Goal: Task Accomplishment & Management: Manage account settings

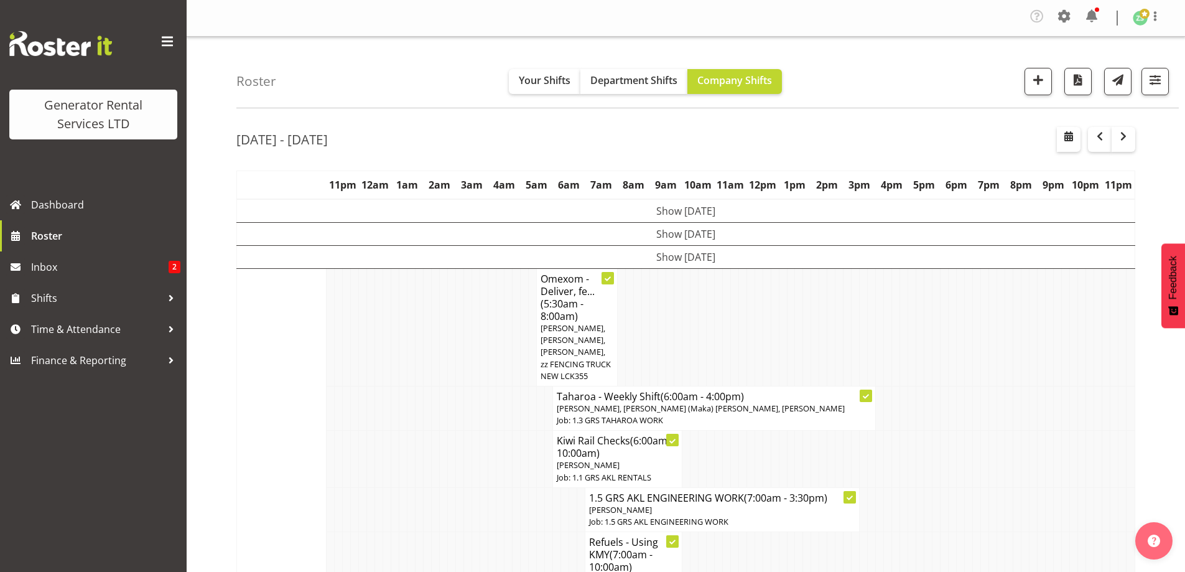
click at [453, 434] on td at bounding box center [452, 459] width 8 height 57
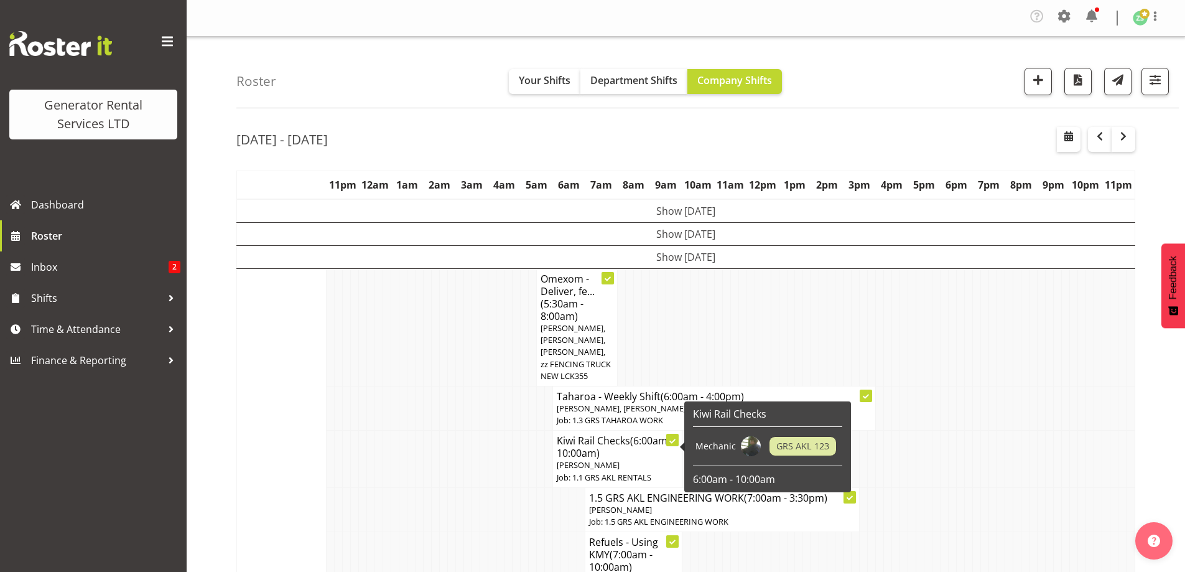
click at [498, 461] on td at bounding box center [501, 459] width 8 height 57
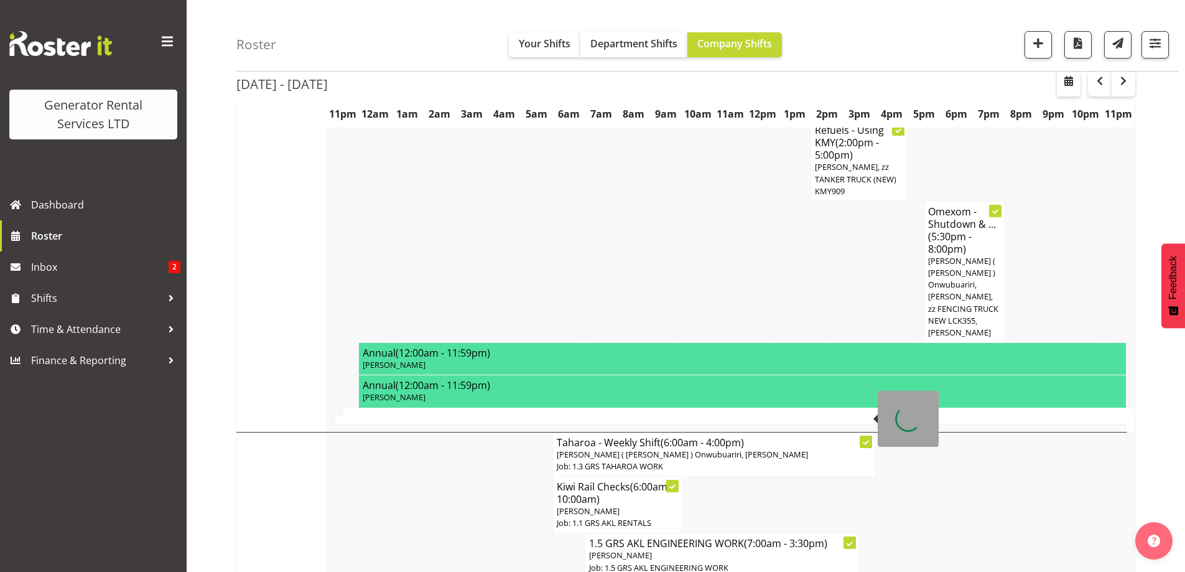
scroll to position [747, 0]
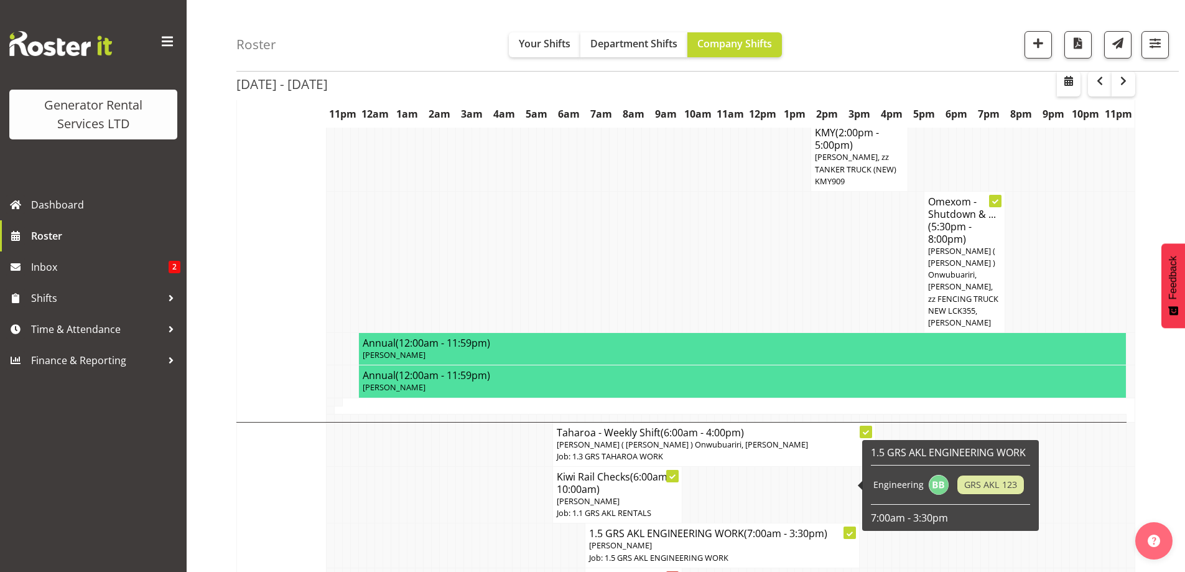
click at [549, 523] on td at bounding box center [549, 545] width 8 height 44
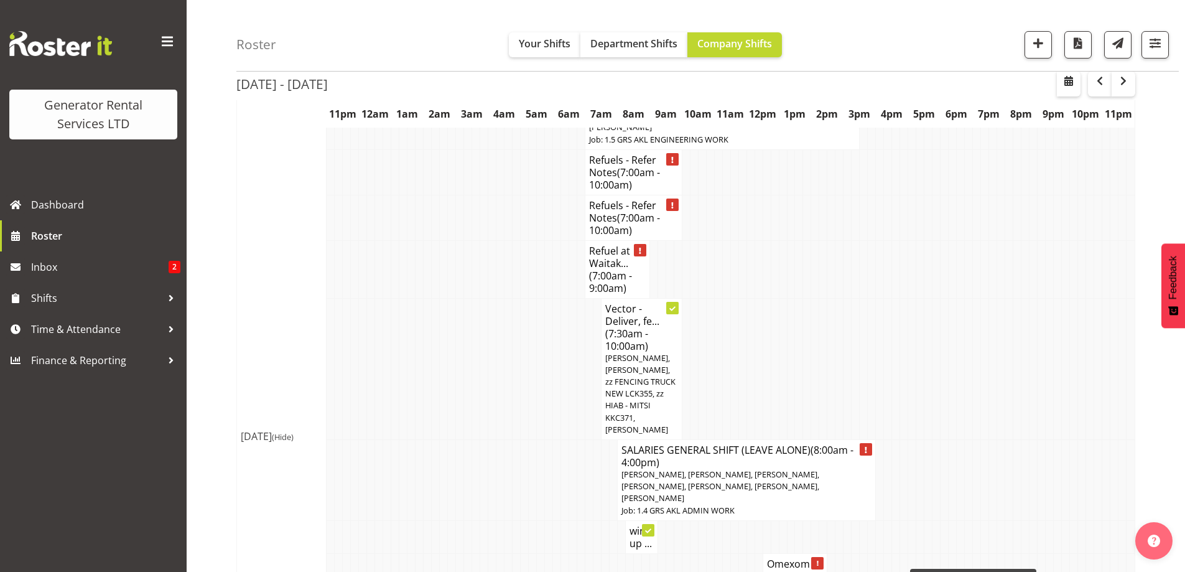
scroll to position [1182, 0]
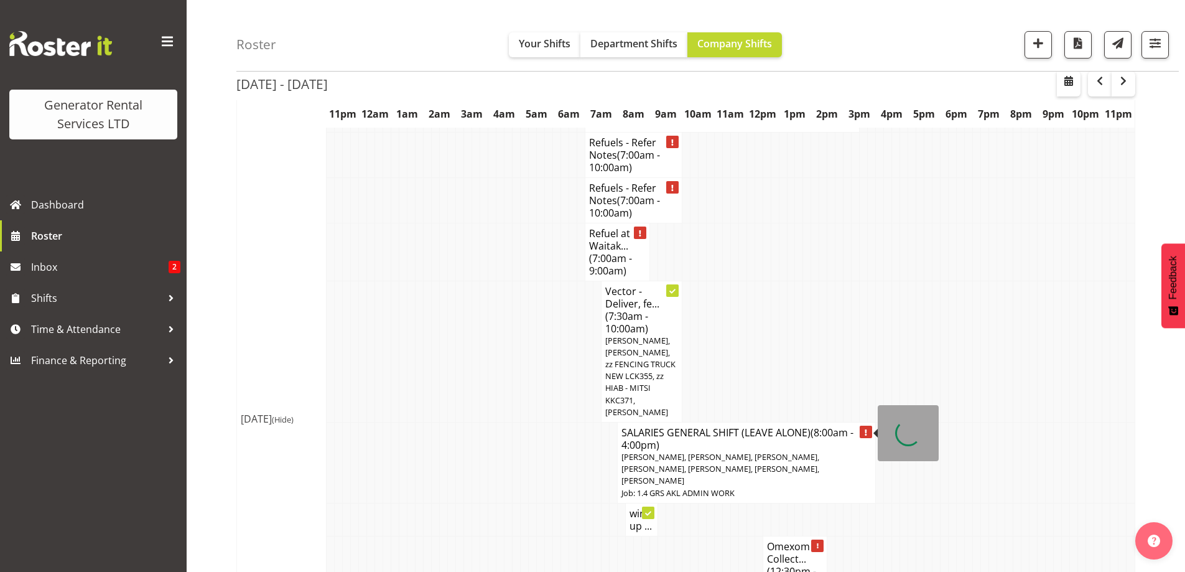
click at [552, 503] on td at bounding box center [549, 519] width 8 height 33
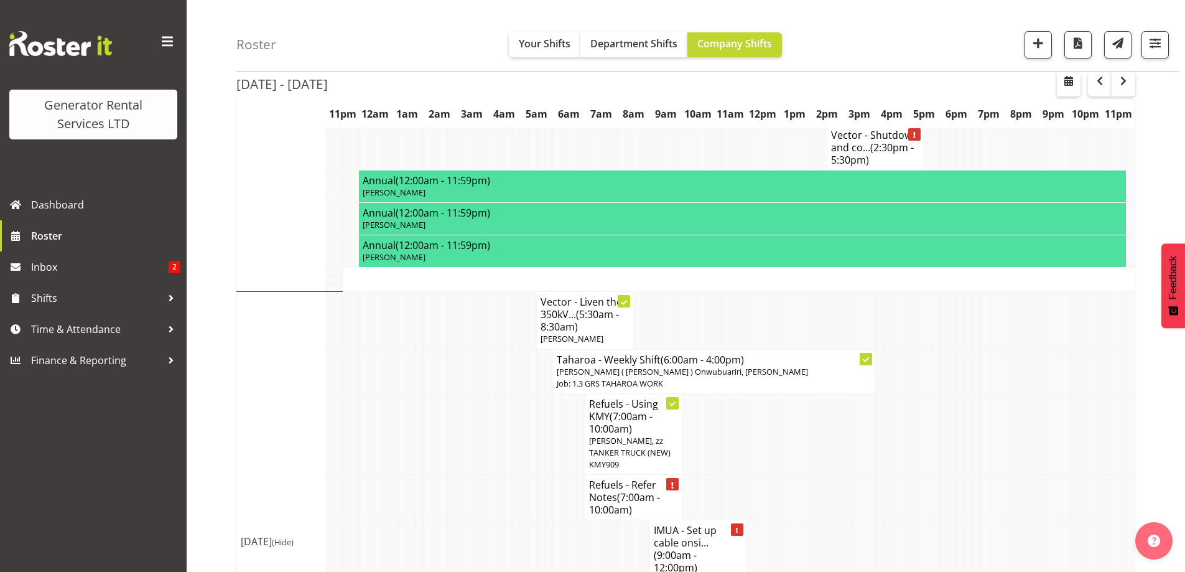
scroll to position [1805, 0]
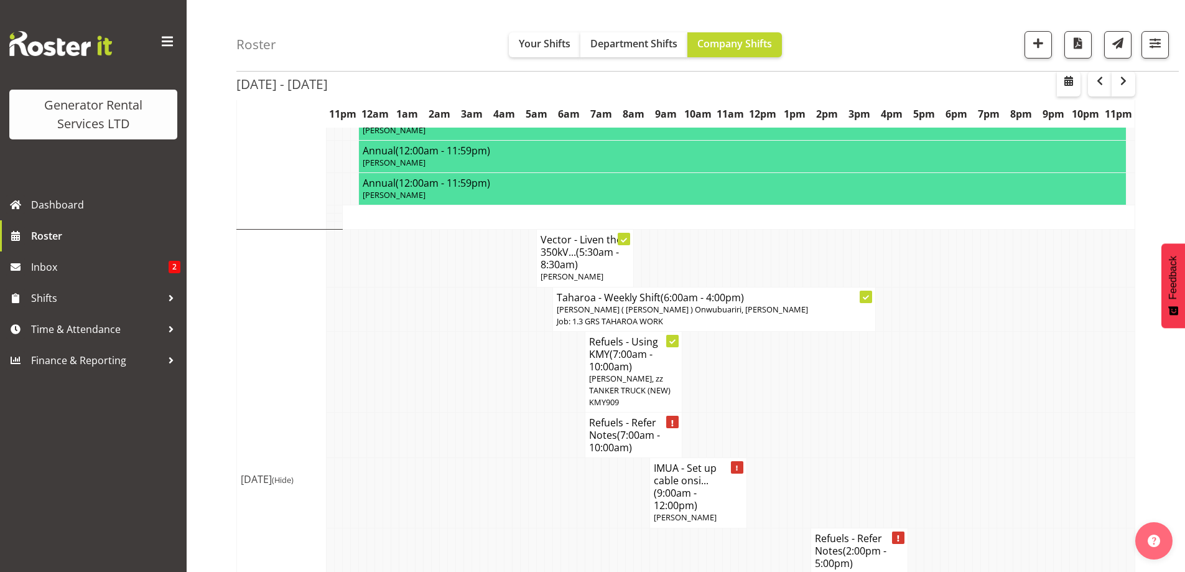
click at [426, 331] on td at bounding box center [428, 372] width 8 height 82
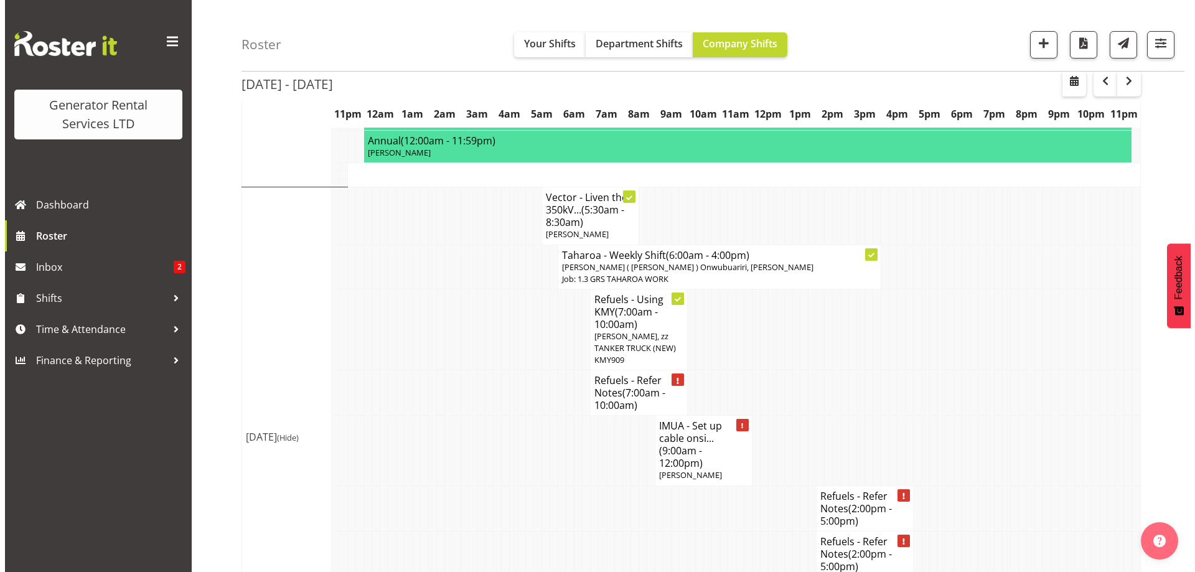
scroll to position [1867, 0]
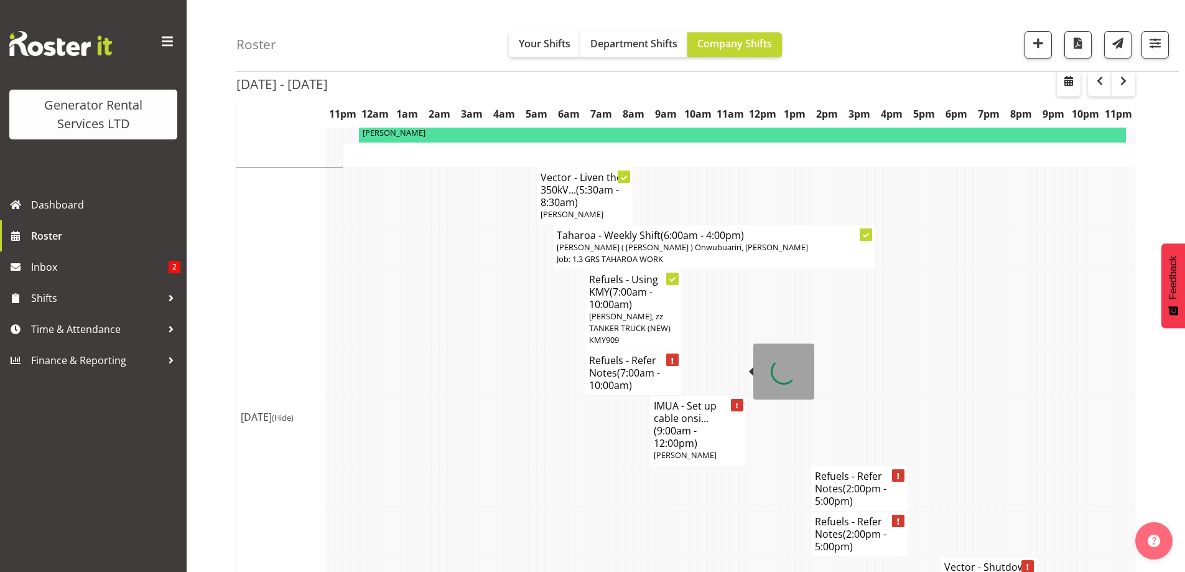
click at [678, 424] on span "(9:00am - 12:00pm)" at bounding box center [676, 437] width 44 height 26
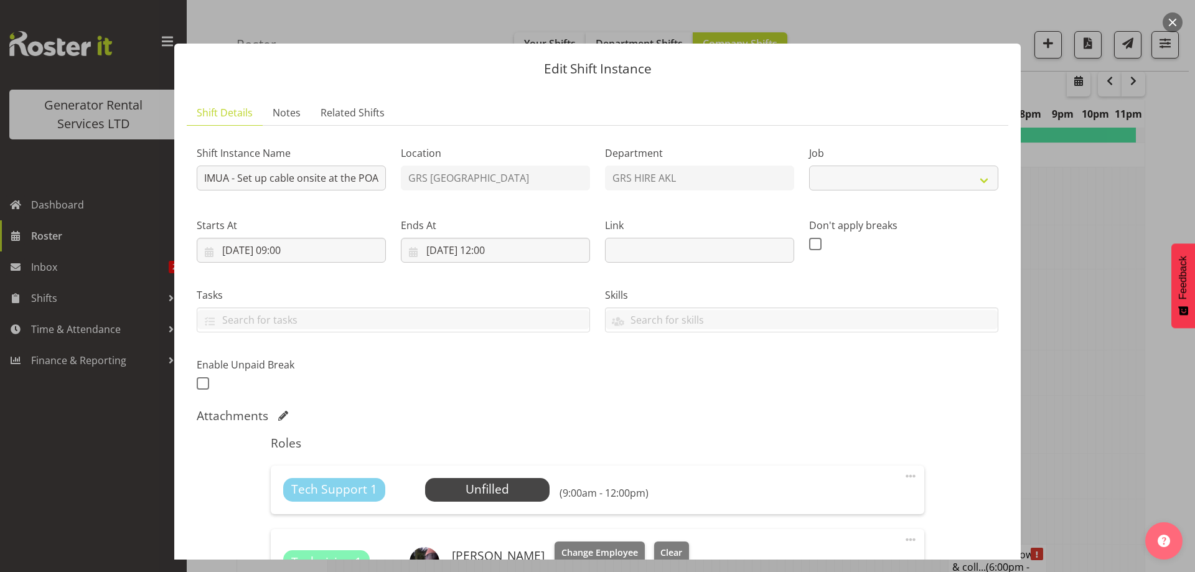
select select "9"
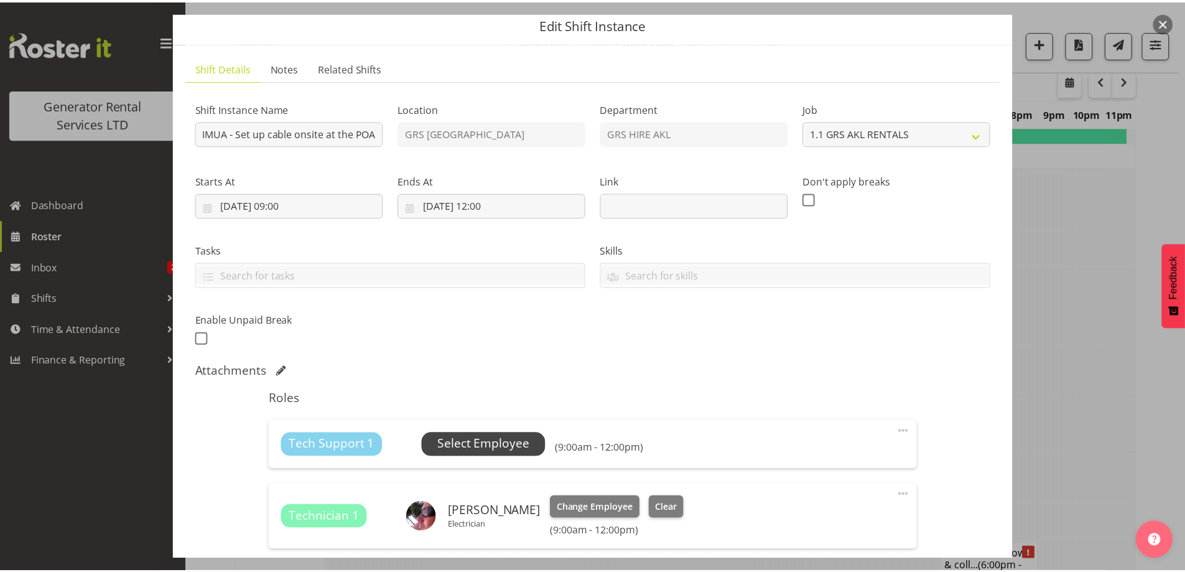
scroll to position [62, 0]
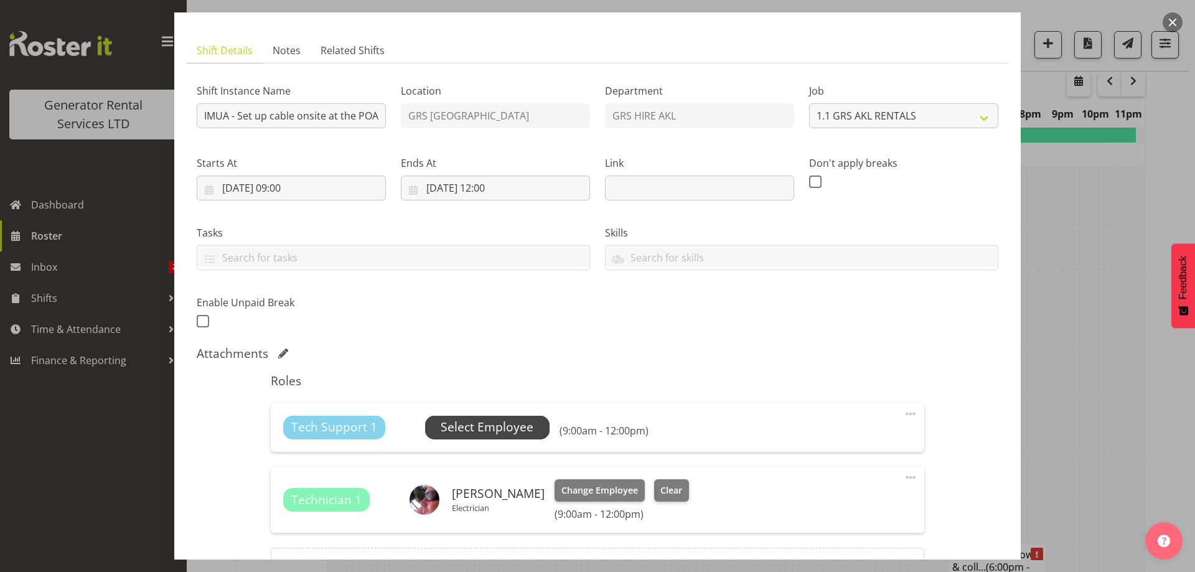
click at [469, 430] on span "Select Employee" at bounding box center [487, 427] width 93 height 18
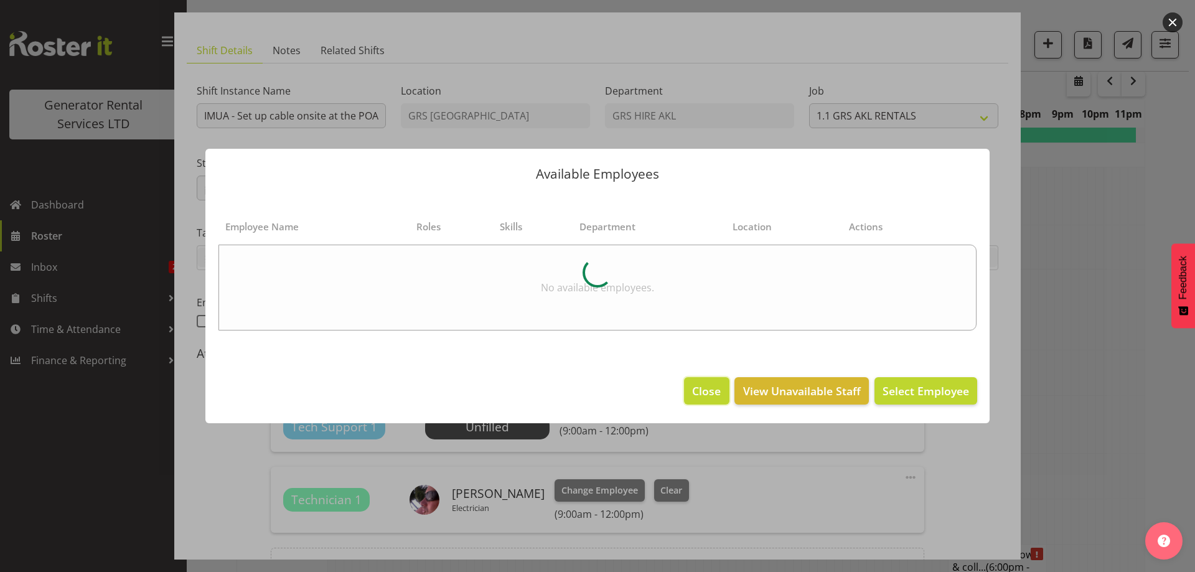
click at [704, 392] on span "Close" at bounding box center [706, 391] width 29 height 16
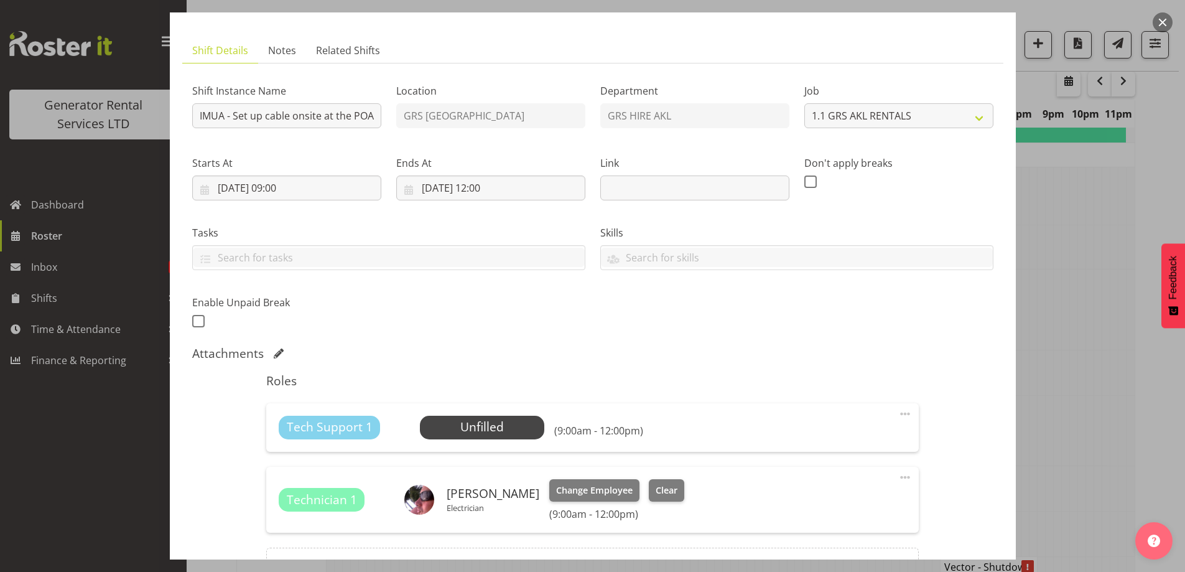
click at [902, 413] on span at bounding box center [905, 413] width 15 height 15
click at [816, 482] on link "Delete" at bounding box center [852, 488] width 119 height 22
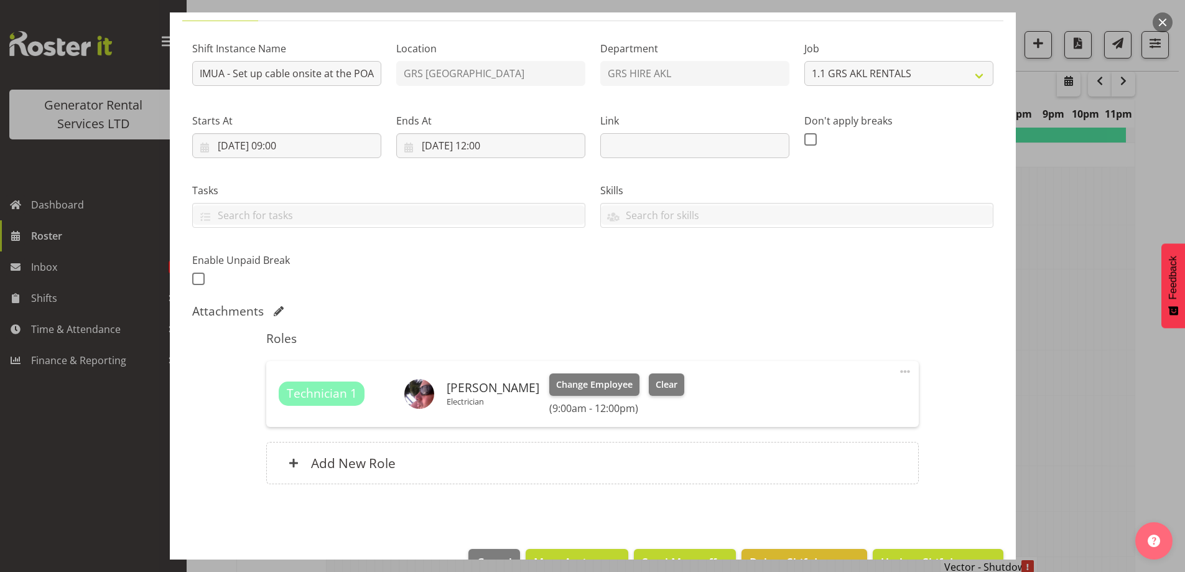
scroll to position [140, 0]
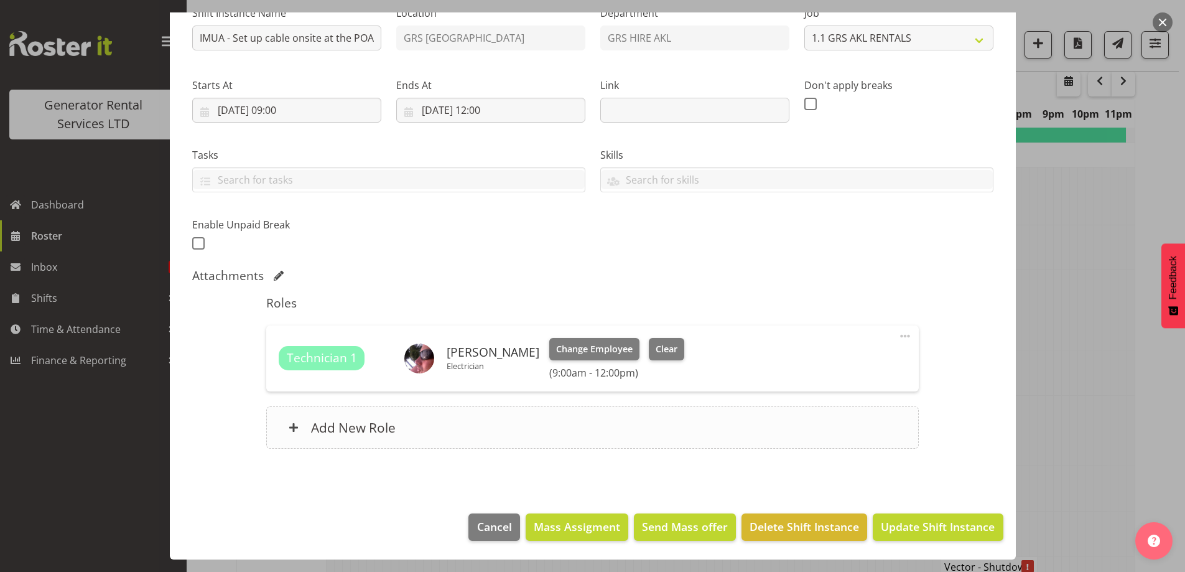
click at [579, 425] on div "Add New Role" at bounding box center [592, 427] width 653 height 42
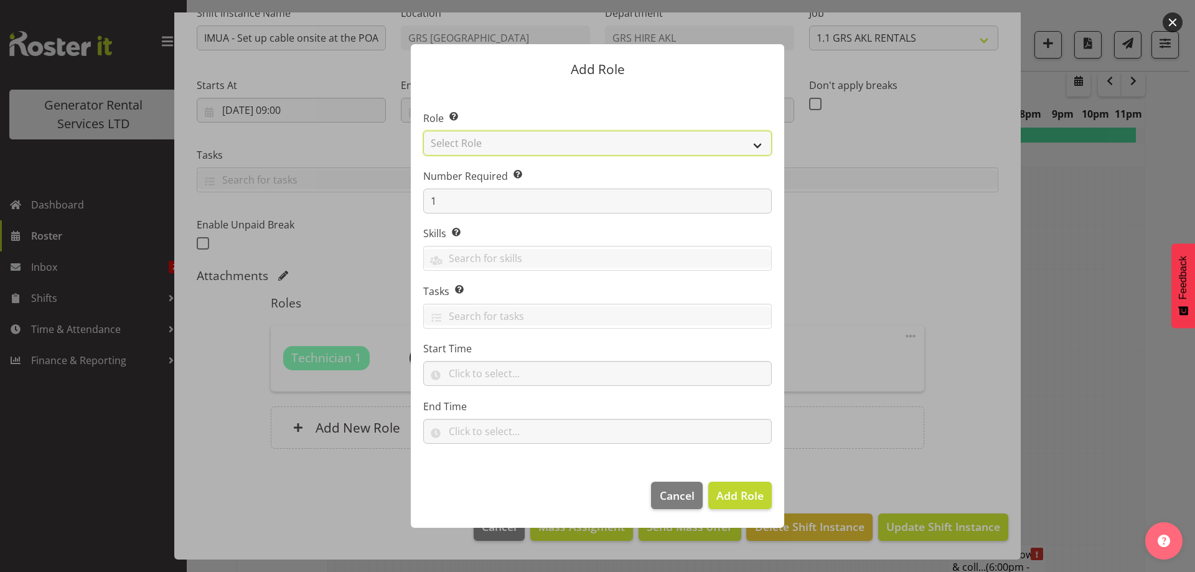
drag, startPoint x: 474, startPoint y: 146, endPoint x: 474, endPoint y: 125, distance: 20.5
click at [474, 144] on select "Select Role Account Manager Electrician Engineering GM HSEQ manager MECH Mechan…" at bounding box center [597, 143] width 348 height 25
select select "24"
click at [423, 131] on select "Select Role Account Manager Electrician Engineering GM HSEQ manager MECH Mechan…" at bounding box center [597, 143] width 348 height 25
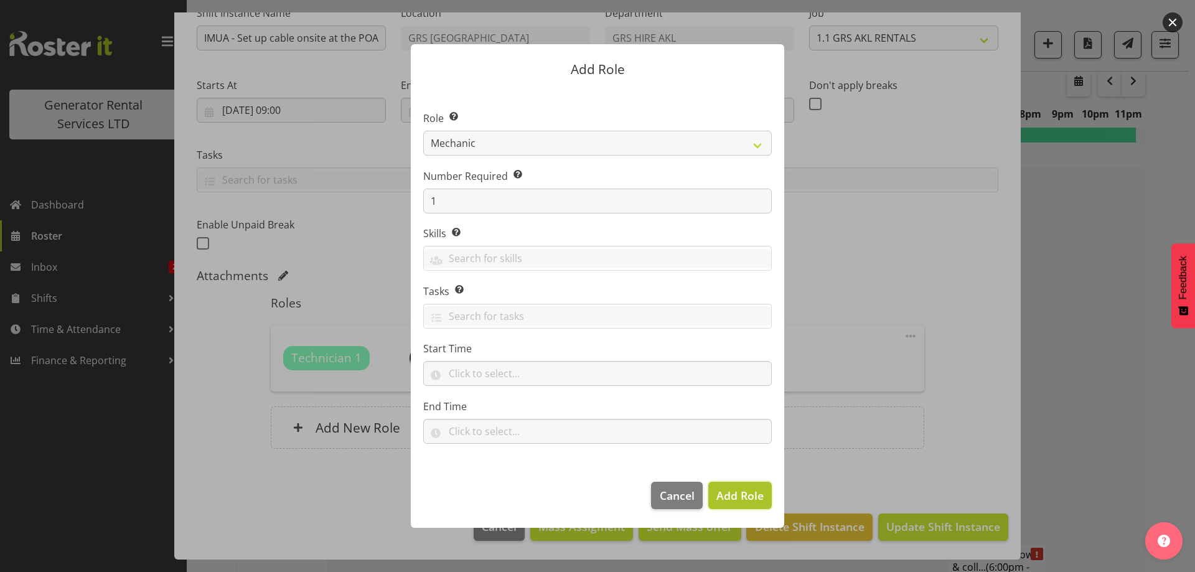
click at [723, 493] on span "Add Role" at bounding box center [739, 495] width 47 height 15
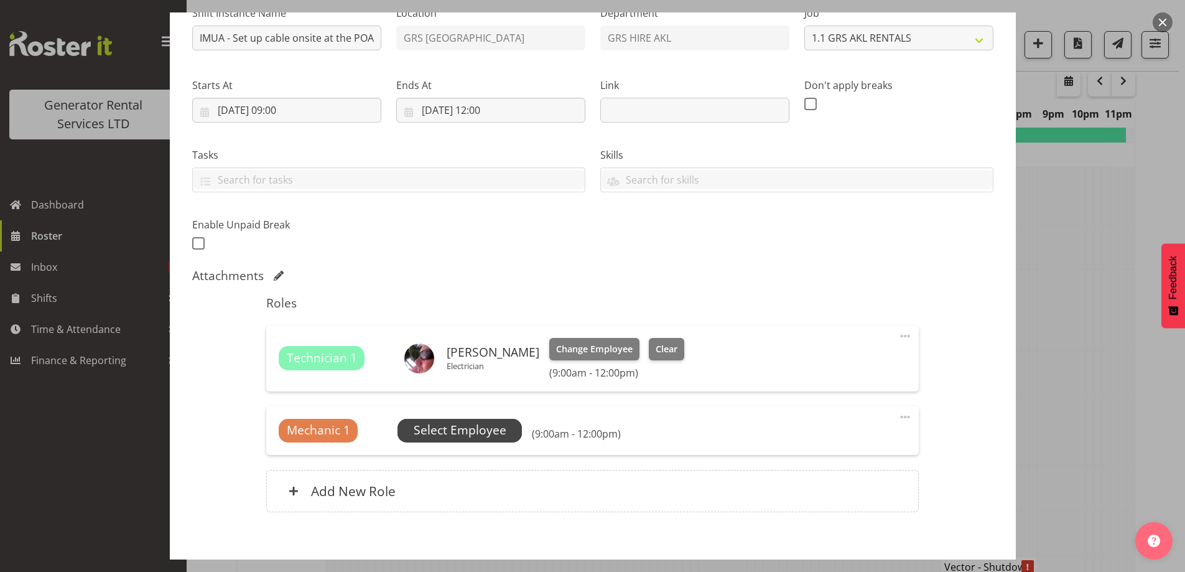
click at [479, 442] on span "Select Employee" at bounding box center [460, 431] width 124 height 24
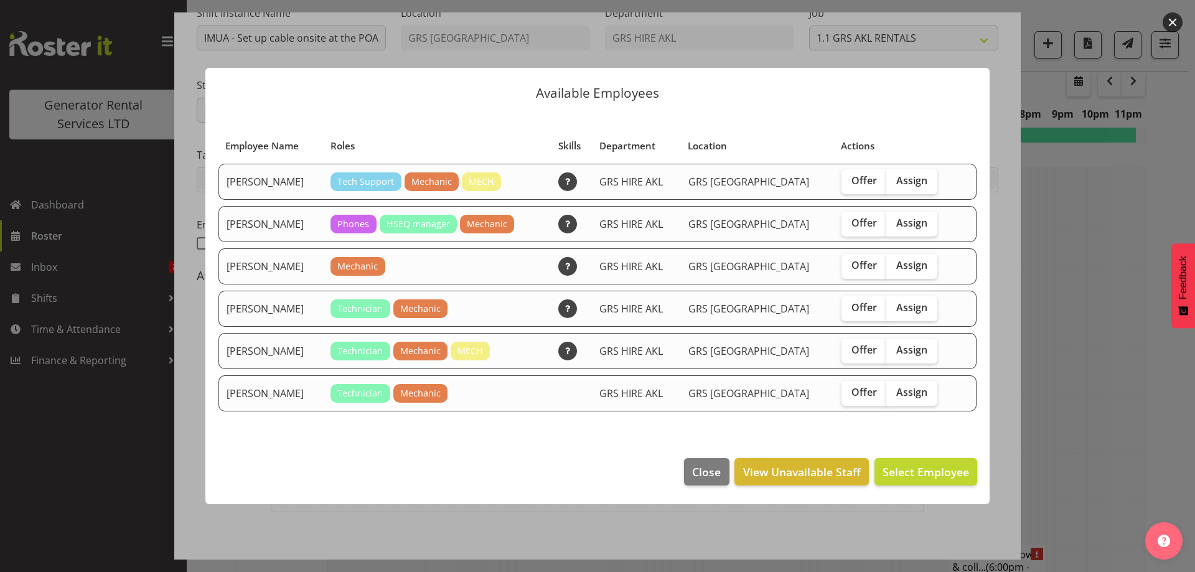
click at [1095, 409] on div at bounding box center [597, 286] width 1195 height 572
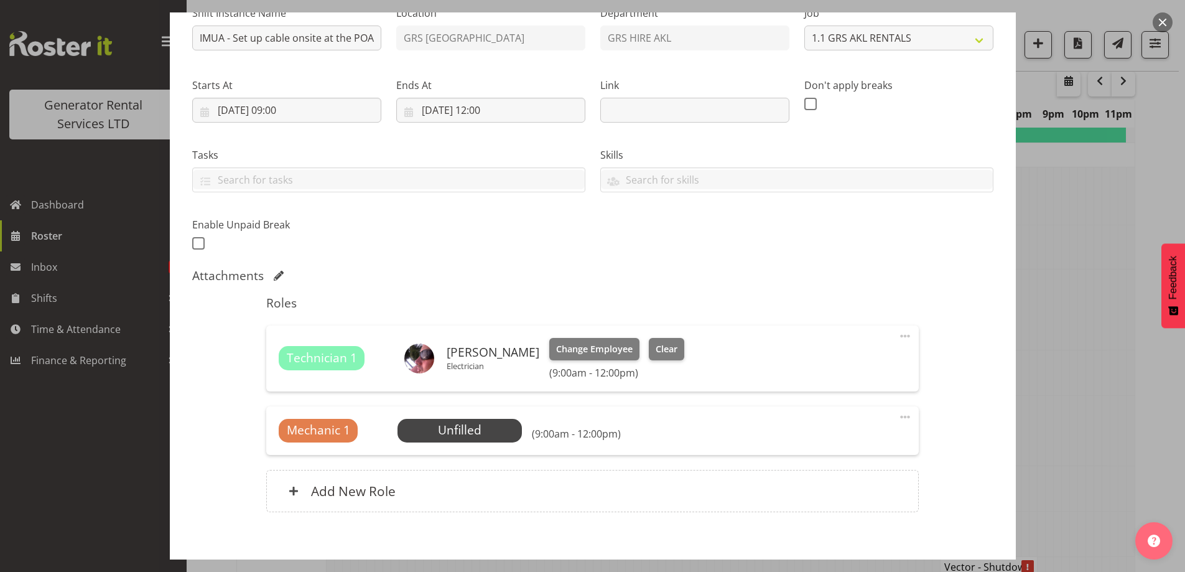
click at [1095, 409] on div at bounding box center [592, 286] width 1185 height 572
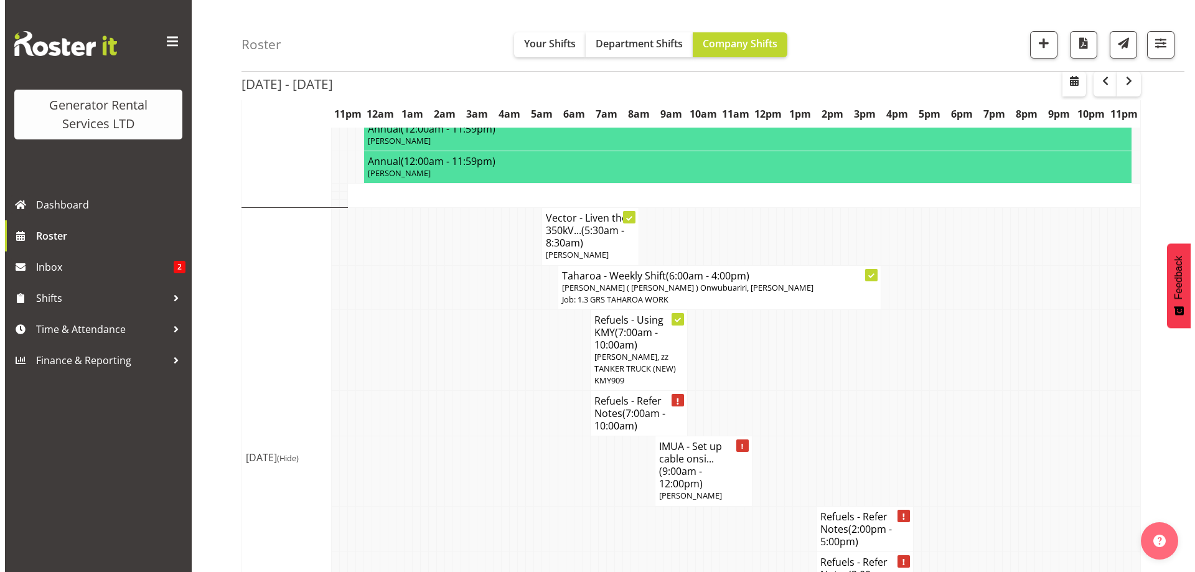
scroll to position [1805, 0]
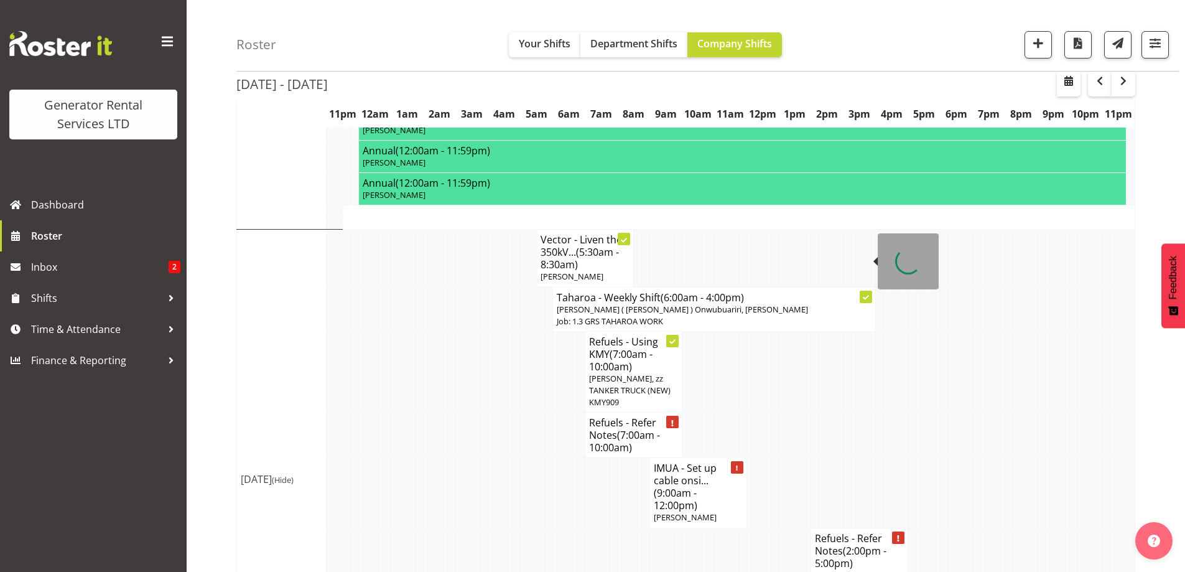
click at [680, 291] on span "(6:00am - 4:00pm)" at bounding box center [702, 298] width 83 height 14
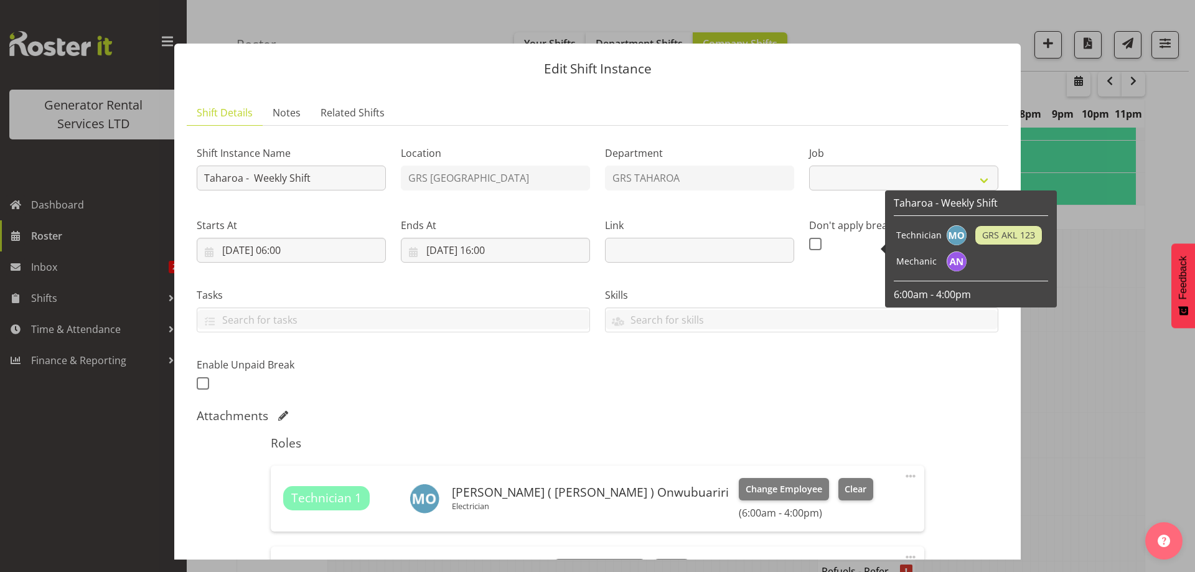
select select "874"
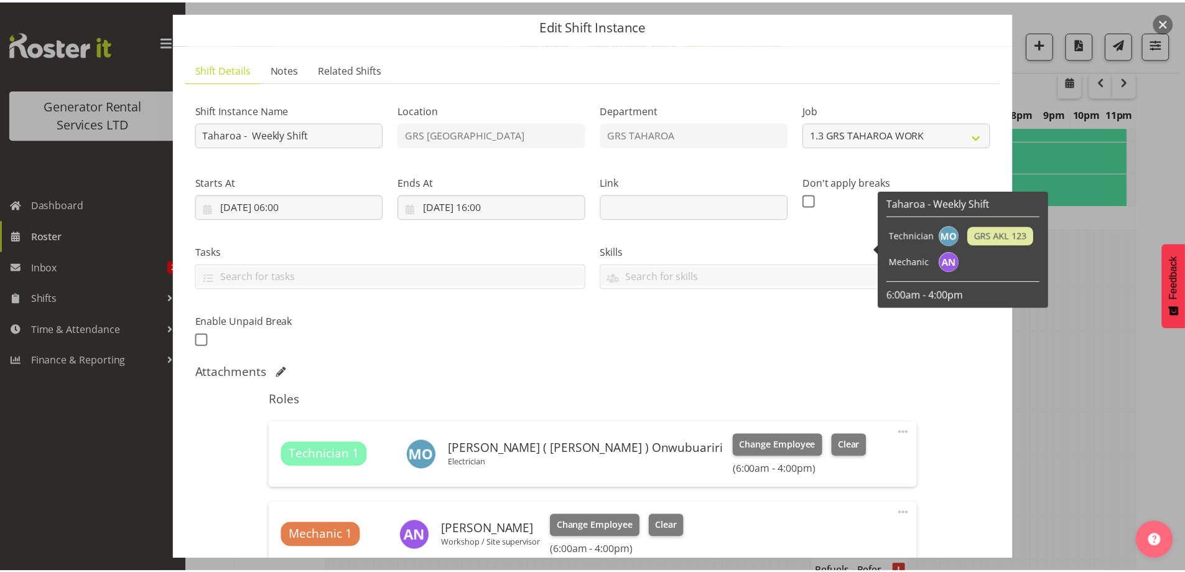
scroll to position [62, 0]
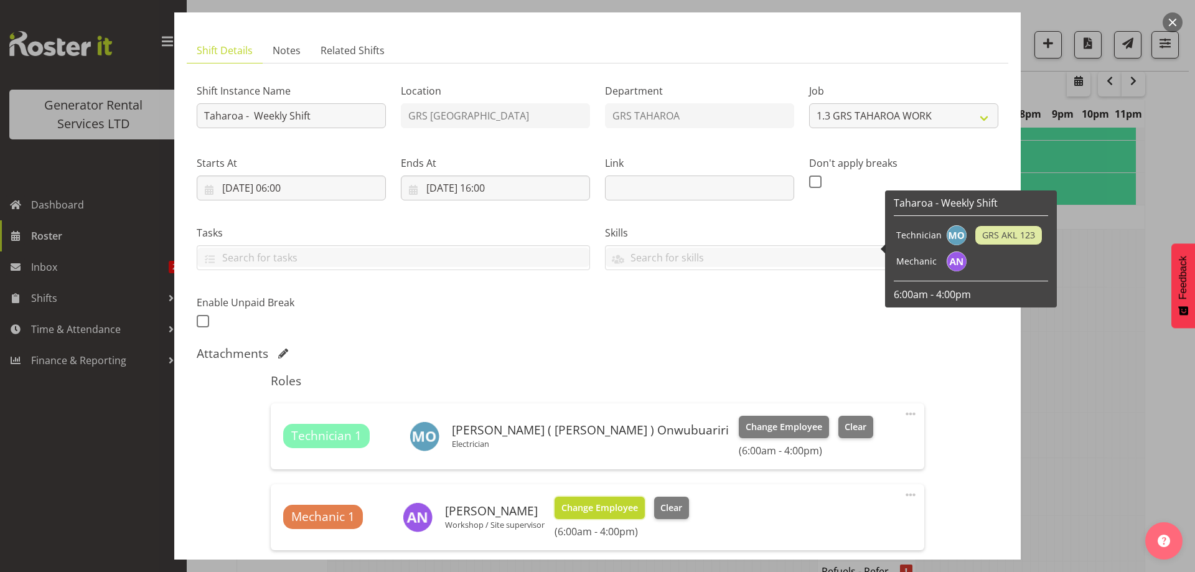
click at [619, 508] on span "Change Employee" at bounding box center [599, 508] width 77 height 14
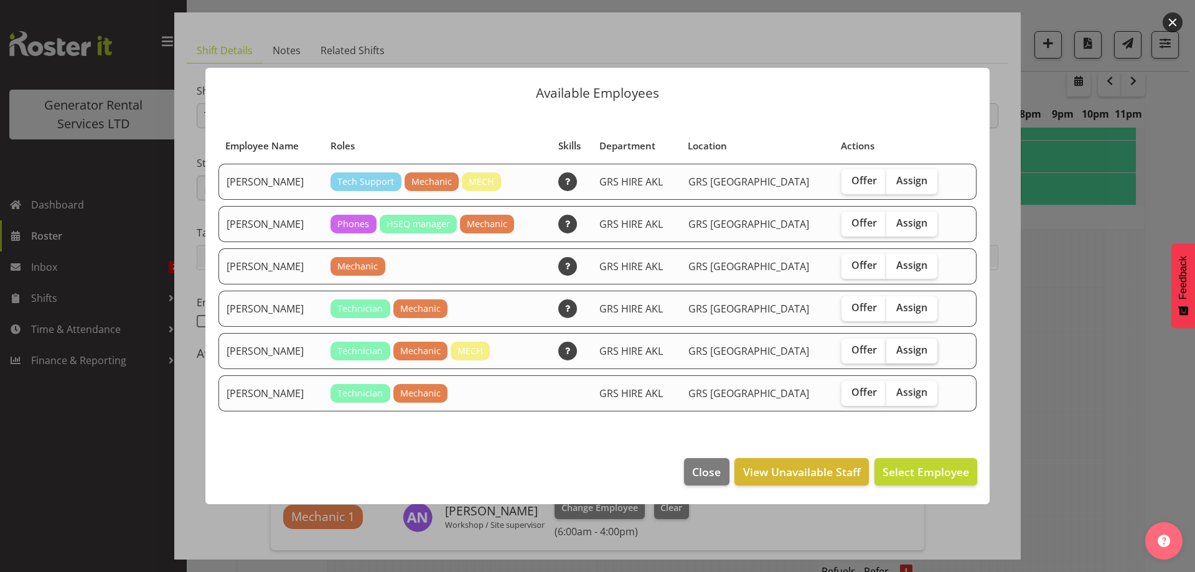
click at [896, 348] on span "Assign" at bounding box center [911, 350] width 31 height 12
click at [894, 348] on input "Assign" at bounding box center [890, 350] width 8 height 8
checkbox input "true"
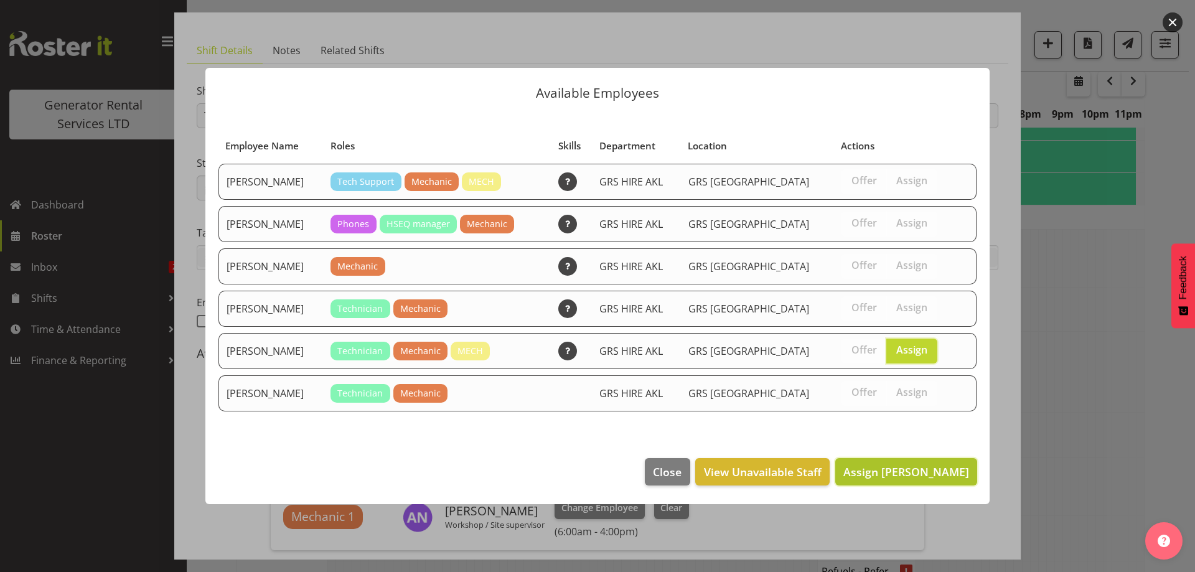
click at [889, 470] on span "Assign Mike Chalmers" at bounding box center [906, 471] width 126 height 15
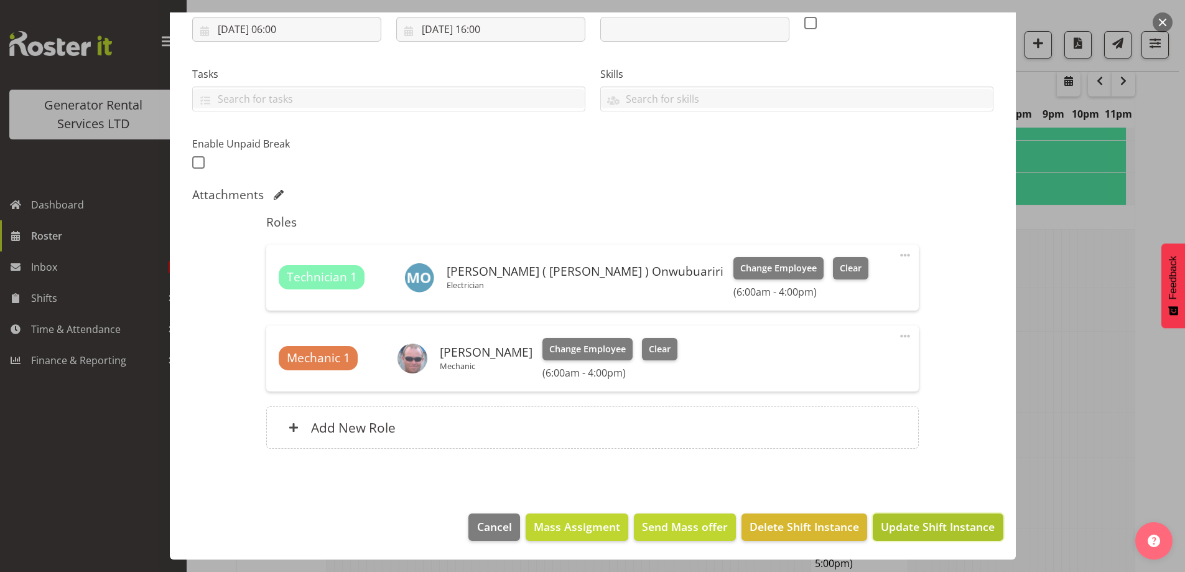
click at [928, 530] on span "Update Shift Instance" at bounding box center [938, 526] width 114 height 16
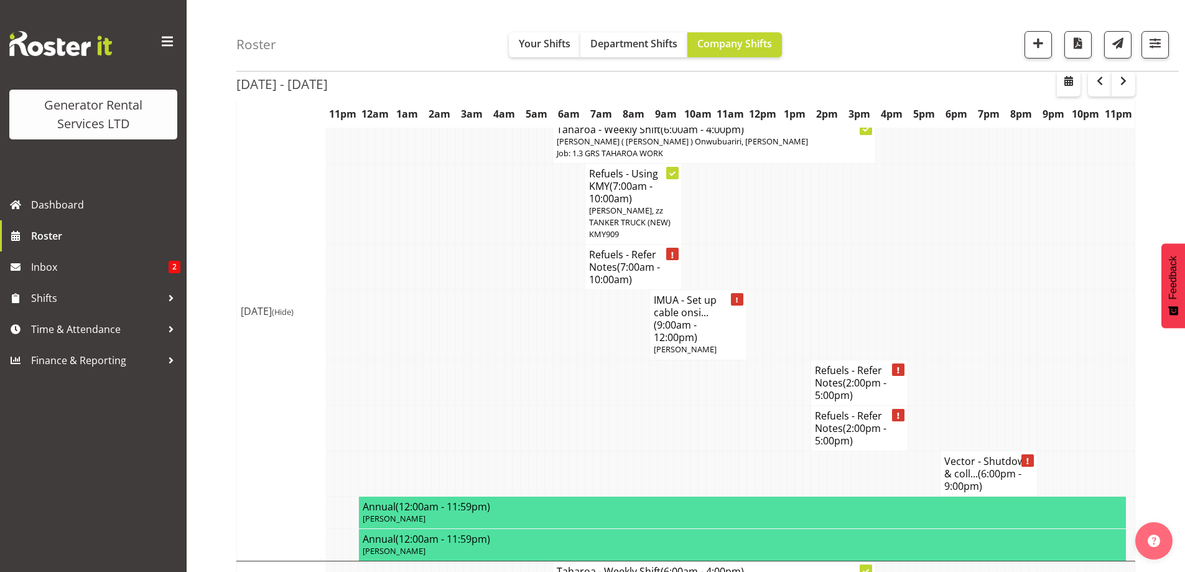
scroll to position [2222, 0]
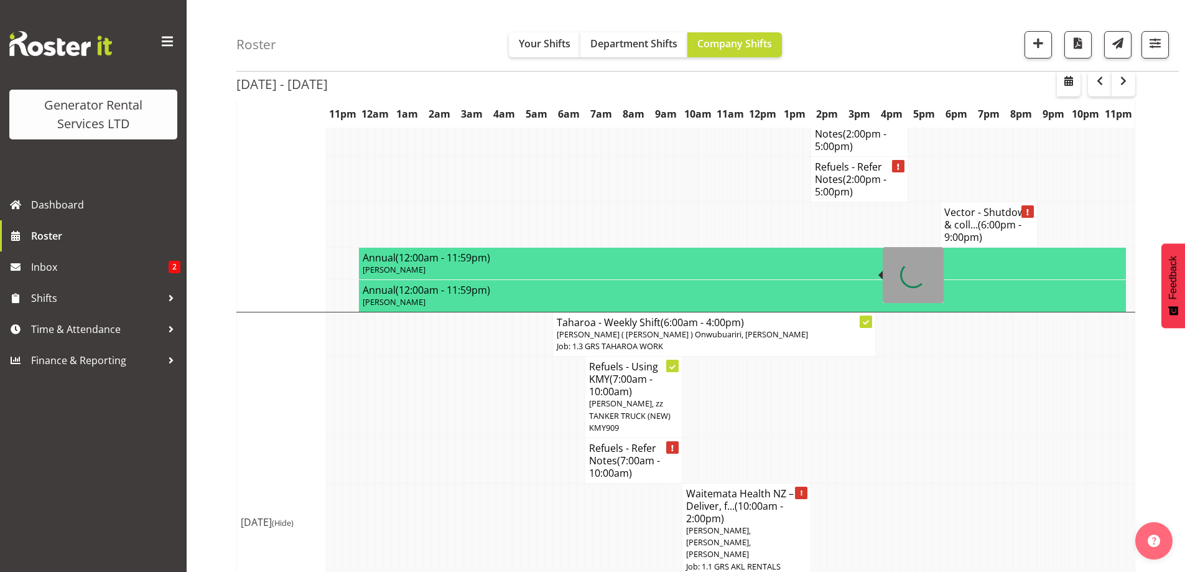
click at [620, 329] on span "[PERSON_NAME] ( [PERSON_NAME] ) Onwubuariri, [PERSON_NAME]" at bounding box center [682, 334] width 251 height 11
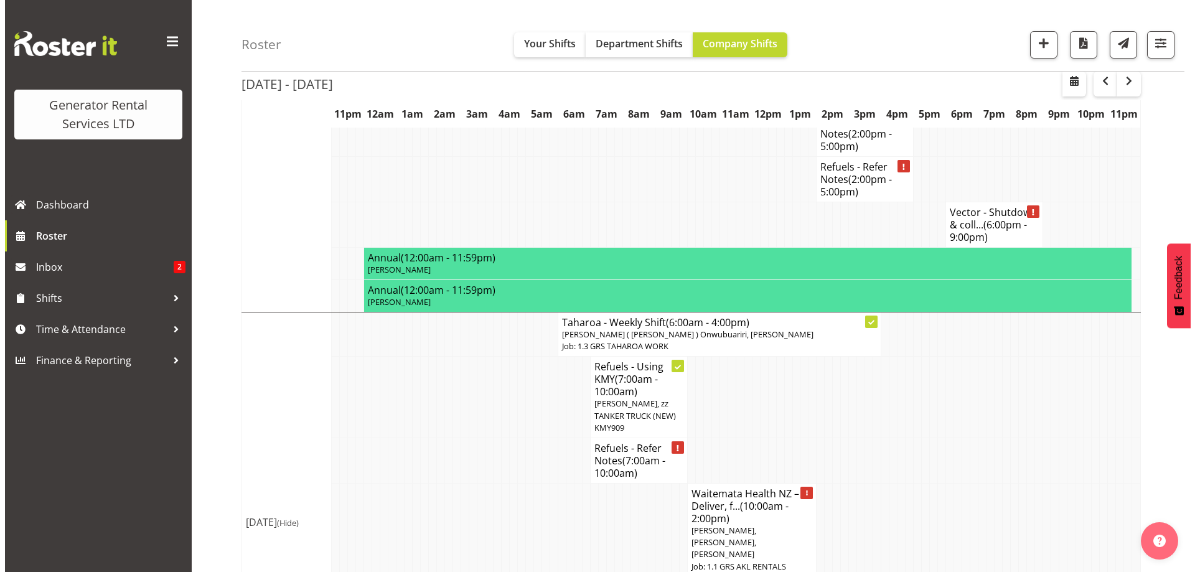
scroll to position [2203, 0]
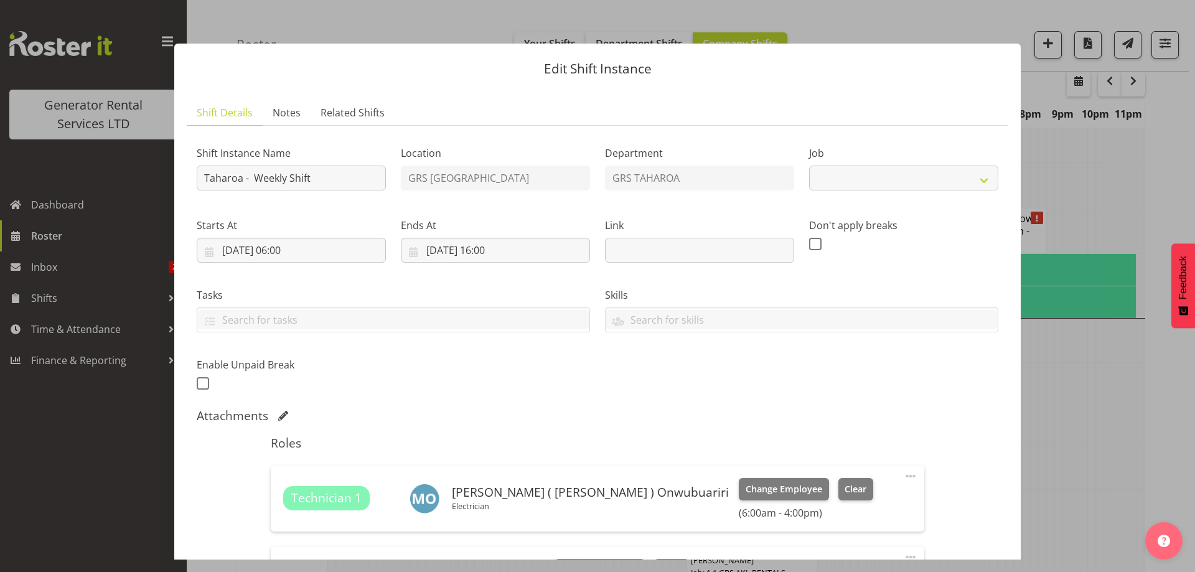
select select "874"
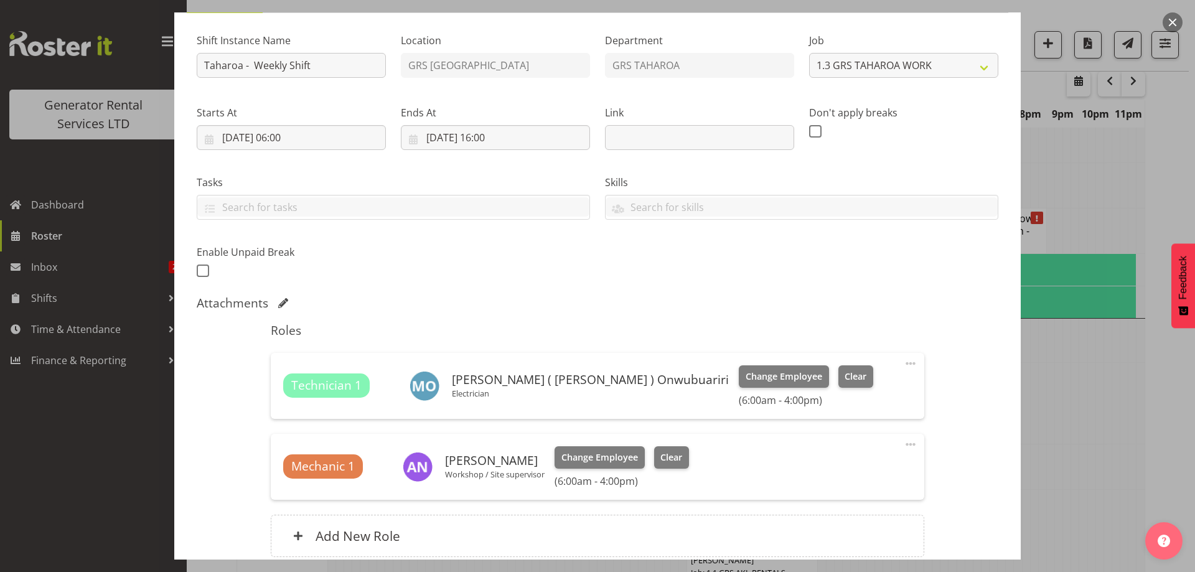
scroll to position [221, 0]
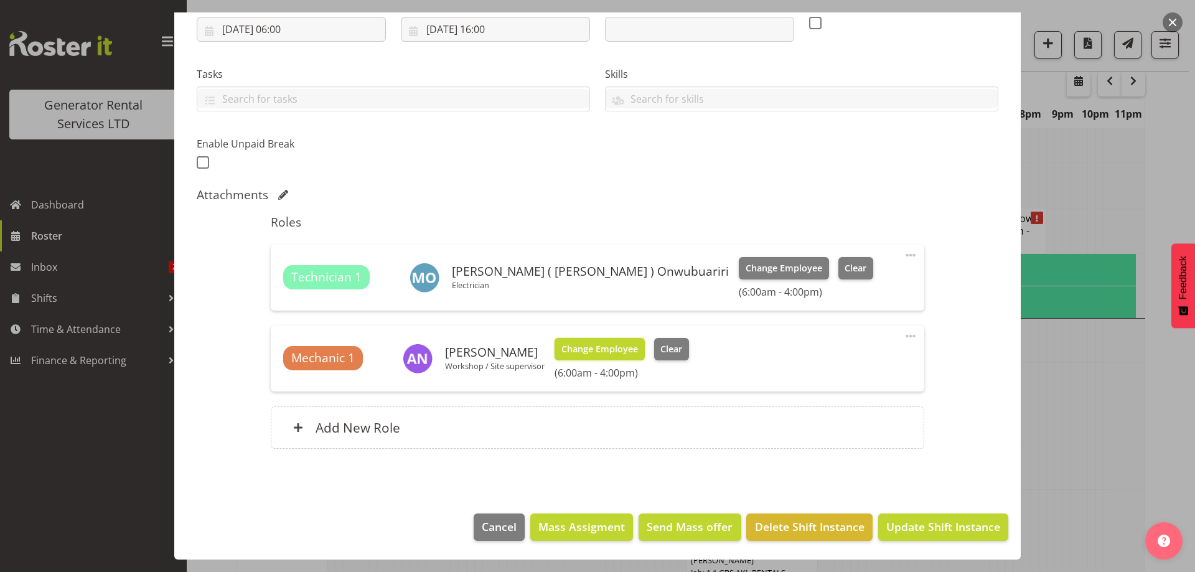
click at [610, 345] on span "Change Employee" at bounding box center [599, 349] width 77 height 14
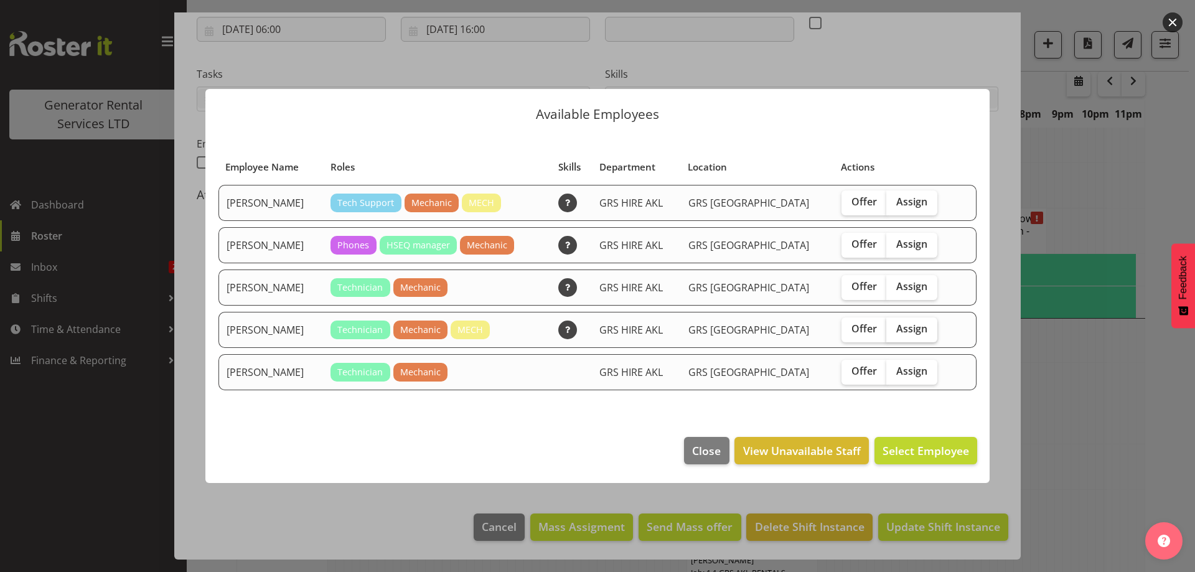
click at [901, 316] on td "Offer Assign" at bounding box center [896, 330] width 125 height 36
click at [896, 337] on label "Assign" at bounding box center [911, 329] width 51 height 25
click at [894, 333] on input "Assign" at bounding box center [890, 329] width 8 height 8
checkbox input "true"
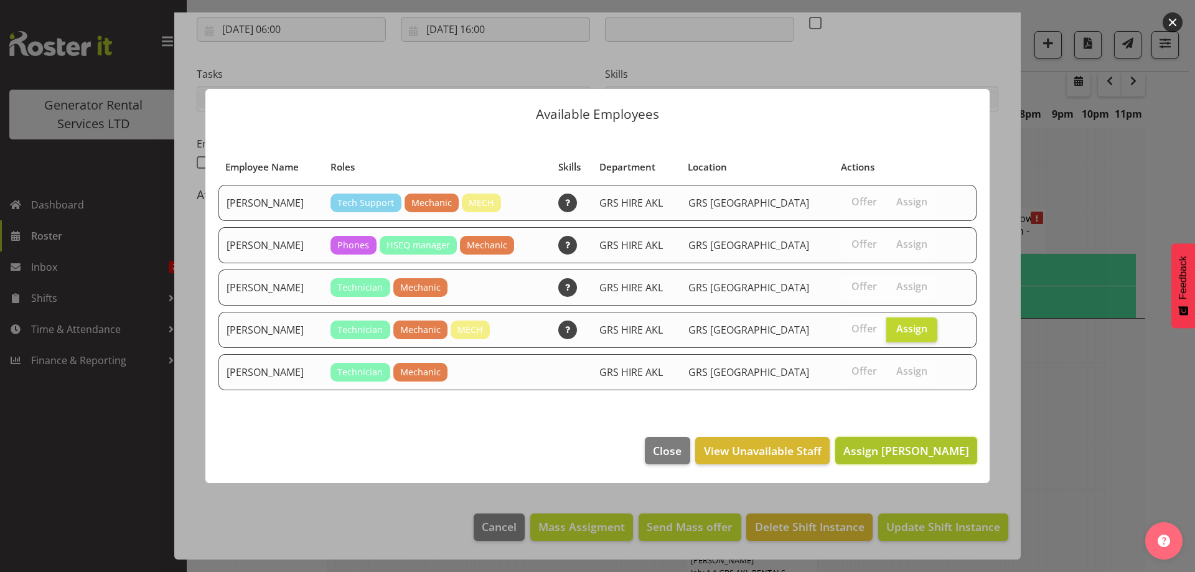
click at [902, 451] on span "Assign Mike Chalmers" at bounding box center [906, 450] width 126 height 15
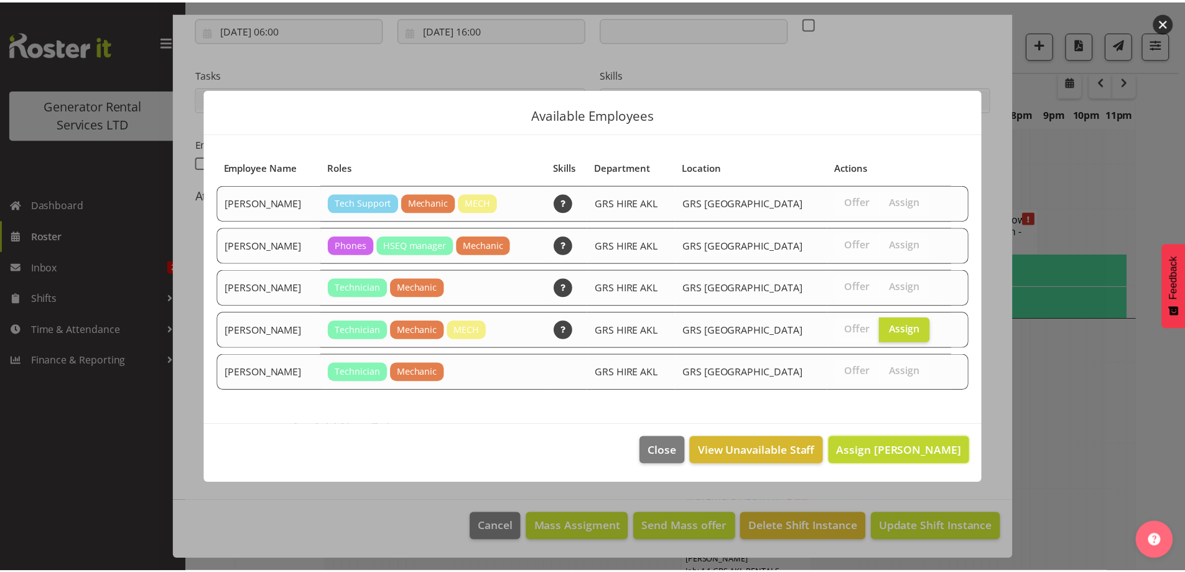
scroll to position [2222, 0]
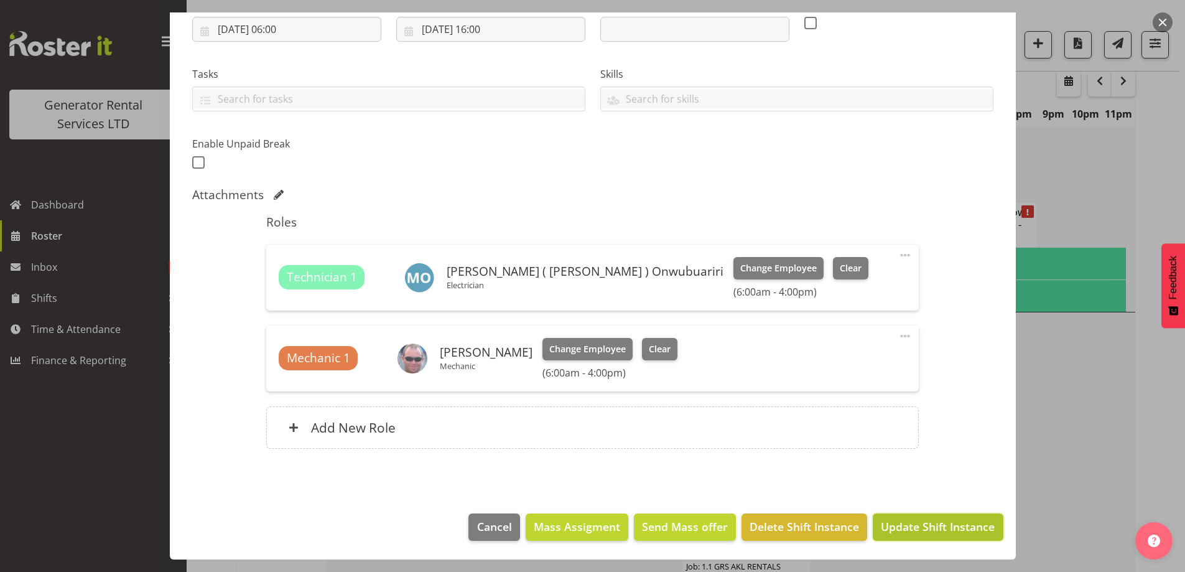
click at [960, 522] on span "Update Shift Instance" at bounding box center [938, 526] width 114 height 16
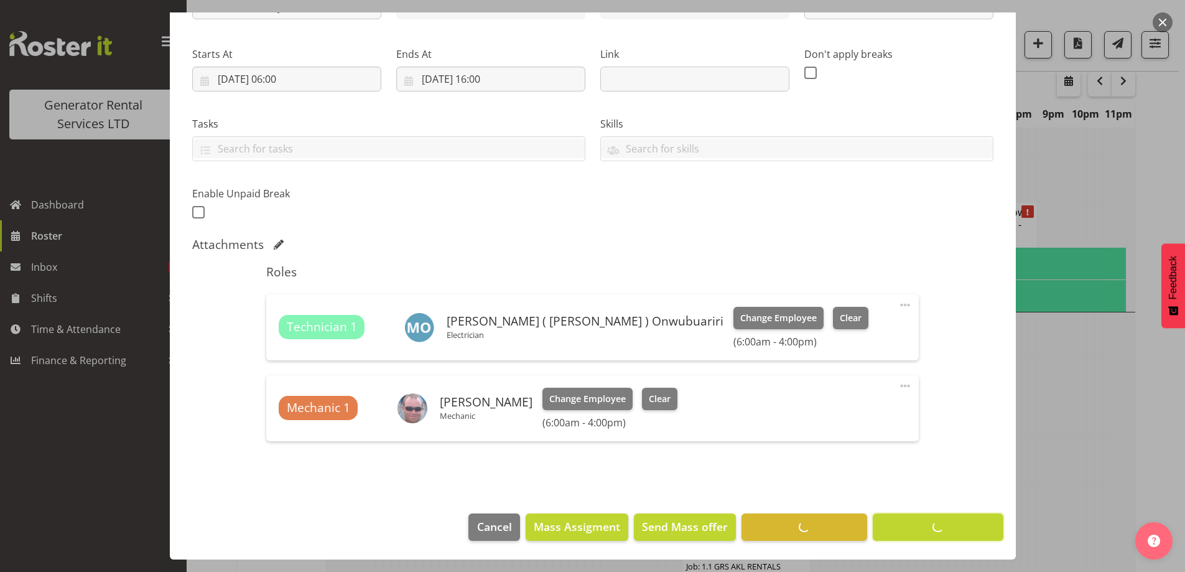
scroll to position [44, 0]
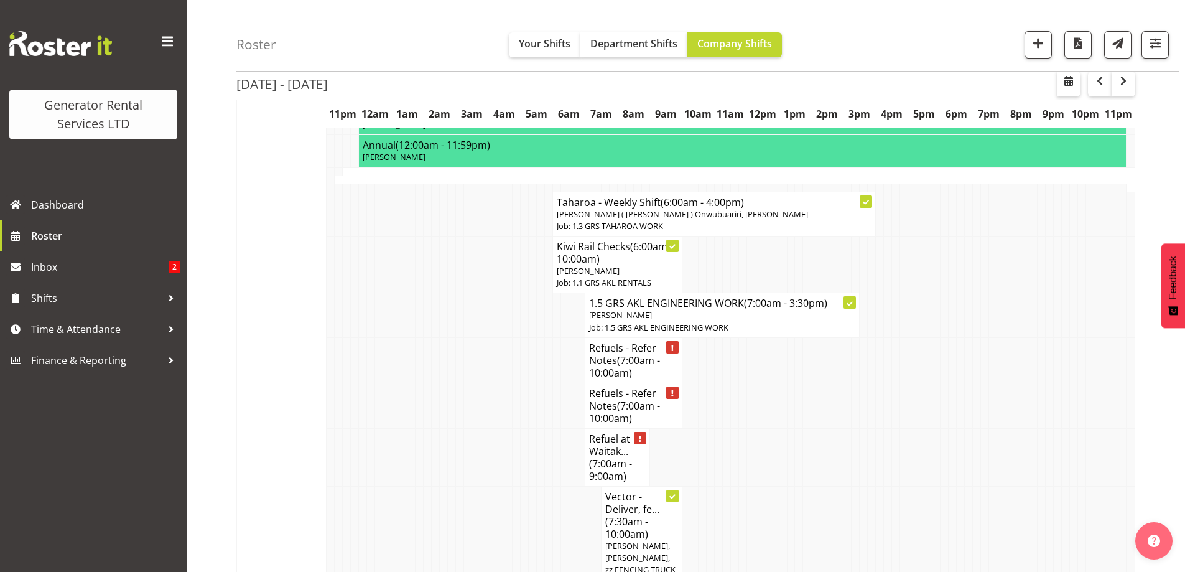
click at [505, 428] on td at bounding box center [509, 457] width 8 height 58
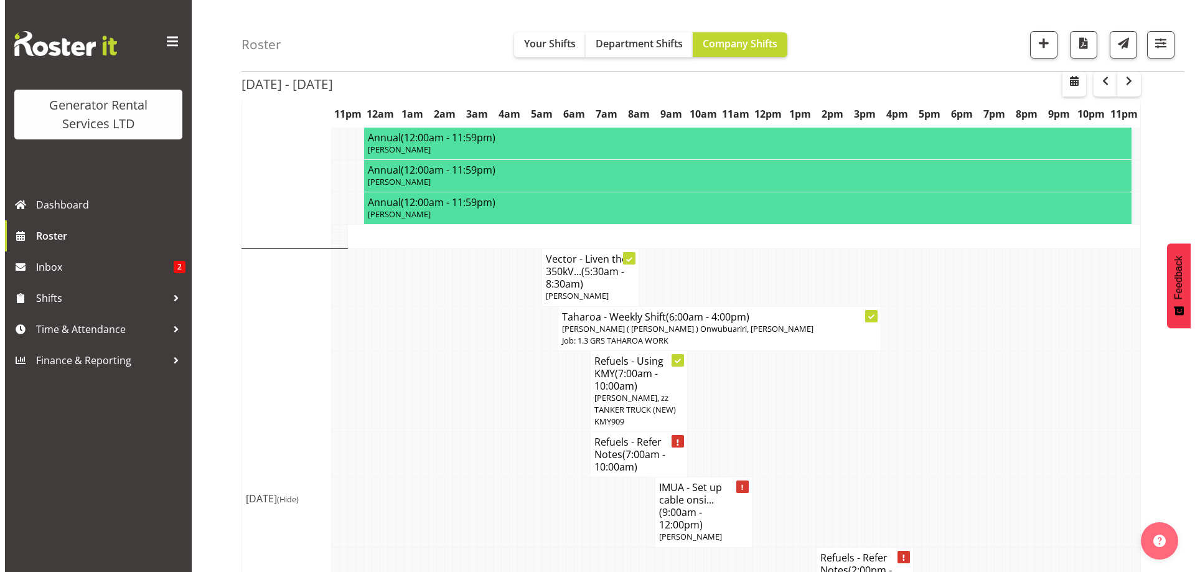
scroll to position [1786, 0]
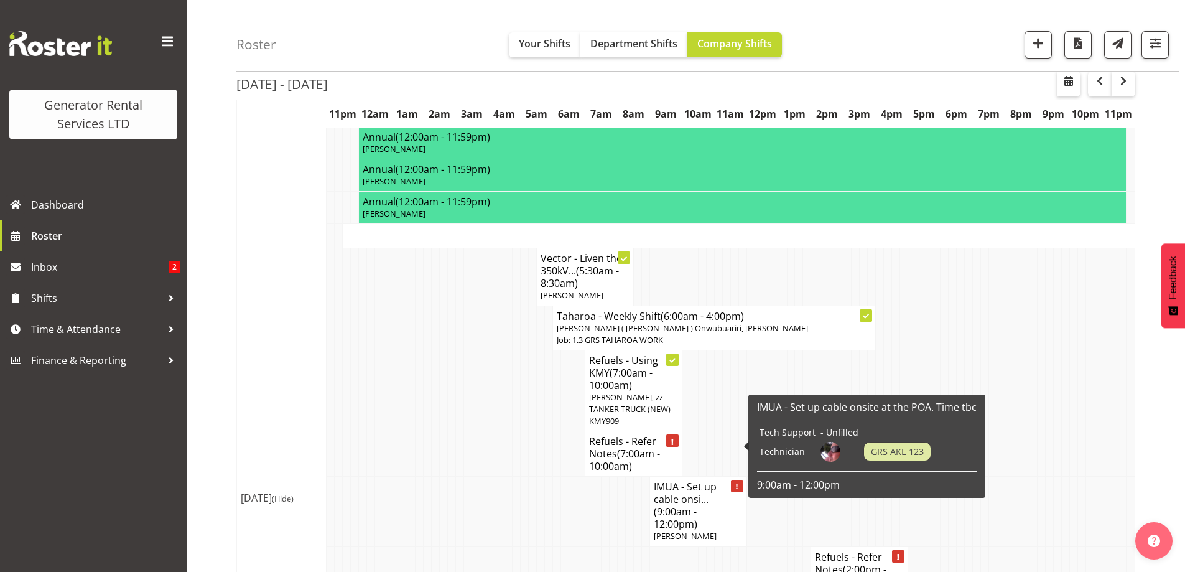
click at [722, 480] on h4 "IMUA - Set up cable onsi... (9:00am - 12:00pm)" at bounding box center [698, 505] width 89 height 50
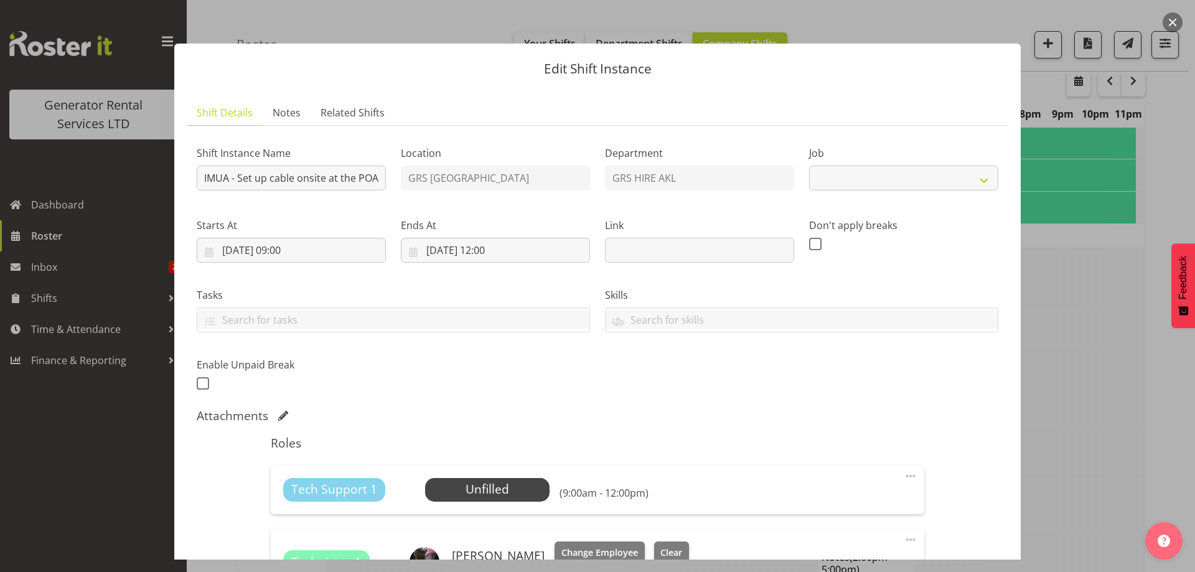
select select "9"
click at [906, 473] on span at bounding box center [910, 476] width 15 height 15
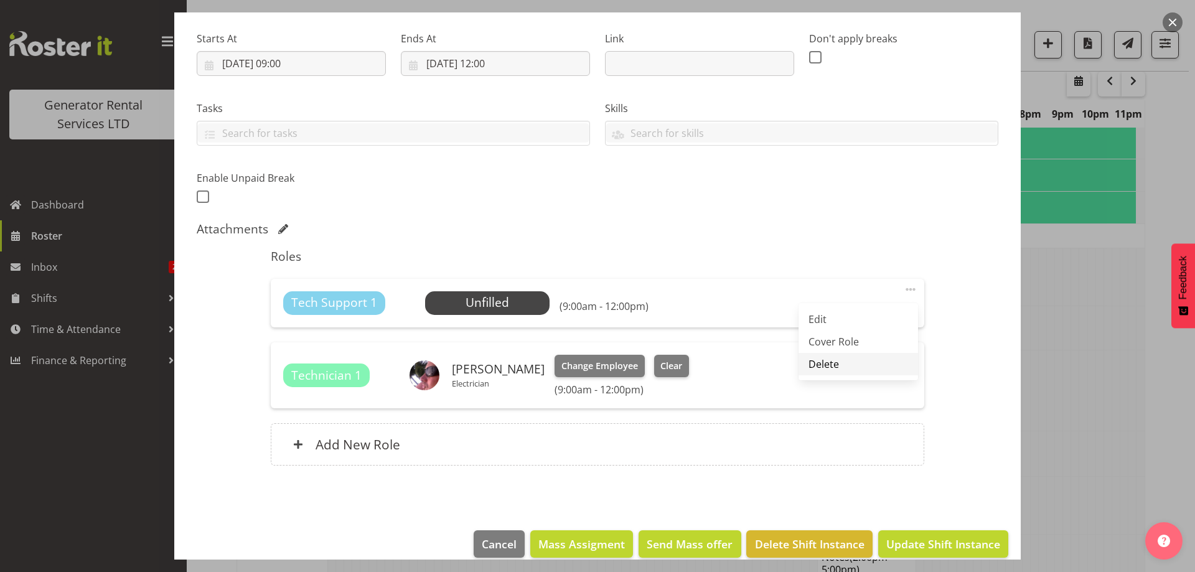
click at [831, 364] on link "Delete" at bounding box center [857, 364] width 119 height 22
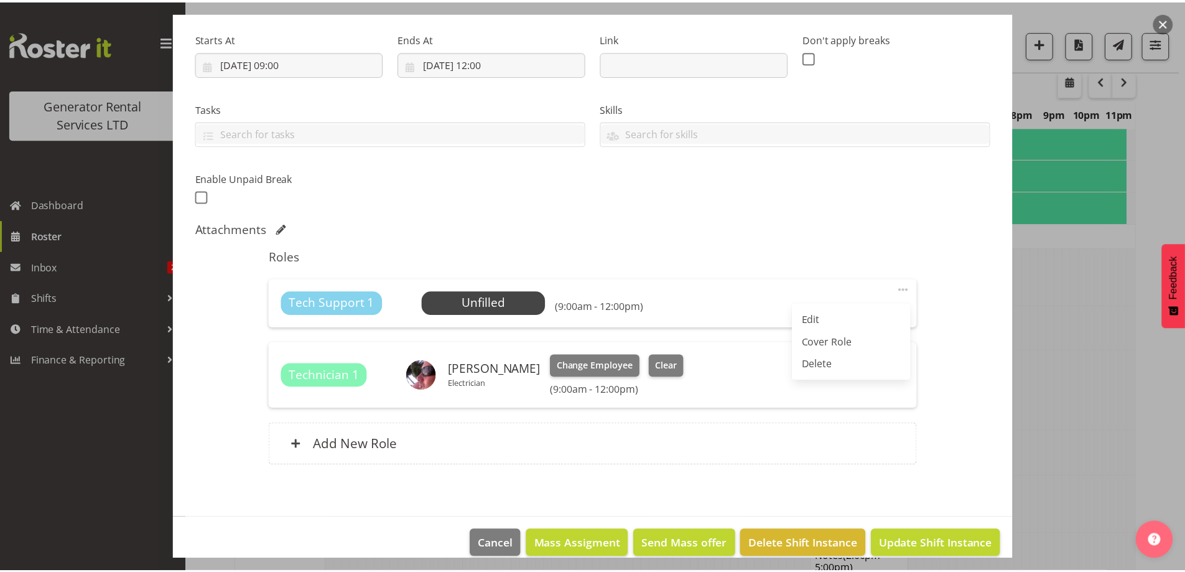
scroll to position [140, 0]
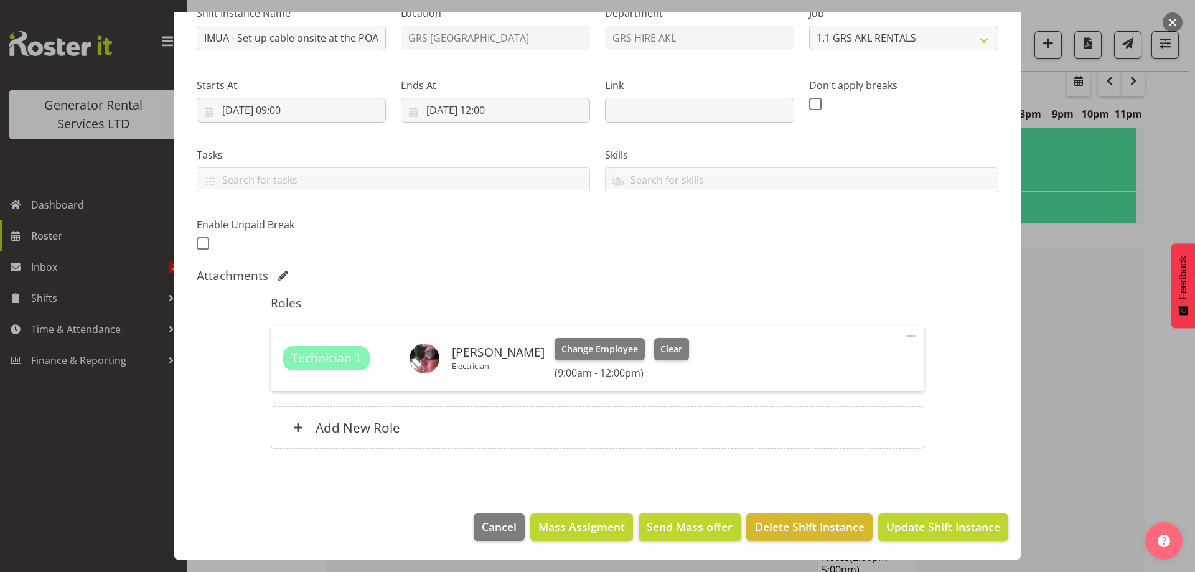
click at [767, 452] on div "Roles Technician 1 Rob Ryan Electrician Change Employee Clear (9:00am - 12:00pm…" at bounding box center [597, 375] width 668 height 175
click at [714, 431] on div "Add New Role" at bounding box center [597, 427] width 653 height 42
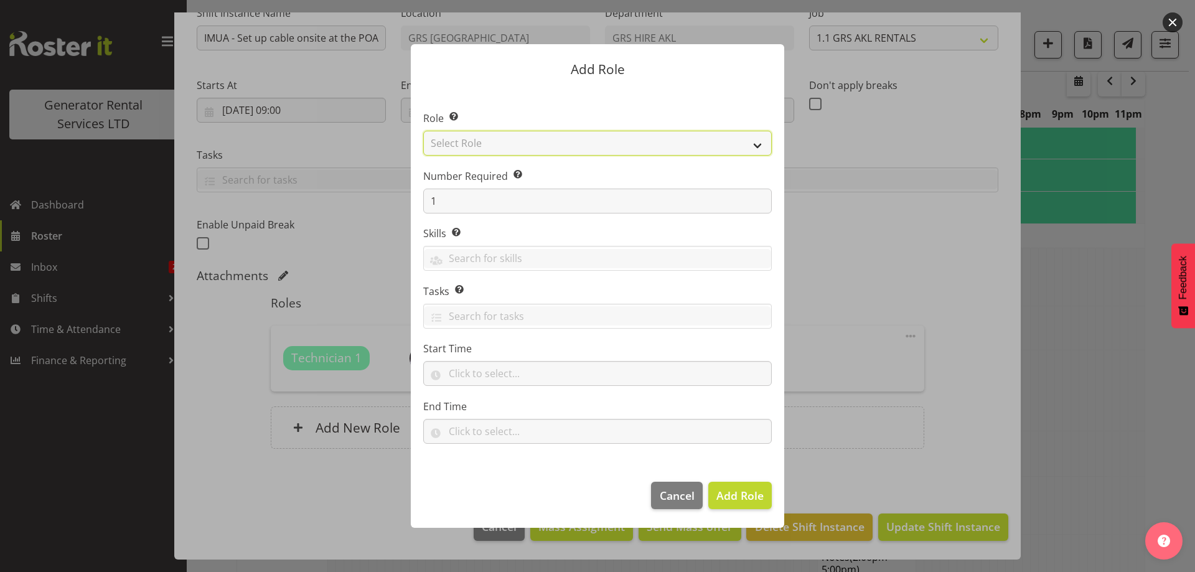
click at [506, 144] on select "Select Role Account Manager Electrician Engineering GM HSEQ manager MECH Mechan…" at bounding box center [597, 143] width 348 height 25
select select "24"
click at [423, 131] on select "Select Role Account Manager Electrician Engineering GM HSEQ manager MECH Mechan…" at bounding box center [597, 143] width 348 height 25
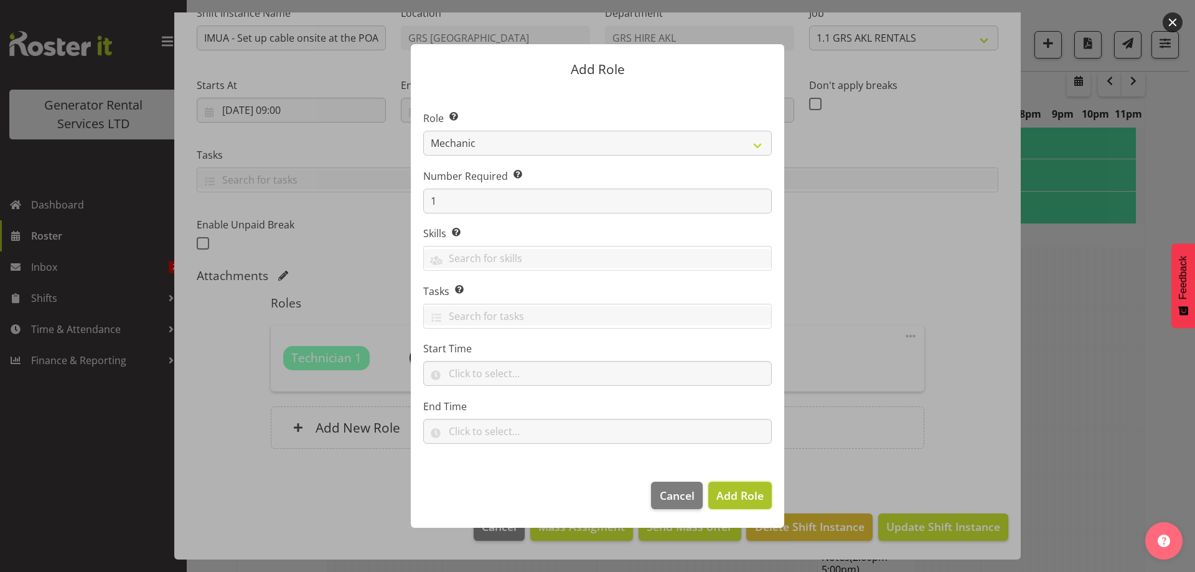
click at [752, 485] on button "Add Role" at bounding box center [739, 495] width 63 height 27
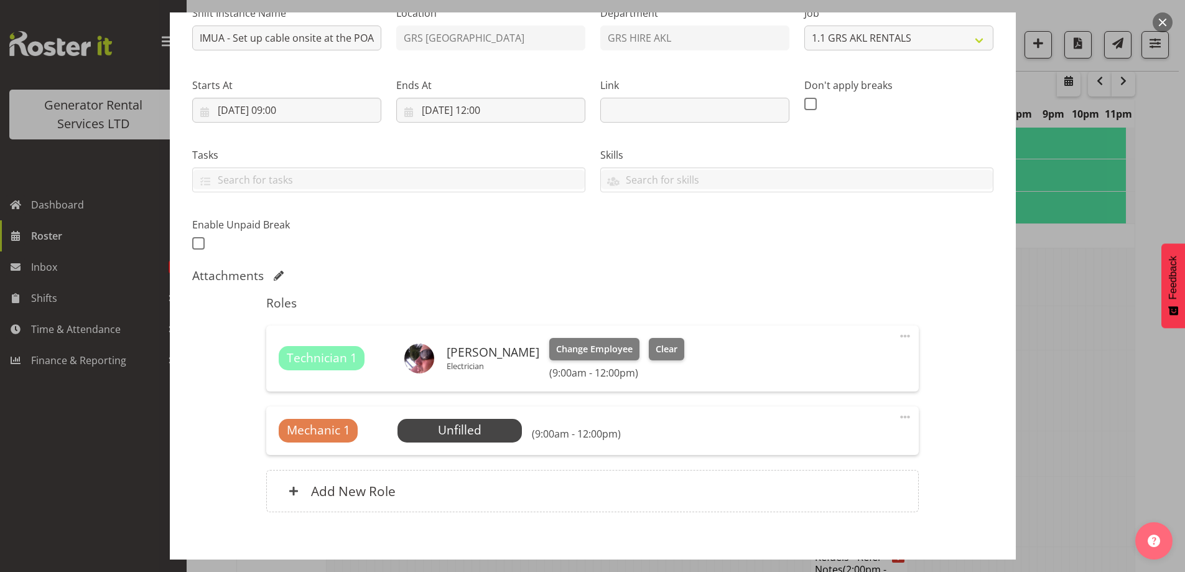
scroll to position [203, 0]
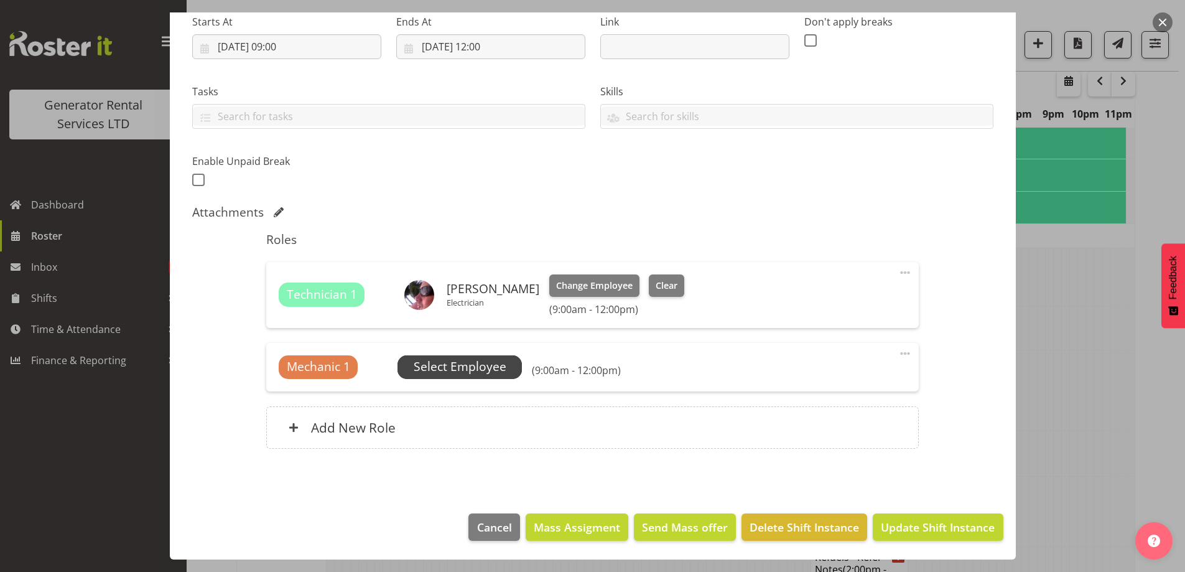
click at [488, 378] on span "Select Employee" at bounding box center [460, 367] width 124 height 24
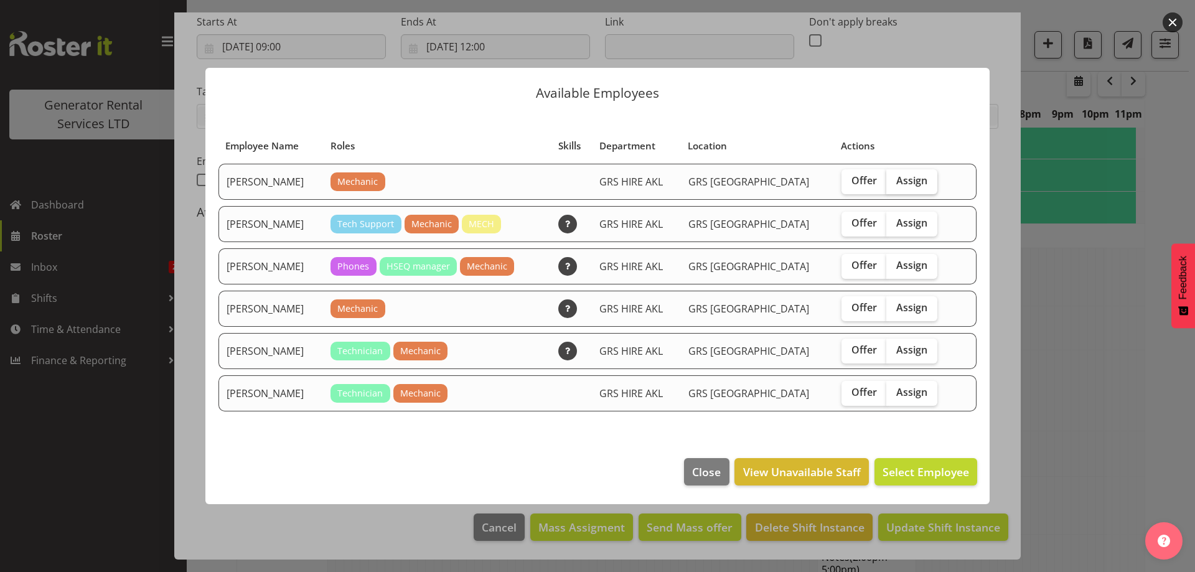
click at [908, 192] on label "Assign" at bounding box center [911, 181] width 51 height 25
click at [894, 185] on input "Assign" at bounding box center [890, 181] width 8 height 8
checkbox input "true"
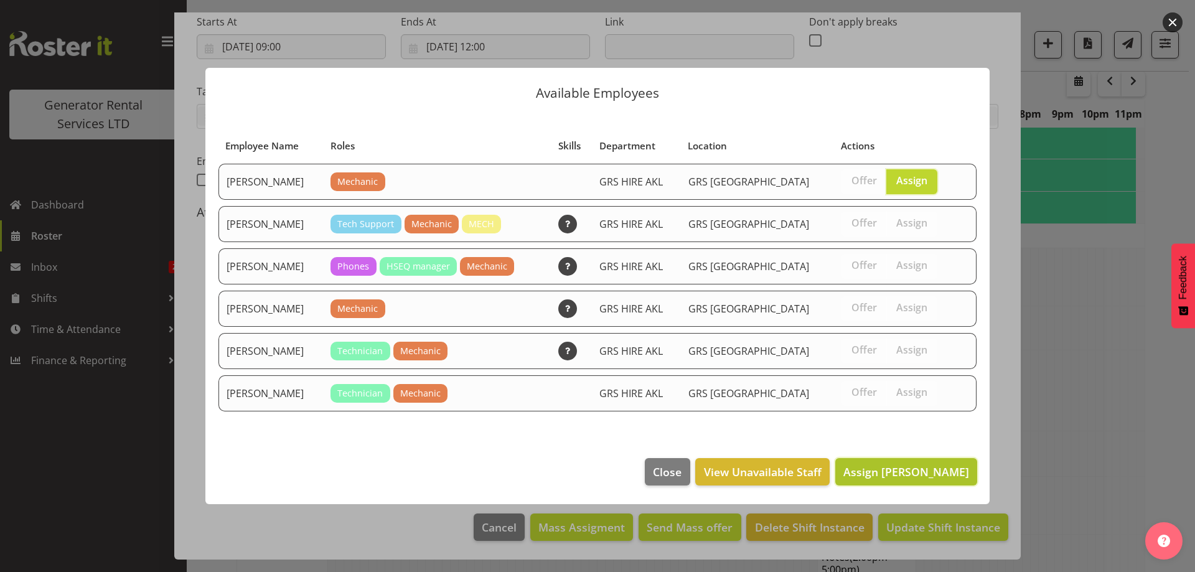
click at [893, 468] on span "Assign Aaron Naish" at bounding box center [906, 471] width 126 height 15
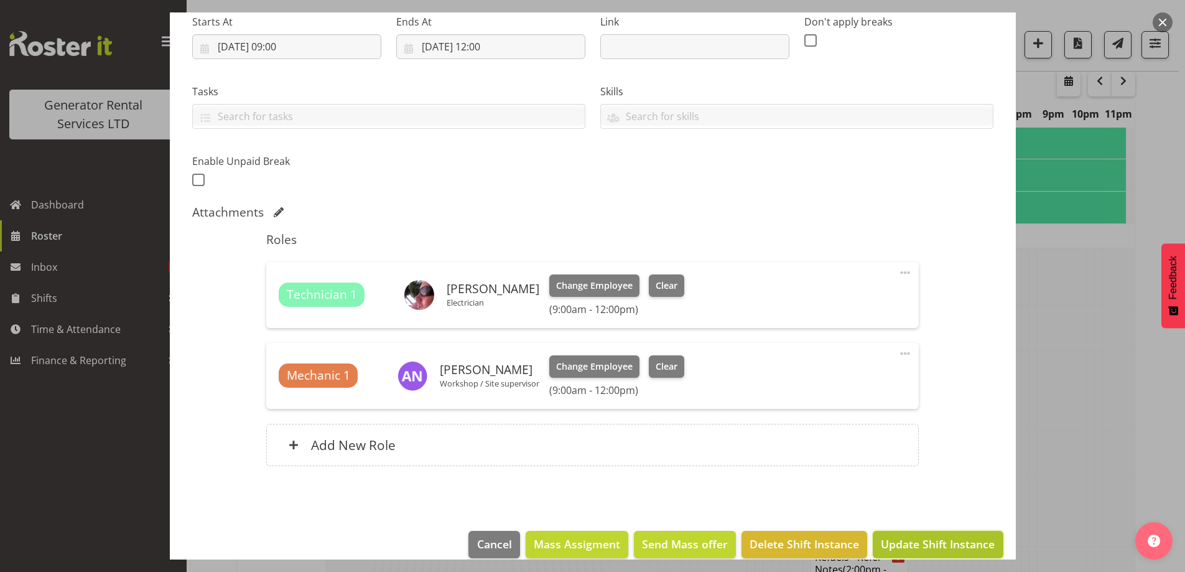
click at [931, 536] on span "Update Shift Instance" at bounding box center [938, 544] width 114 height 16
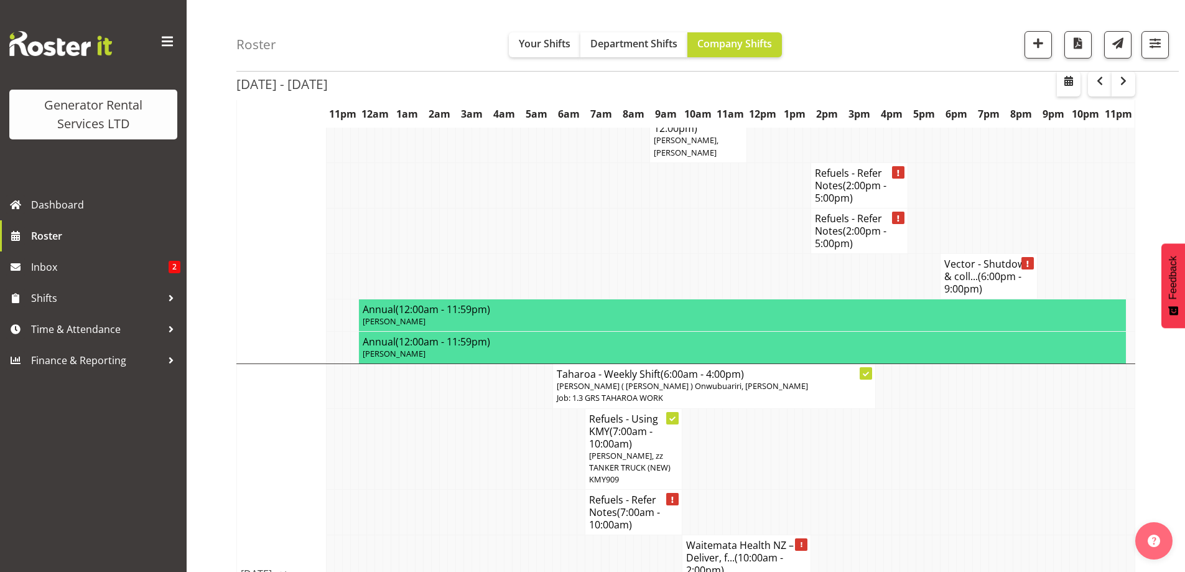
scroll to position [2320, 0]
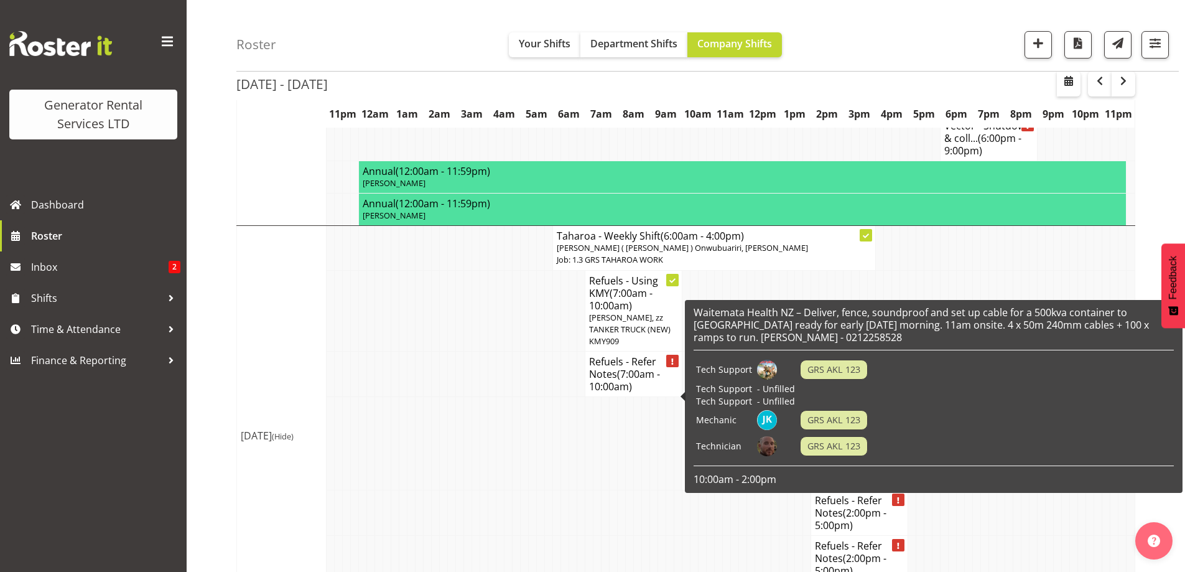
click at [526, 490] on td at bounding box center [525, 512] width 8 height 45
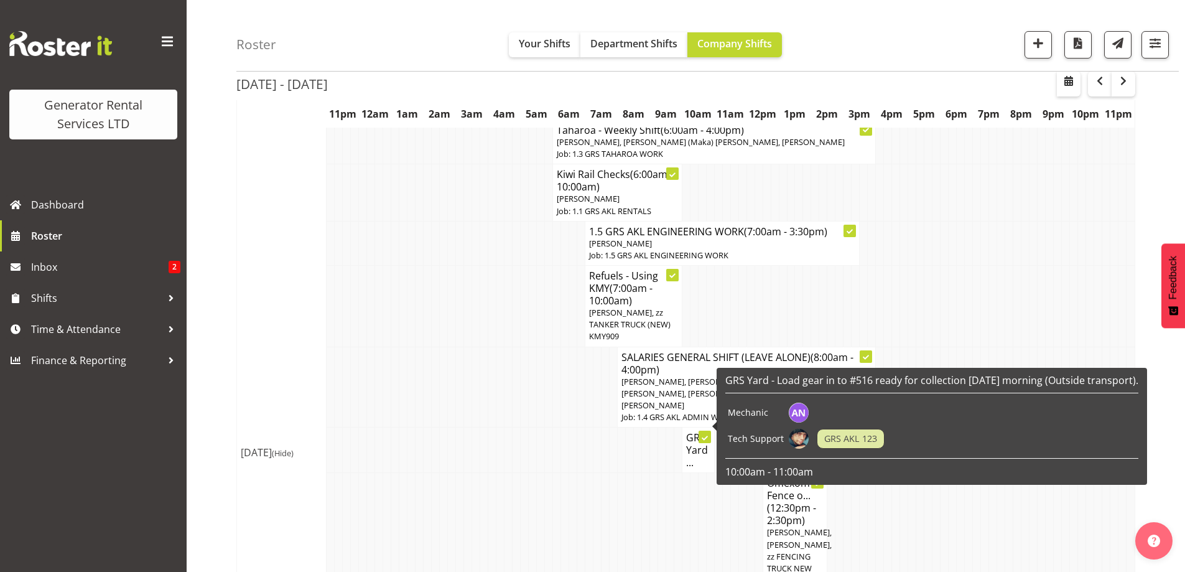
scroll to position [142, 0]
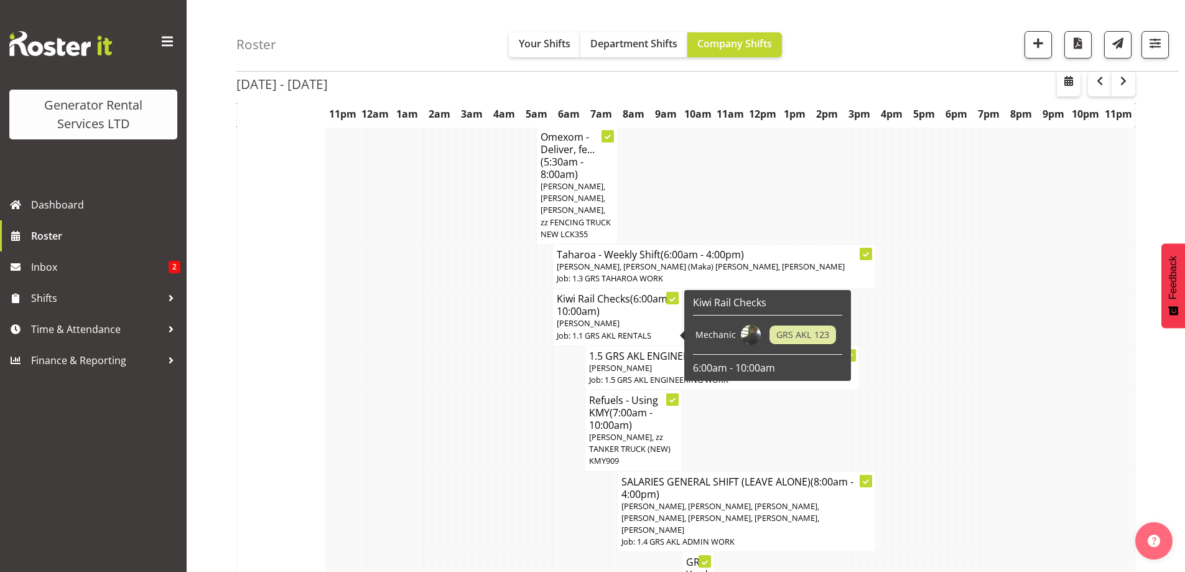
click at [442, 357] on td at bounding box center [444, 367] width 8 height 44
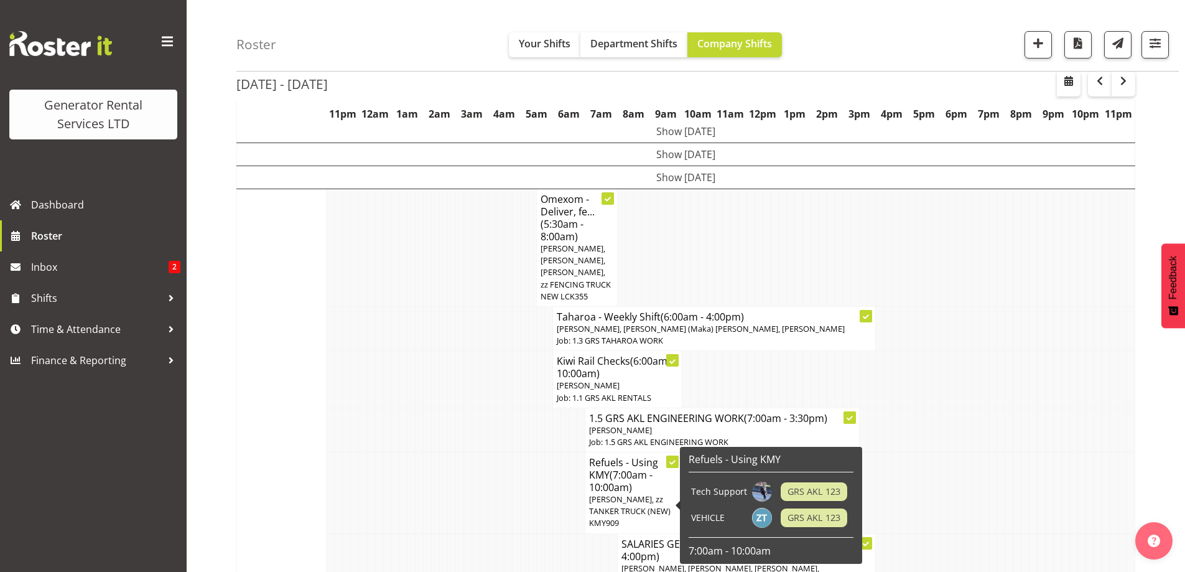
click at [447, 370] on td at bounding box center [444, 379] width 8 height 57
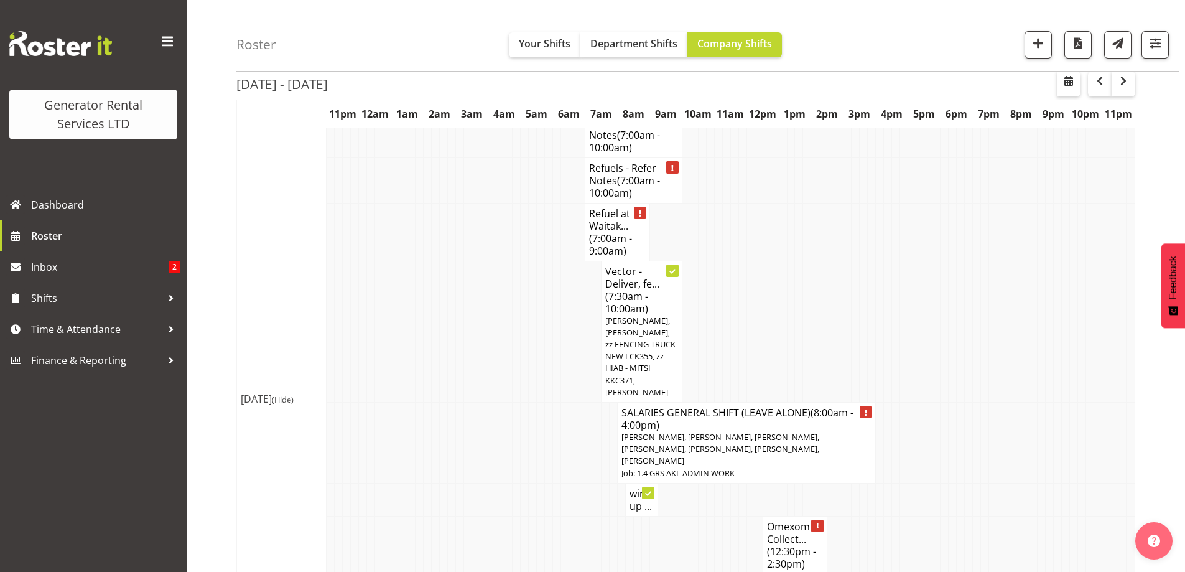
scroll to position [1262, 0]
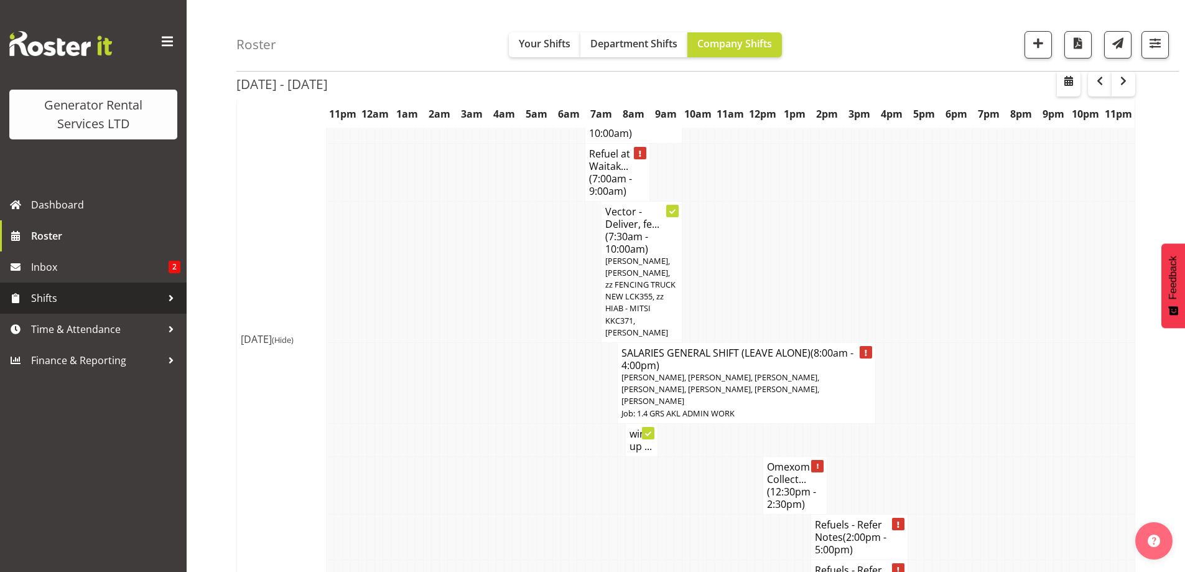
click at [122, 283] on link "Shifts" at bounding box center [93, 298] width 187 height 31
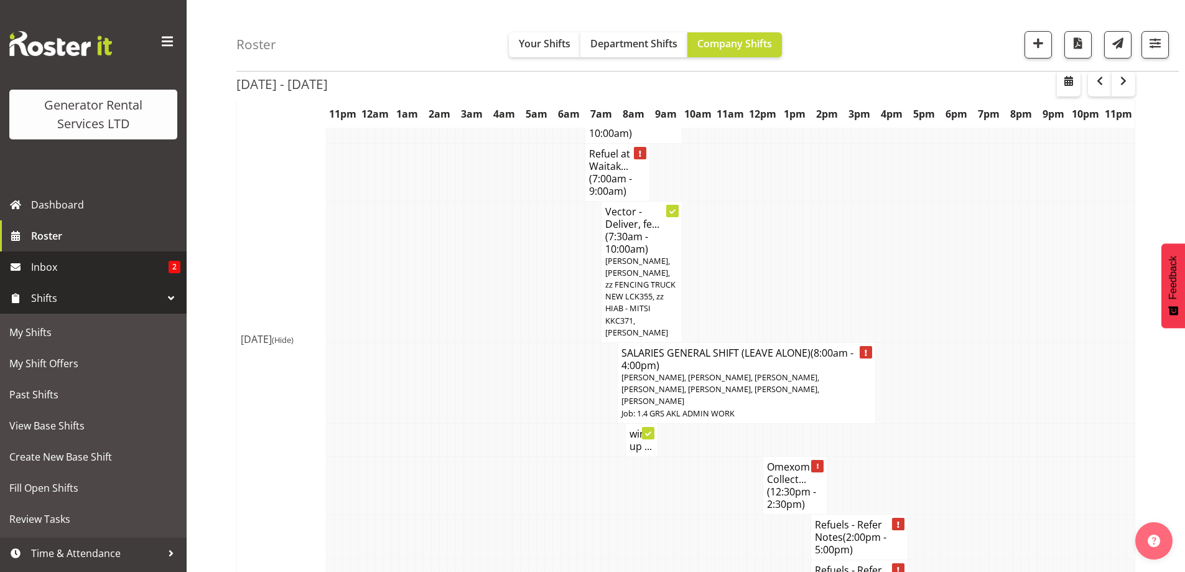
click at [118, 264] on span "Inbox" at bounding box center [100, 267] width 138 height 19
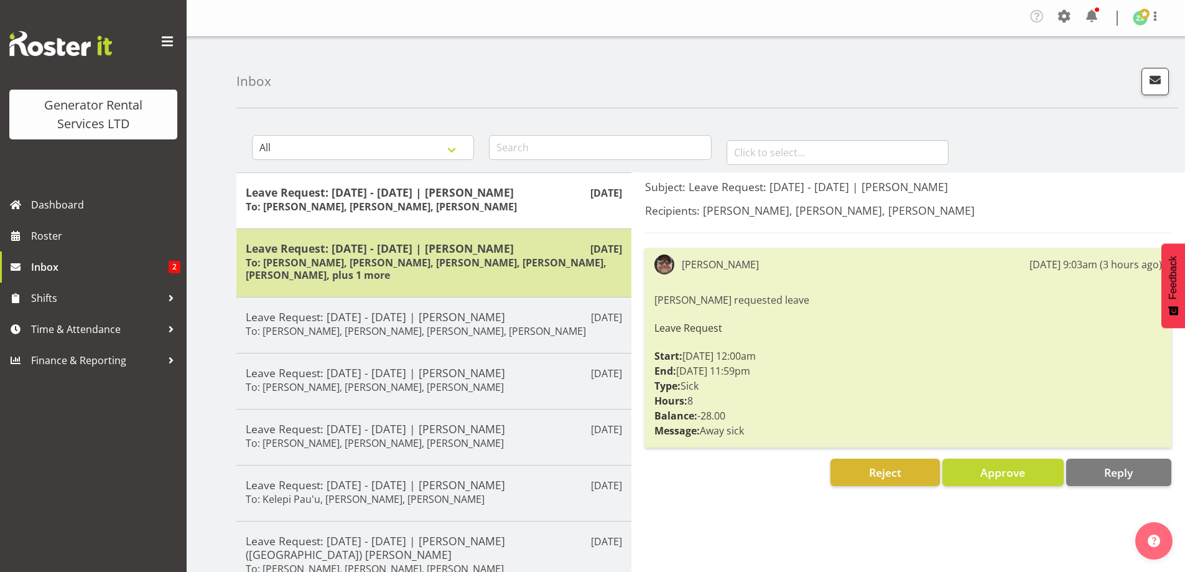
click at [442, 267] on h6 "To: [PERSON_NAME], [PERSON_NAME], [PERSON_NAME], [PERSON_NAME], [PERSON_NAME], …" at bounding box center [434, 268] width 376 height 25
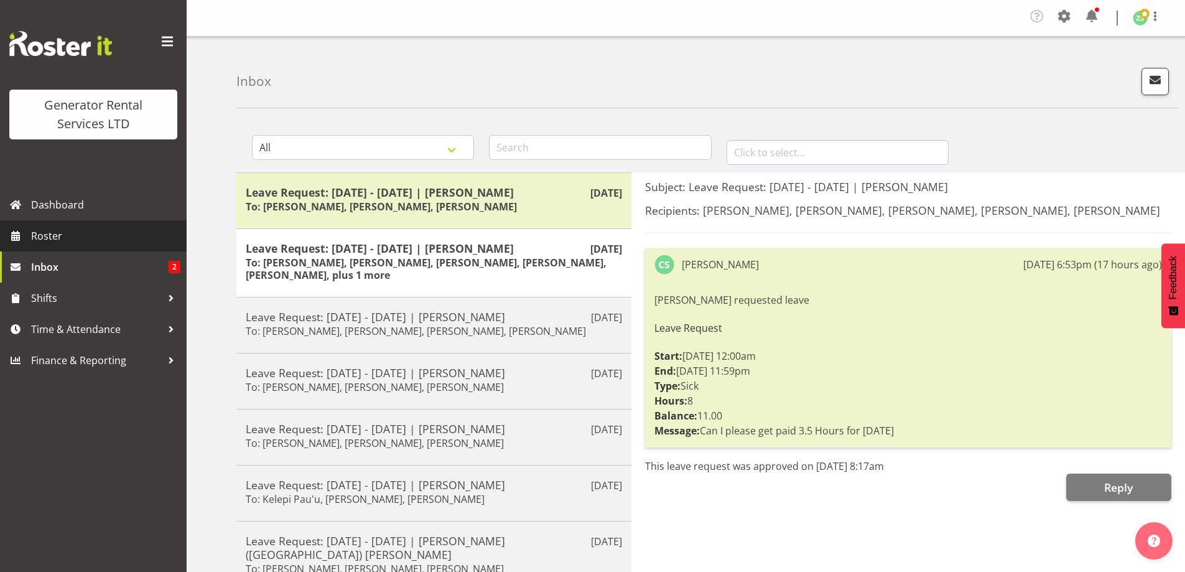
click at [107, 238] on span "Roster" at bounding box center [105, 236] width 149 height 19
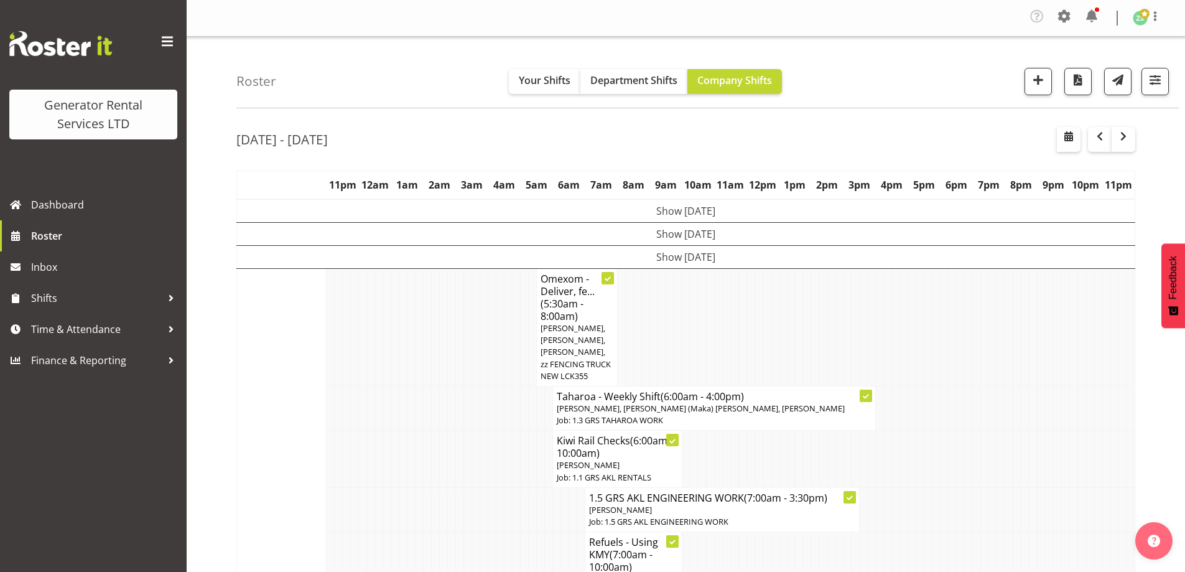
click at [405, 432] on td at bounding box center [404, 459] width 8 height 57
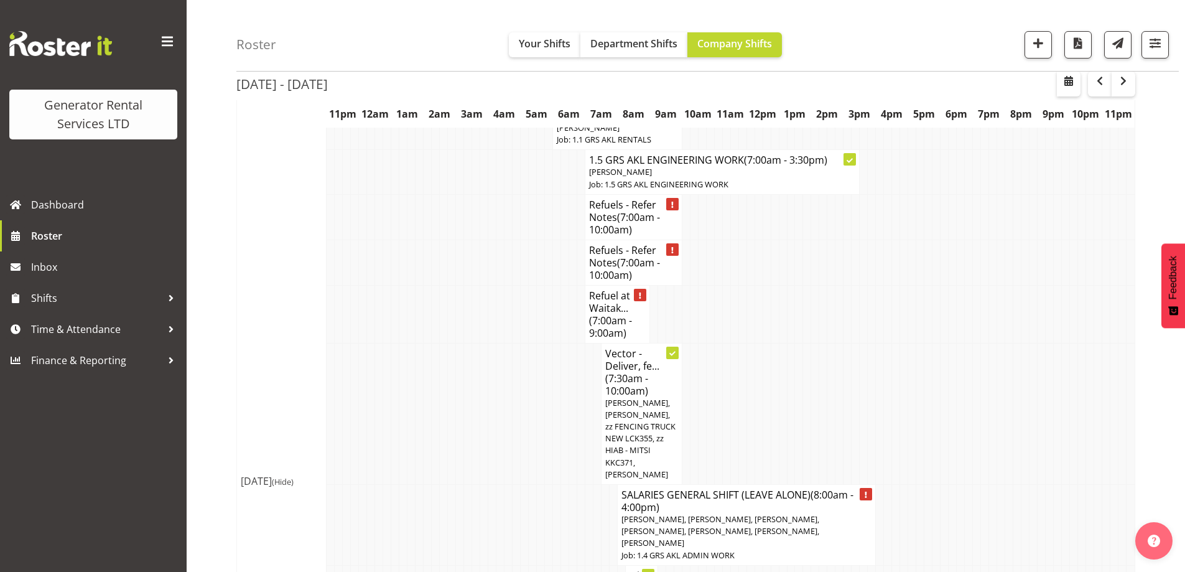
scroll to position [1307, 0]
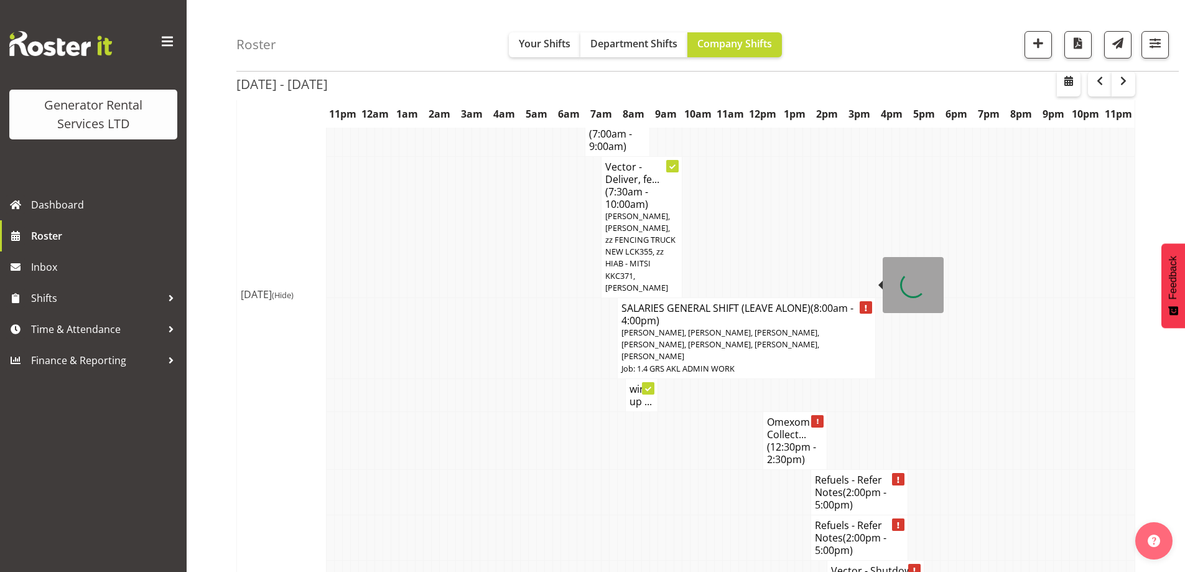
click at [708, 327] on span "[PERSON_NAME], [PERSON_NAME], [PERSON_NAME], [PERSON_NAME], [PERSON_NAME], [PER…" at bounding box center [721, 344] width 198 height 35
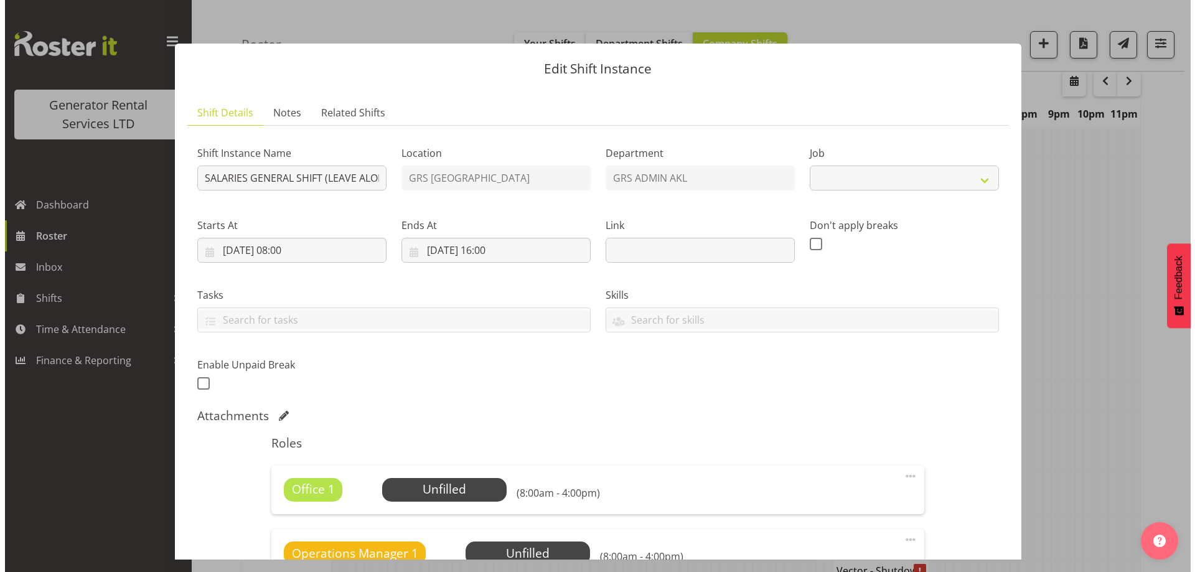
scroll to position [1301, 0]
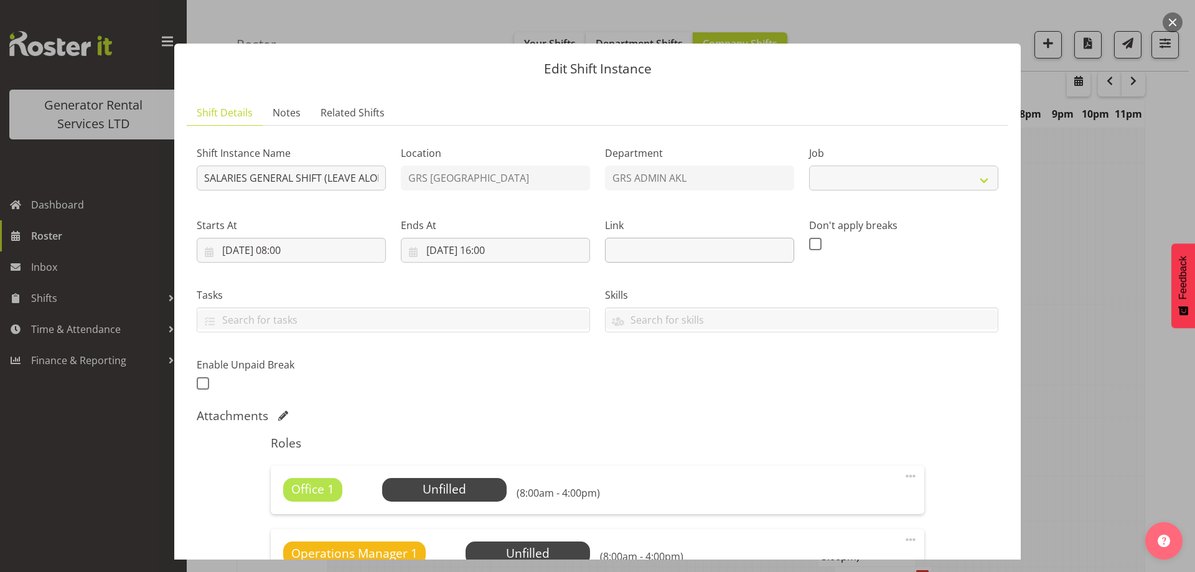
select select "875"
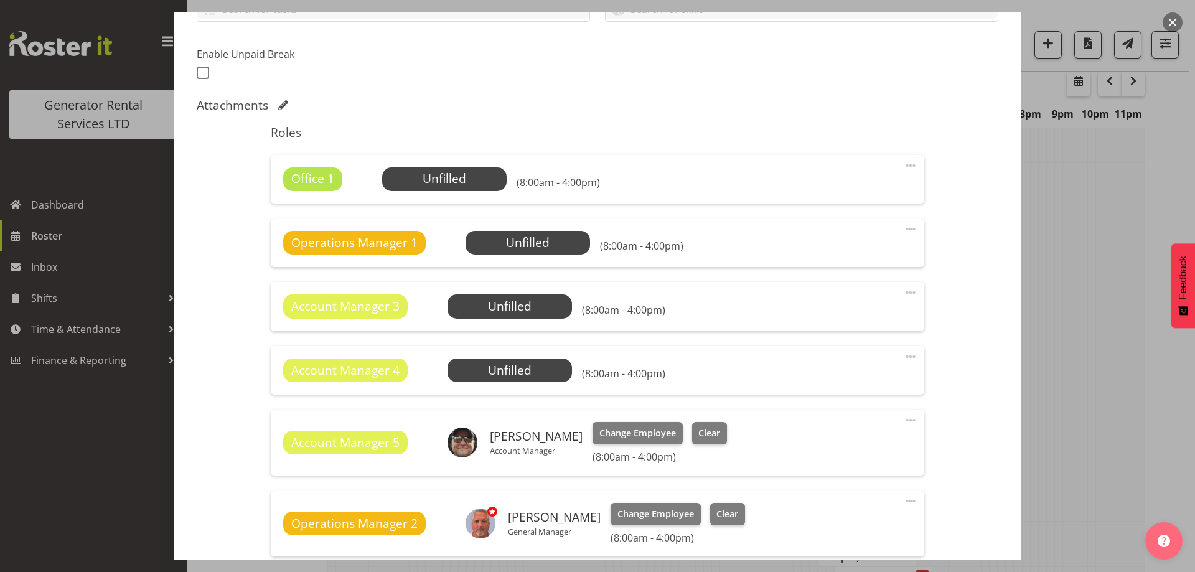
scroll to position [311, 0]
drag, startPoint x: 902, startPoint y: 166, endPoint x: 897, endPoint y: 171, distance: 7.5
click at [903, 167] on span at bounding box center [910, 164] width 15 height 15
click at [863, 232] on link "Delete" at bounding box center [857, 239] width 119 height 22
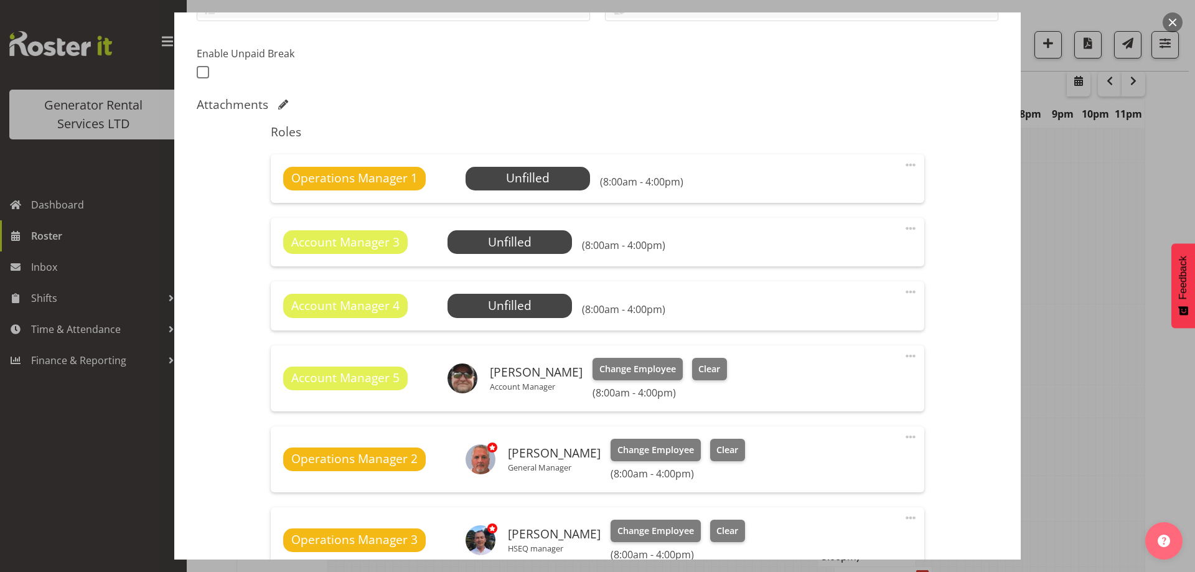
click at [903, 171] on span at bounding box center [910, 164] width 15 height 15
click at [876, 237] on link "Delete" at bounding box center [857, 239] width 119 height 22
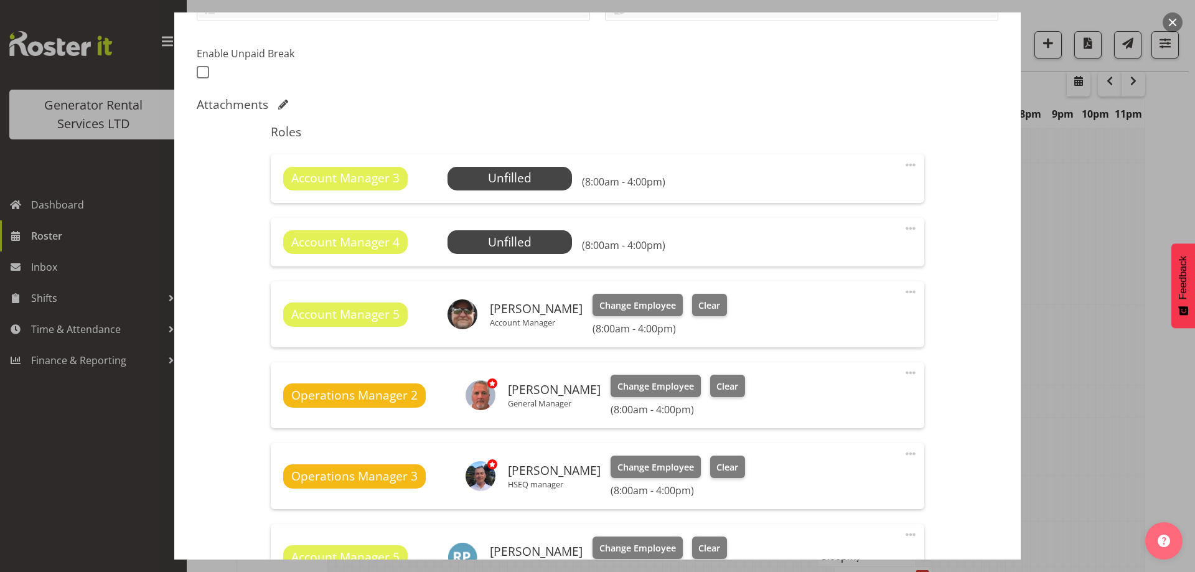
drag, startPoint x: 902, startPoint y: 162, endPoint x: 897, endPoint y: 185, distance: 24.2
click at [903, 162] on span at bounding box center [910, 164] width 15 height 15
click at [880, 223] on link "Cover Role" at bounding box center [857, 217] width 119 height 22
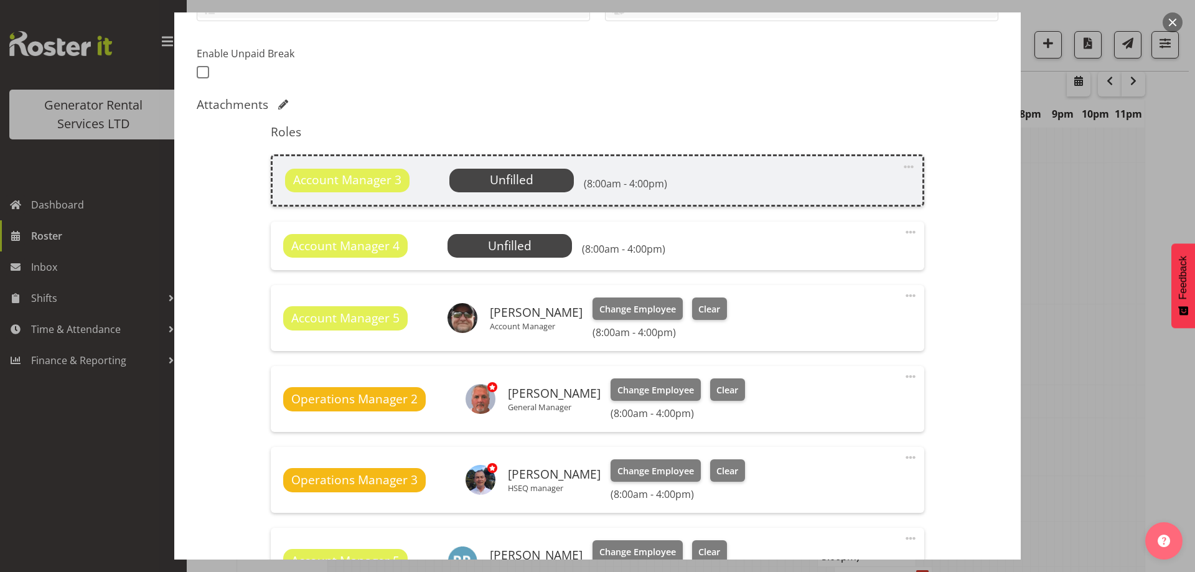
click at [880, 223] on div "Roles Account Manager 3 Unfilled Select Employee (8:00am - 4:00pm) Edit Cover R…" at bounding box center [597, 577] width 668 height 920
click at [908, 166] on div "Account Manager 3 Unfilled Select Employee (8:00am - 4:00pm) Edit Cover Role De…" at bounding box center [597, 180] width 653 height 52
drag, startPoint x: 895, startPoint y: 165, endPoint x: 887, endPoint y: 214, distance: 49.8
click at [901, 167] on span at bounding box center [908, 166] width 15 height 15
click at [863, 243] on link "Delete" at bounding box center [856, 241] width 119 height 22
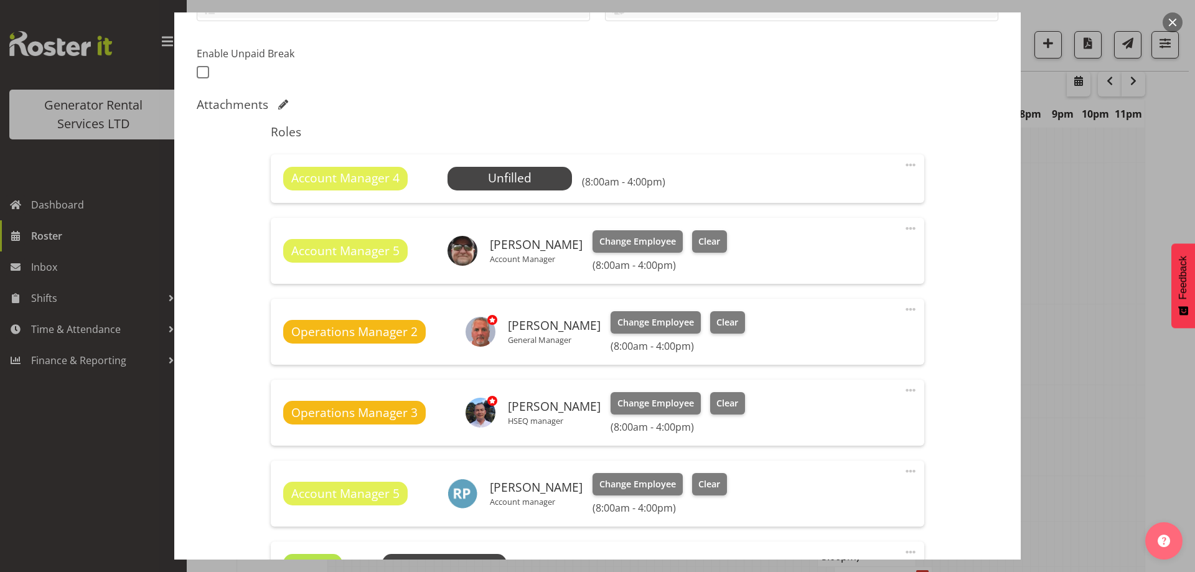
click at [903, 169] on span at bounding box center [910, 164] width 15 height 15
click at [878, 241] on link "Delete" at bounding box center [857, 239] width 119 height 22
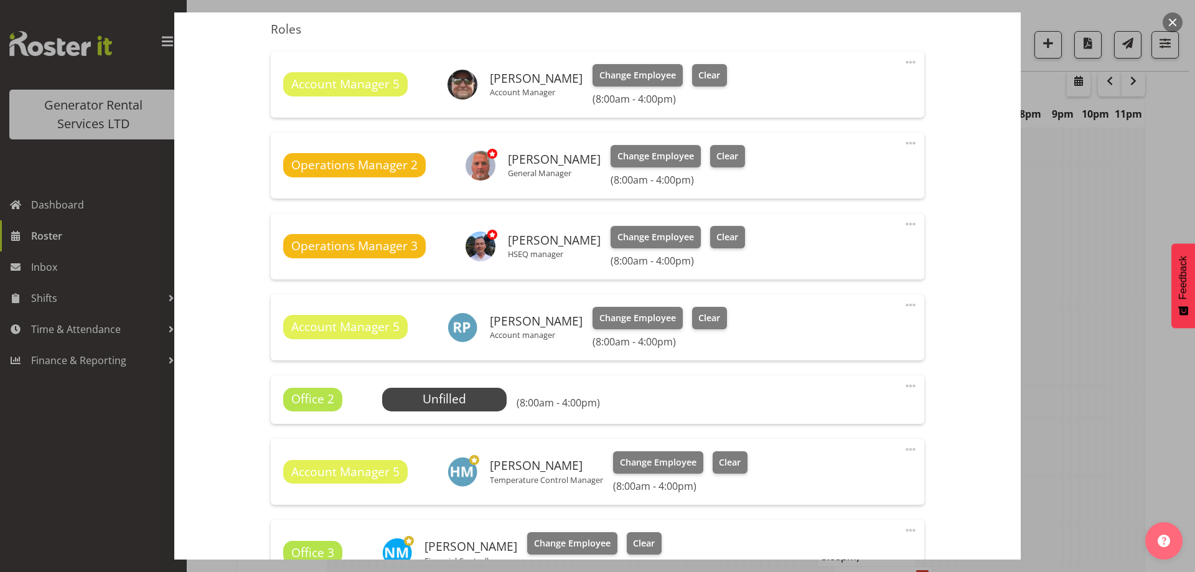
scroll to position [498, 0]
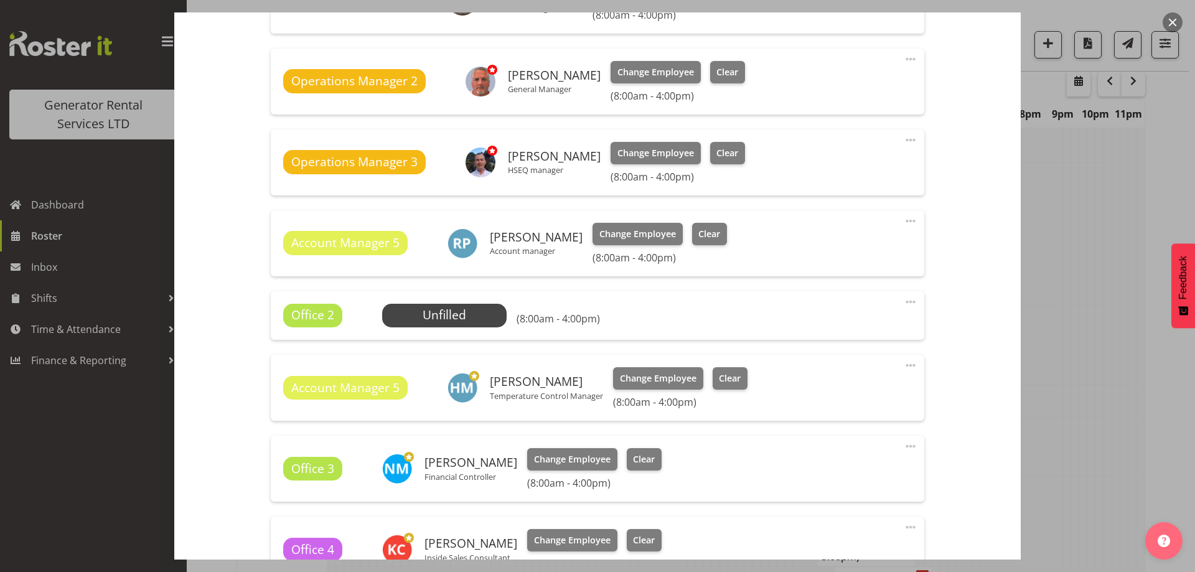
click at [903, 304] on span at bounding box center [910, 301] width 15 height 15
click at [859, 372] on link "Delete" at bounding box center [857, 376] width 119 height 22
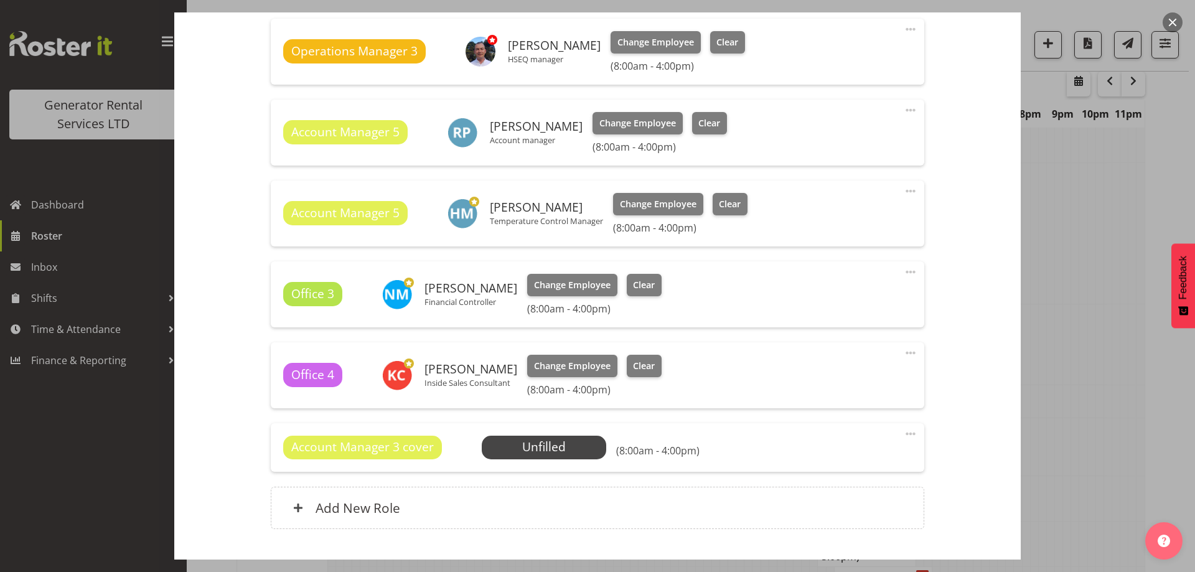
scroll to position [689, 0]
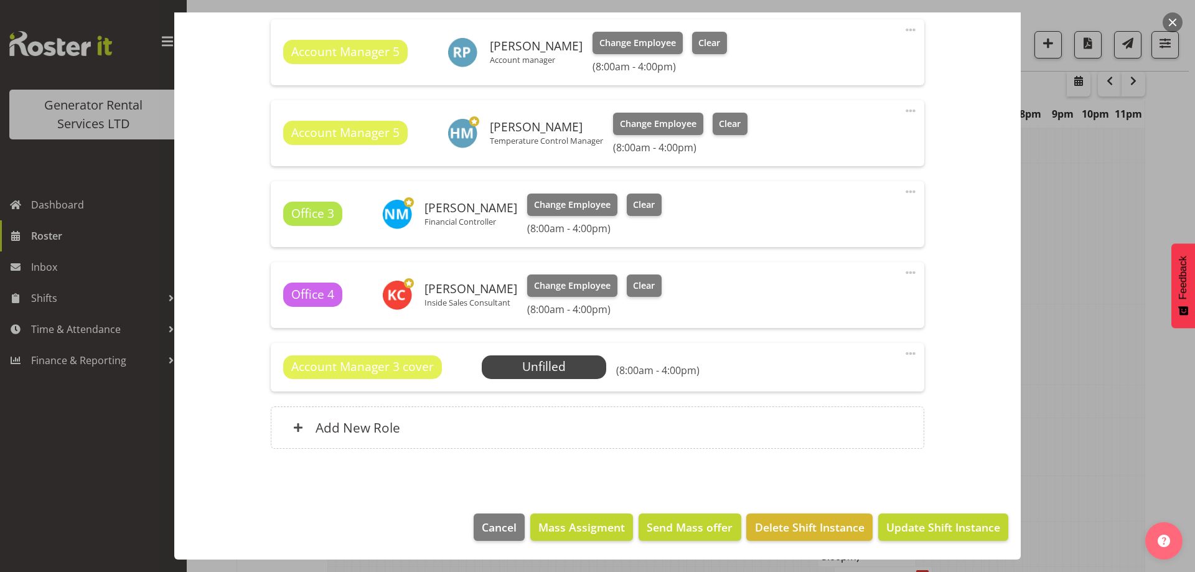
drag, startPoint x: 904, startPoint y: 352, endPoint x: 895, endPoint y: 362, distance: 13.2
click at [903, 353] on span at bounding box center [910, 353] width 15 height 15
click at [844, 425] on link "Delete" at bounding box center [857, 428] width 119 height 22
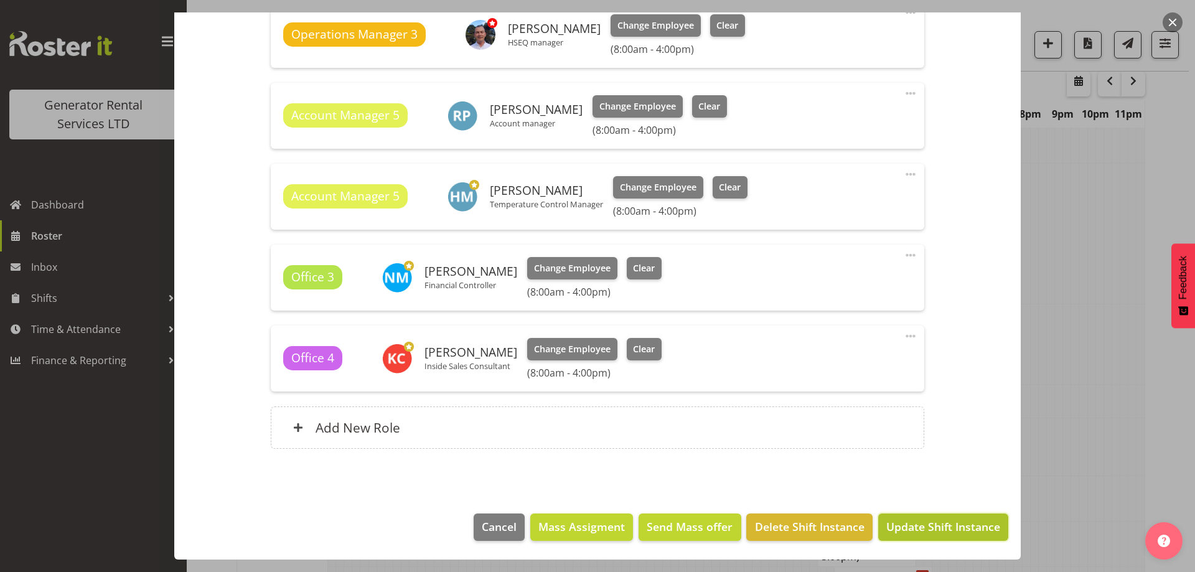
click at [936, 527] on span "Update Shift Instance" at bounding box center [943, 526] width 114 height 16
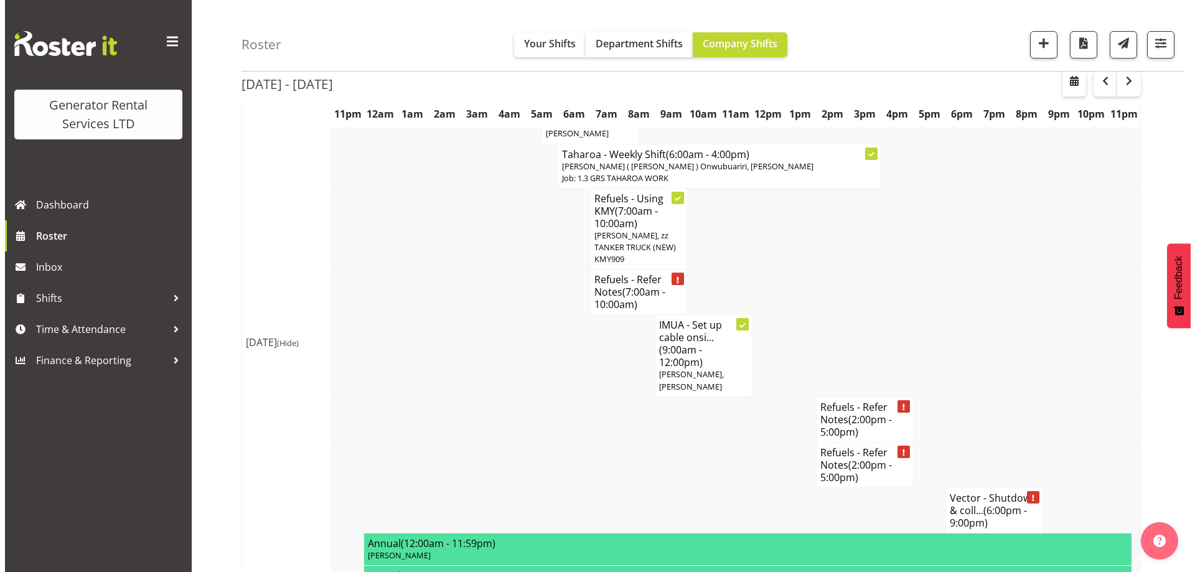
scroll to position [1973, 0]
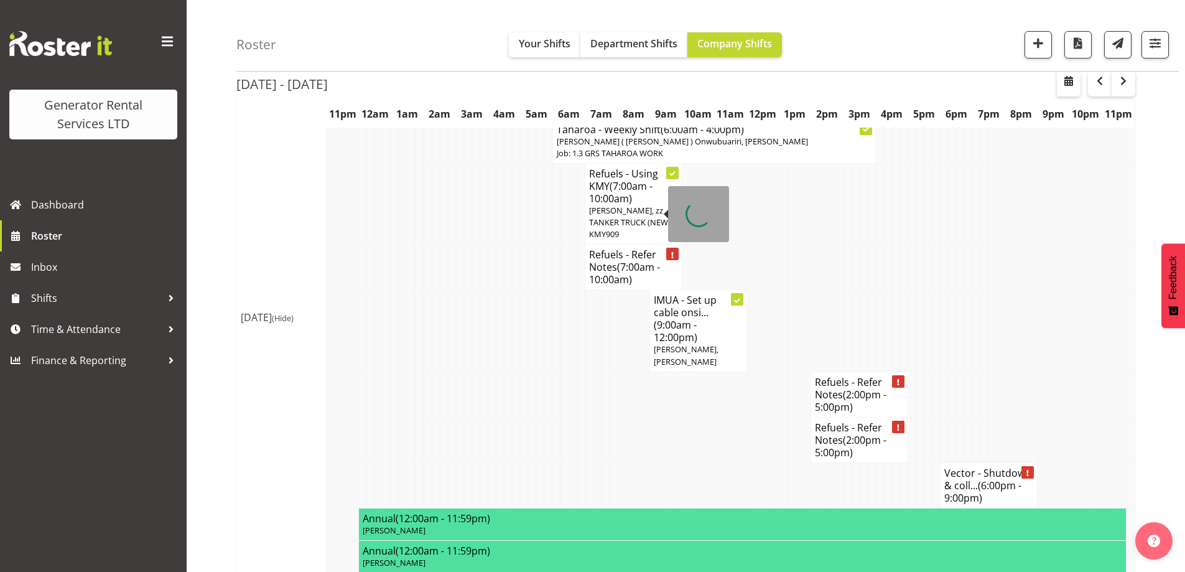
click at [599, 248] on h4 "Refuels - Refer Notes (7:00am - 10:00am)" at bounding box center [633, 266] width 89 height 37
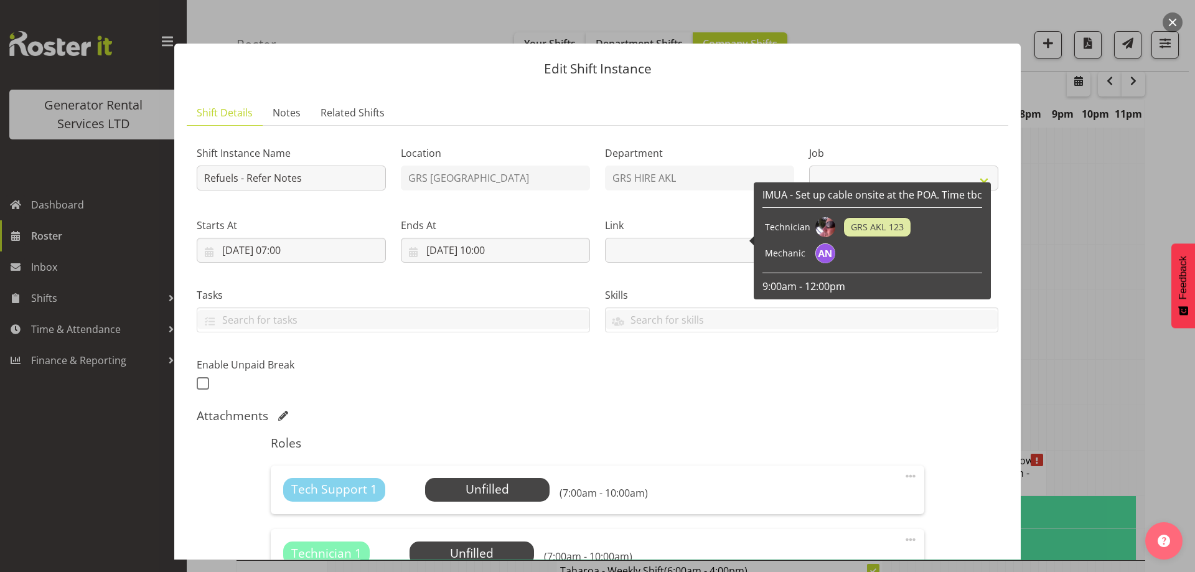
select select "9"
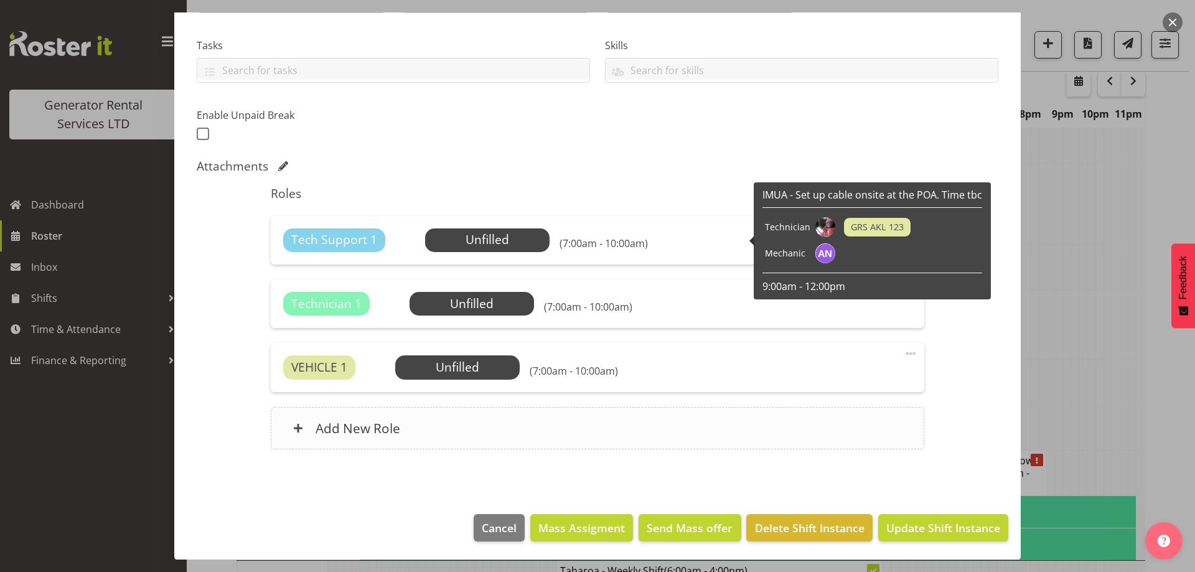
scroll to position [250, 0]
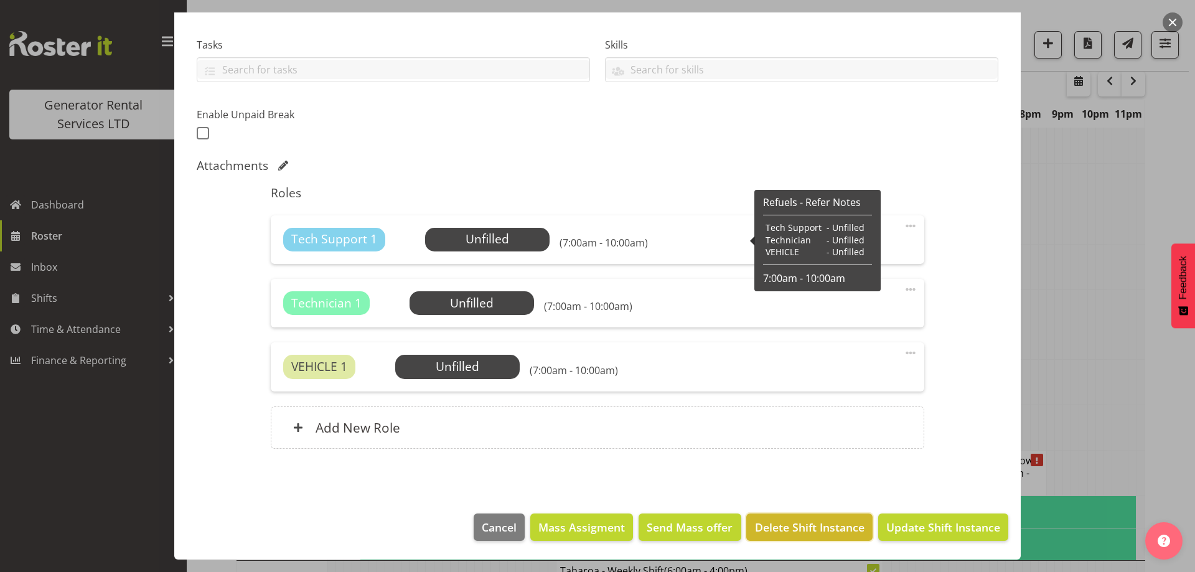
click at [779, 525] on span "Delete Shift Instance" at bounding box center [810, 527] width 110 height 16
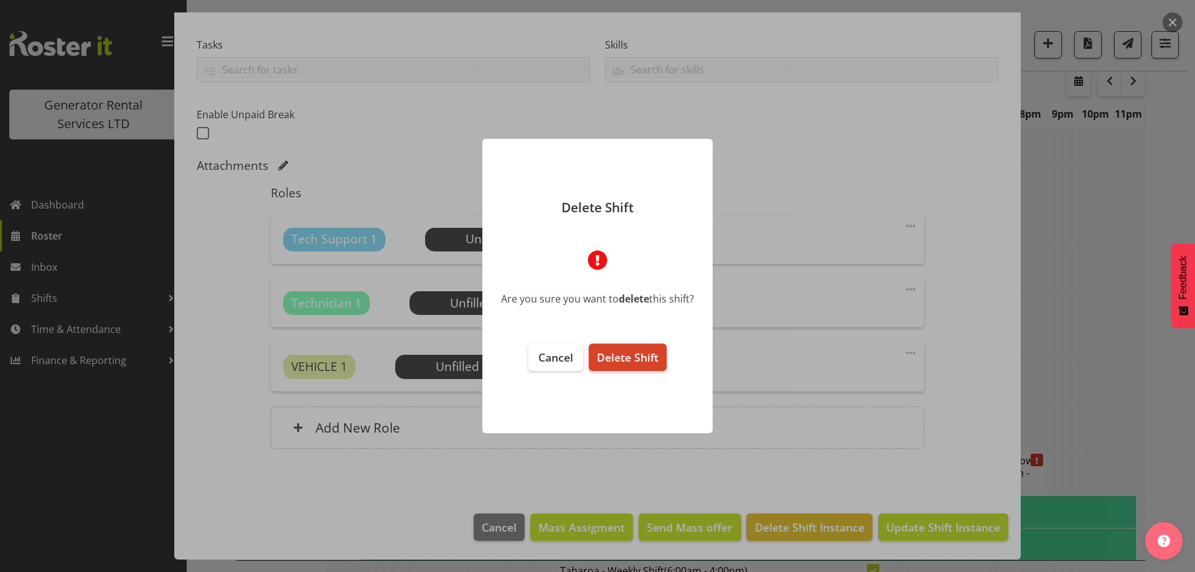
click at [647, 362] on span "Delete Shift" at bounding box center [628, 357] width 62 height 15
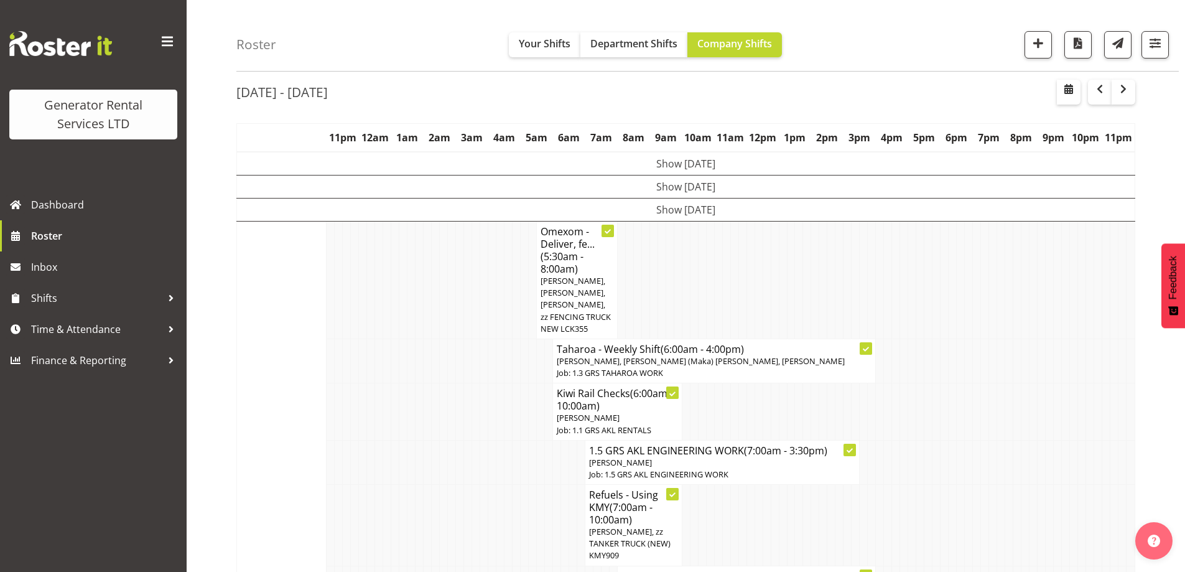
scroll to position [1991, 0]
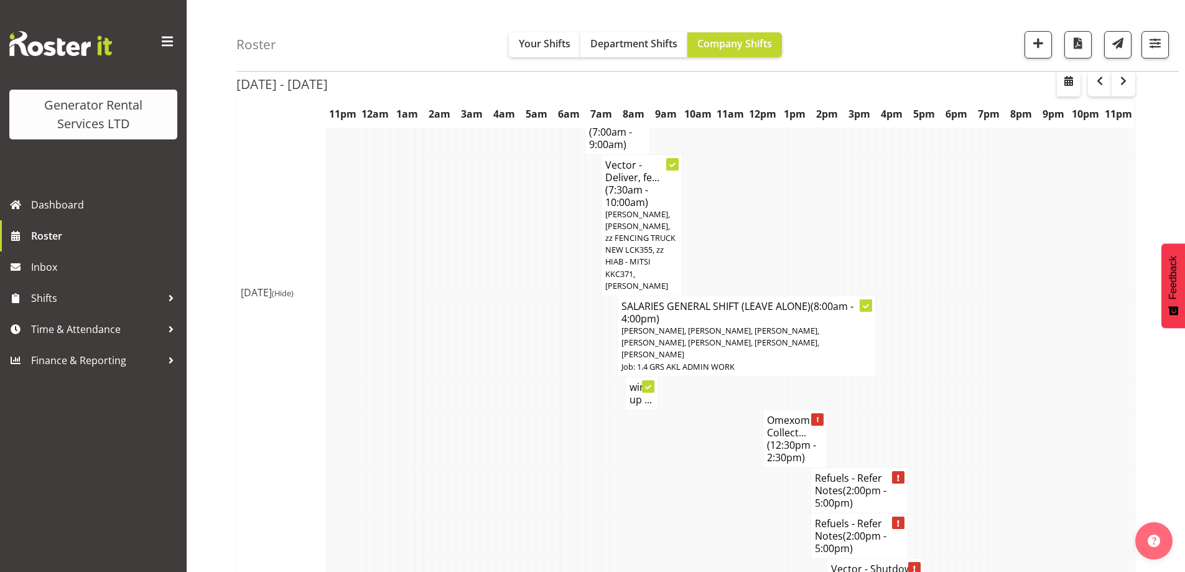
scroll to position [1307, 0]
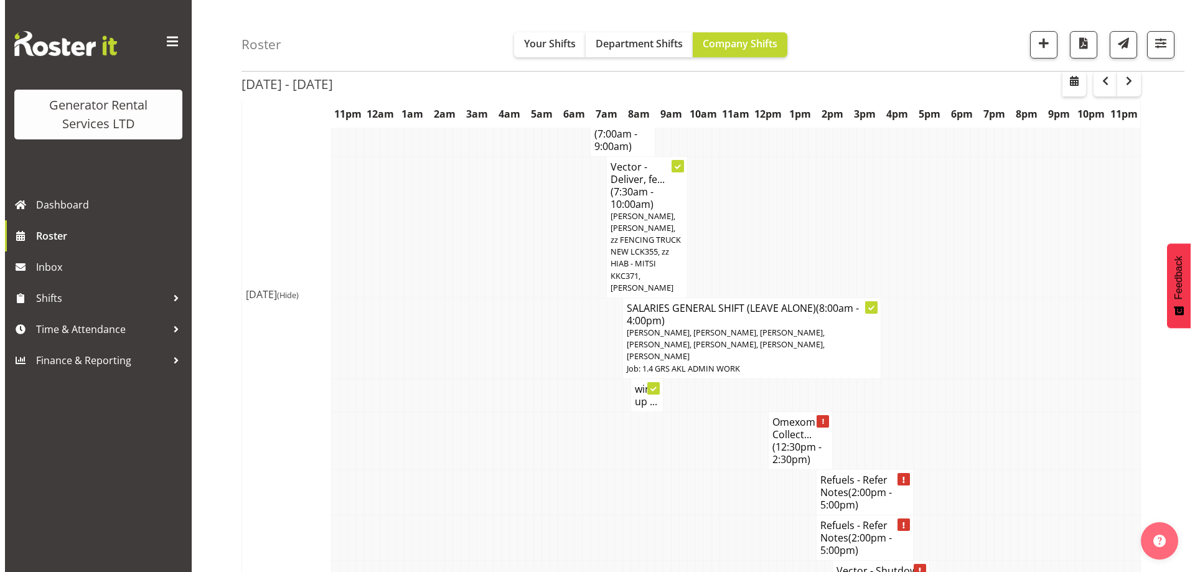
scroll to position [1301, 0]
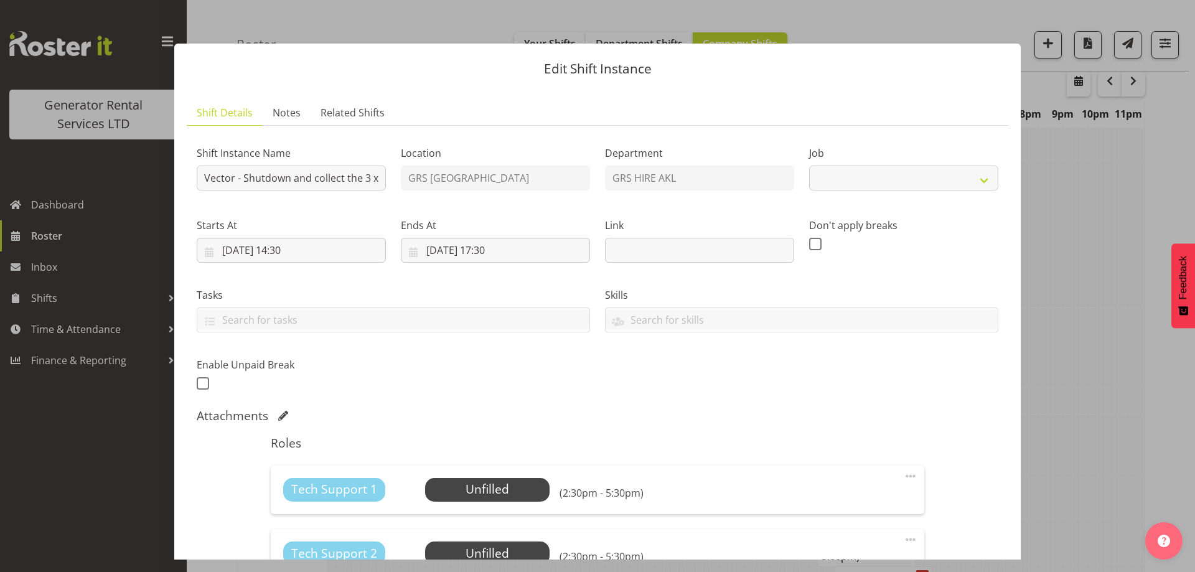
select select "9"
drag, startPoint x: 370, startPoint y: 180, endPoint x: 381, endPoint y: 180, distance: 11.2
click at [381, 180] on input "Vector - Shutdown and collect the 3 x generators at Mangere (800kva con, 500kva…" at bounding box center [291, 178] width 189 height 25
click at [350, 175] on input "Vector - Shutdown and collect the 3 x generators at Mangere (800kva con, 500kva…" at bounding box center [291, 178] width 189 height 25
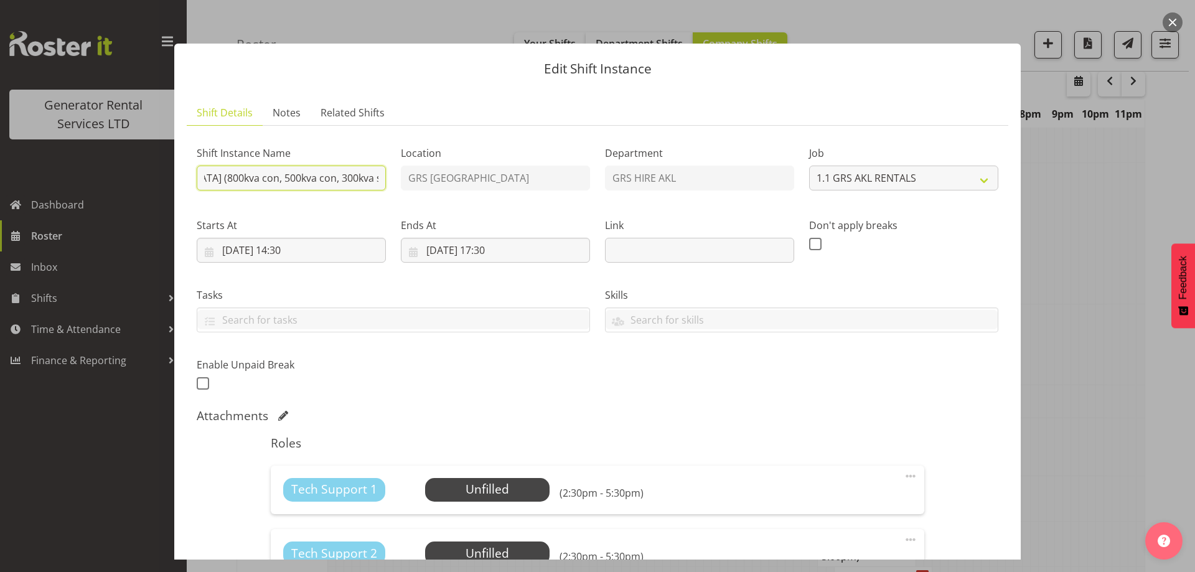
scroll to position [0, 370]
drag, startPoint x: 360, startPoint y: 175, endPoint x: 368, endPoint y: 176, distance: 8.2
click at [368, 176] on input "Vector - Shutdown and collect the 3 x generators at Mangere (800kva con, 500kva…" at bounding box center [291, 178] width 189 height 25
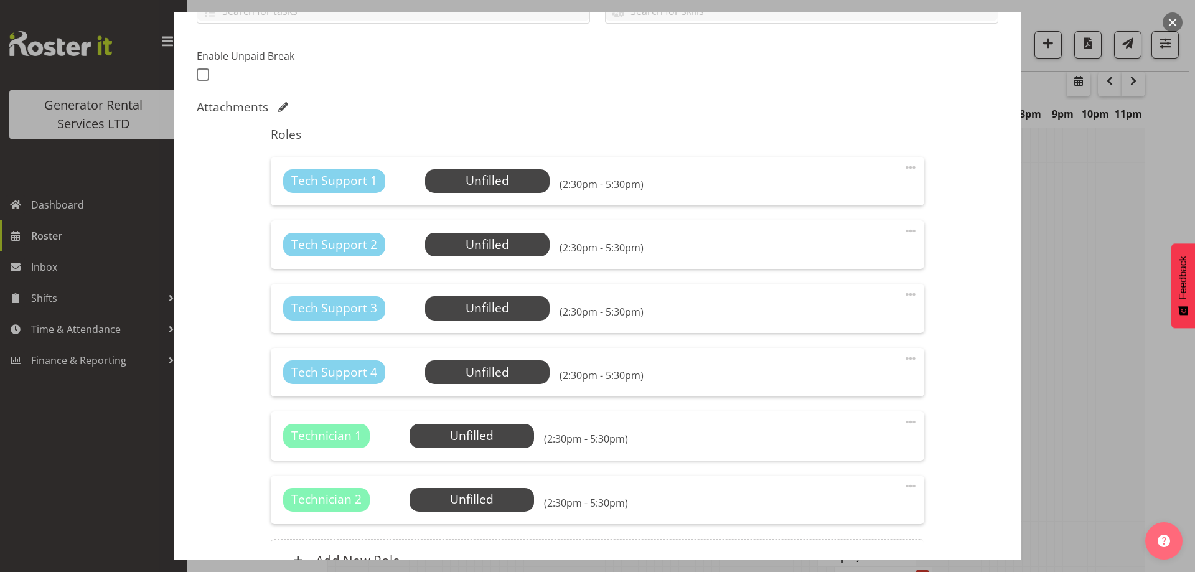
scroll to position [311, 0]
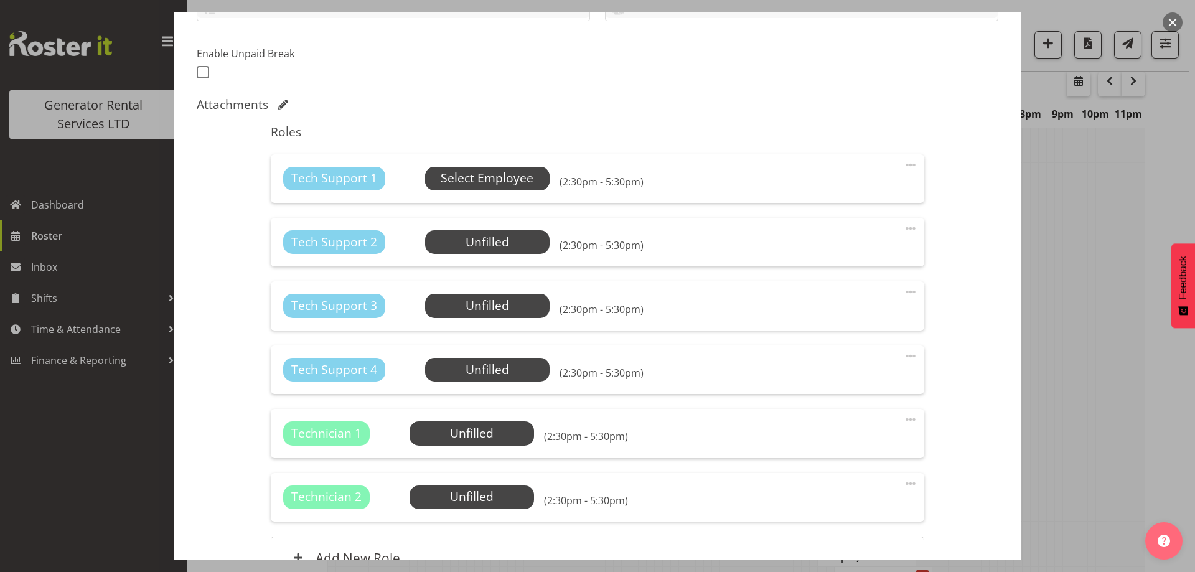
click at [472, 185] on span "Select Employee" at bounding box center [487, 178] width 93 height 18
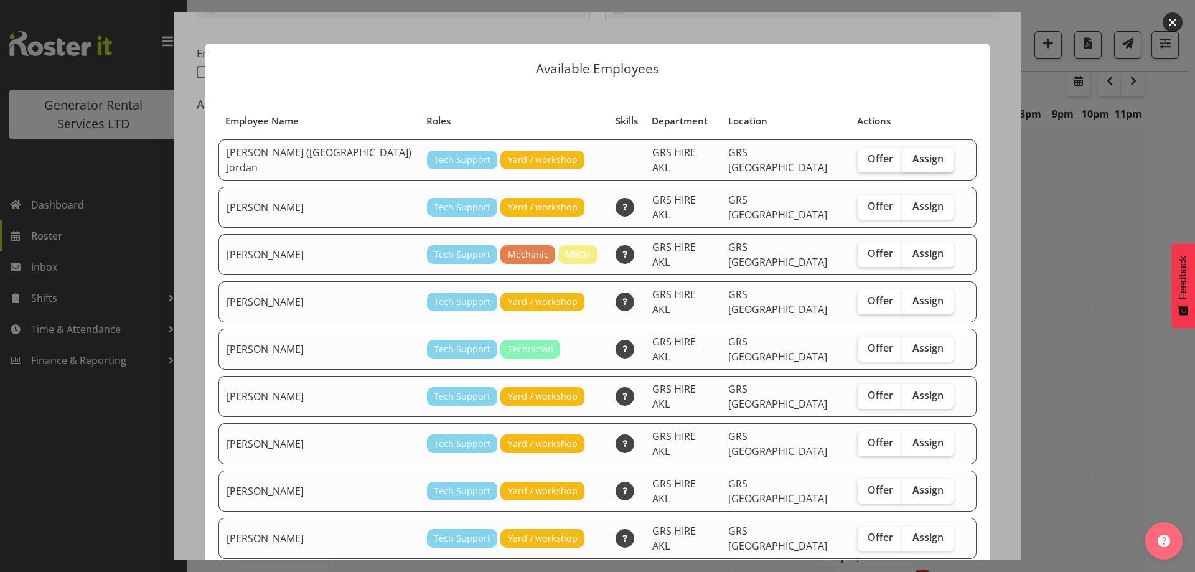
click at [912, 156] on span "Assign" at bounding box center [927, 158] width 31 height 12
click at [902, 156] on input "Assign" at bounding box center [906, 159] width 8 height 8
checkbox input "true"
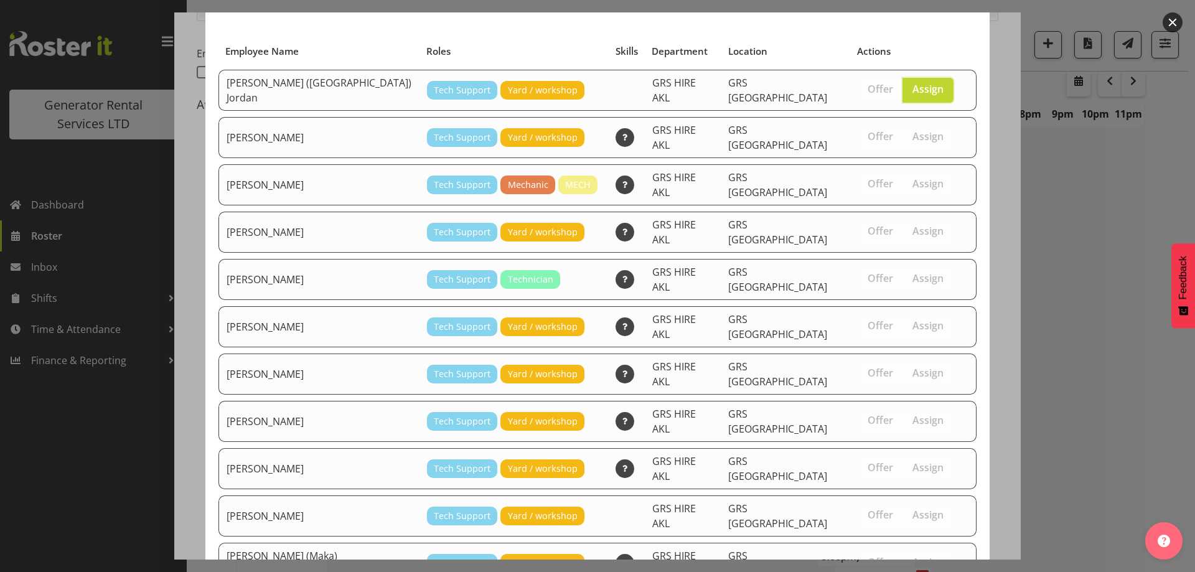
scroll to position [132, 0]
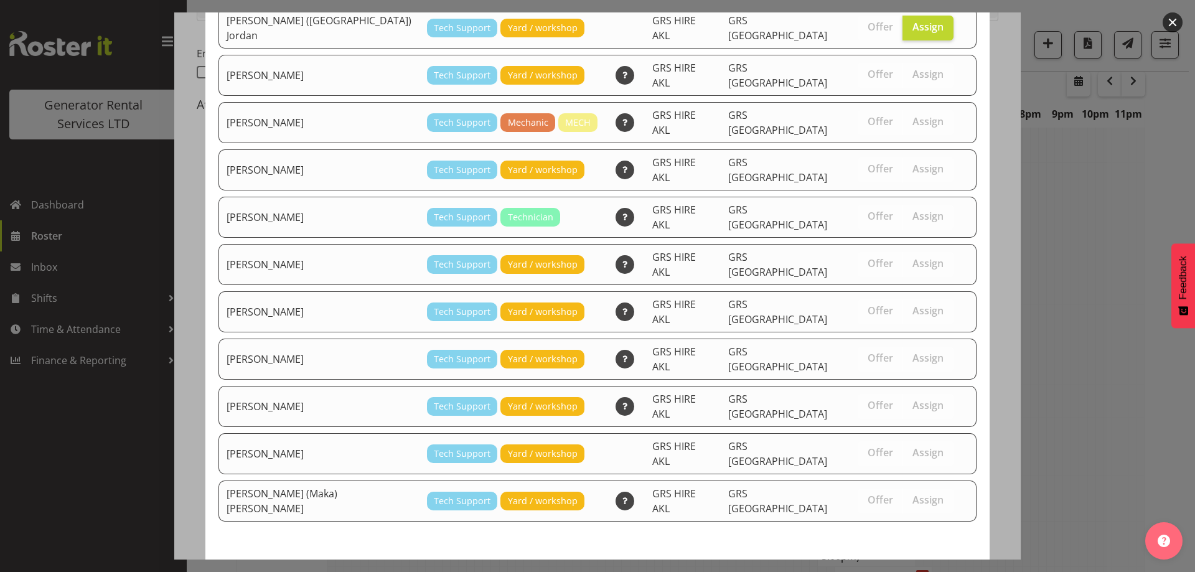
click at [871, 568] on button "Assign Brendan (Paris) Jordan" at bounding box center [826, 581] width 302 height 27
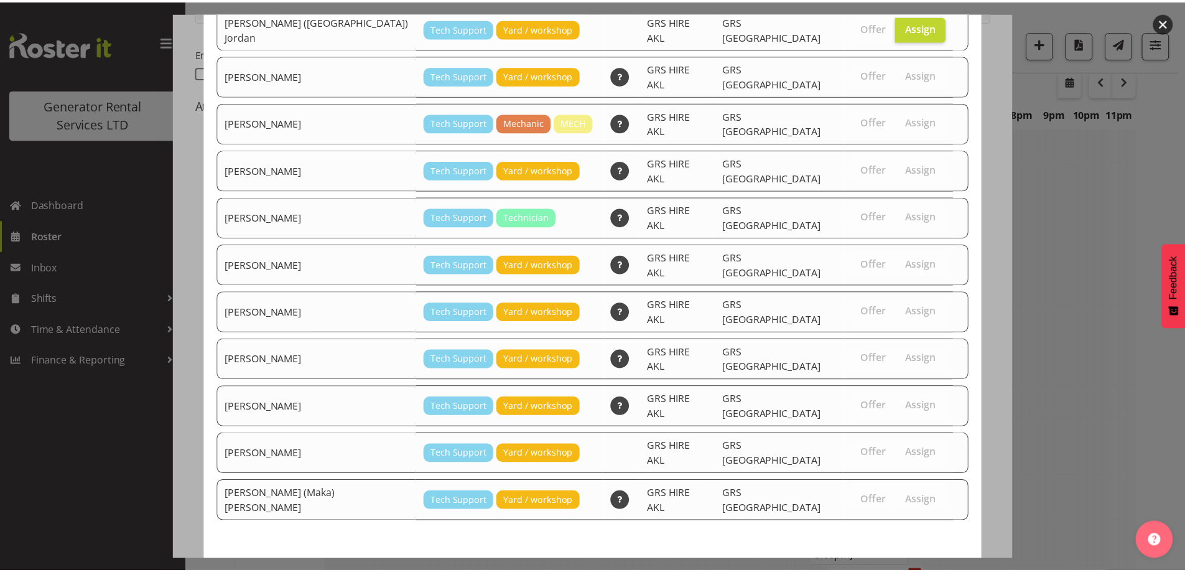
scroll to position [1307, 0]
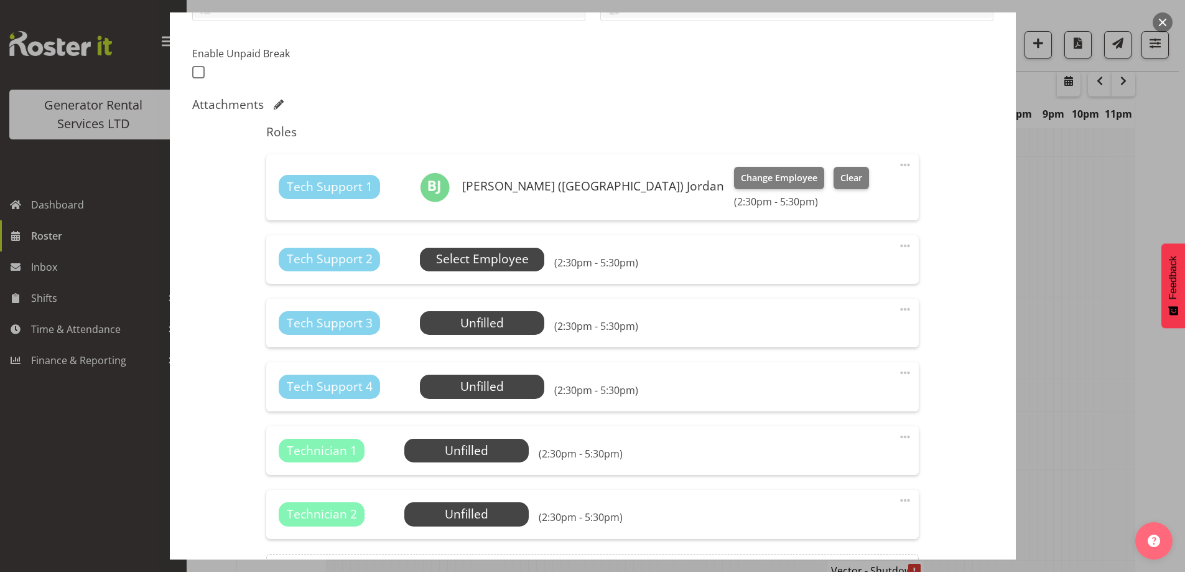
click at [465, 271] on span "Select Employee" at bounding box center [482, 260] width 124 height 24
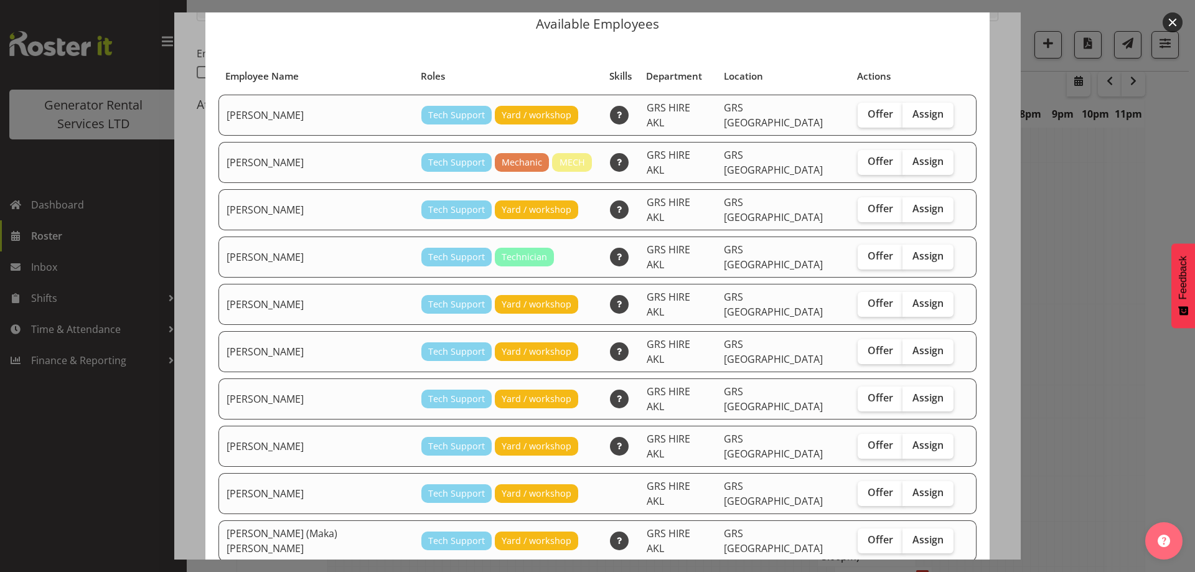
scroll to position [62, 0]
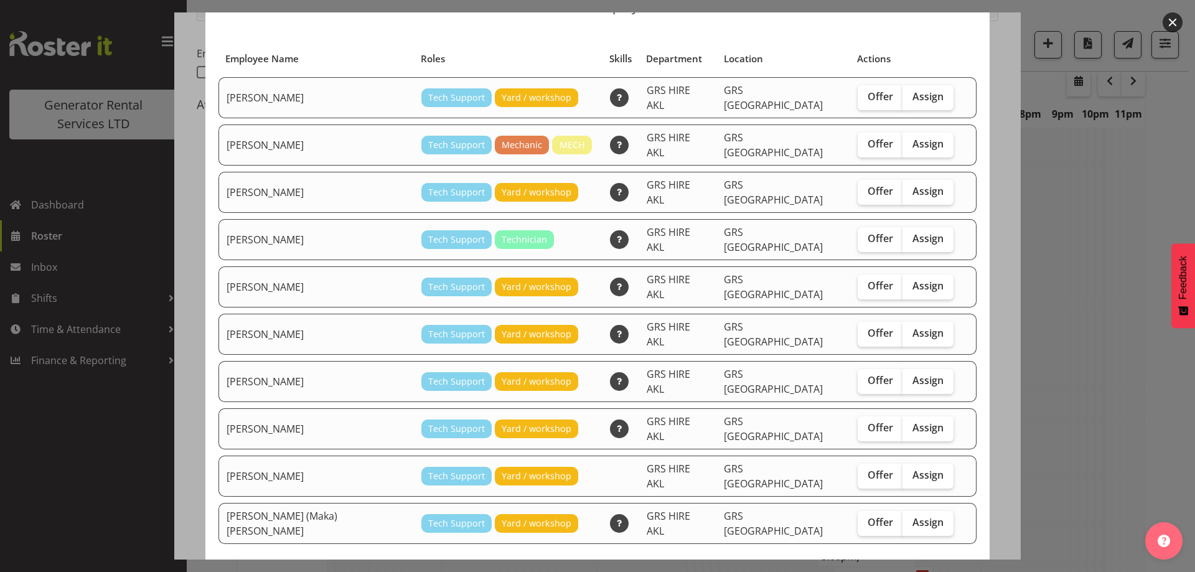
click at [1073, 376] on div at bounding box center [597, 286] width 1195 height 572
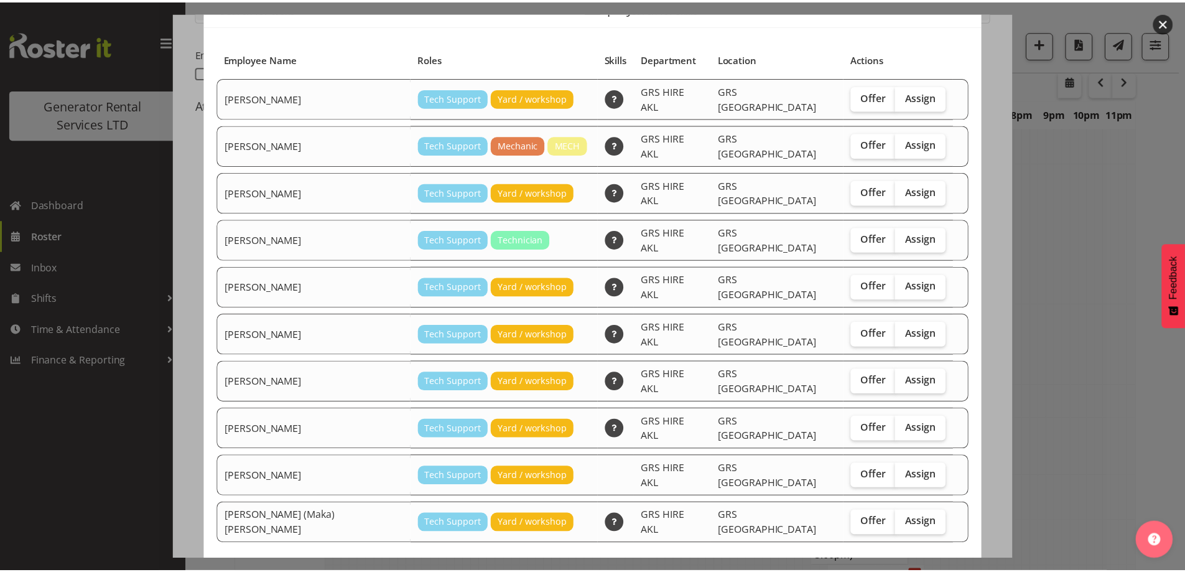
scroll to position [1307, 0]
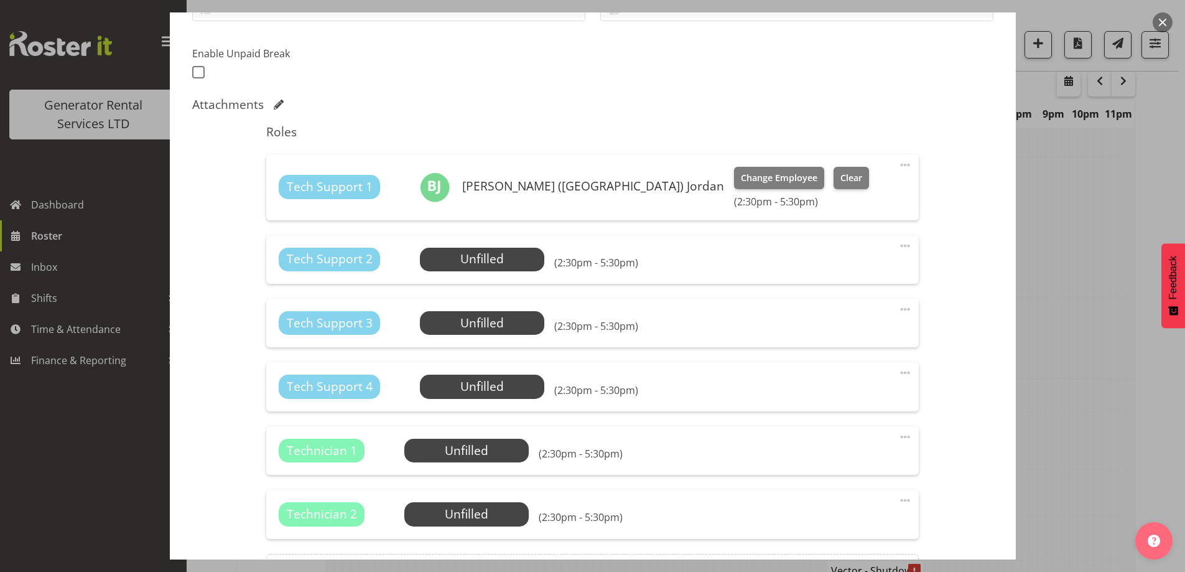
click at [1073, 374] on div at bounding box center [592, 286] width 1185 height 572
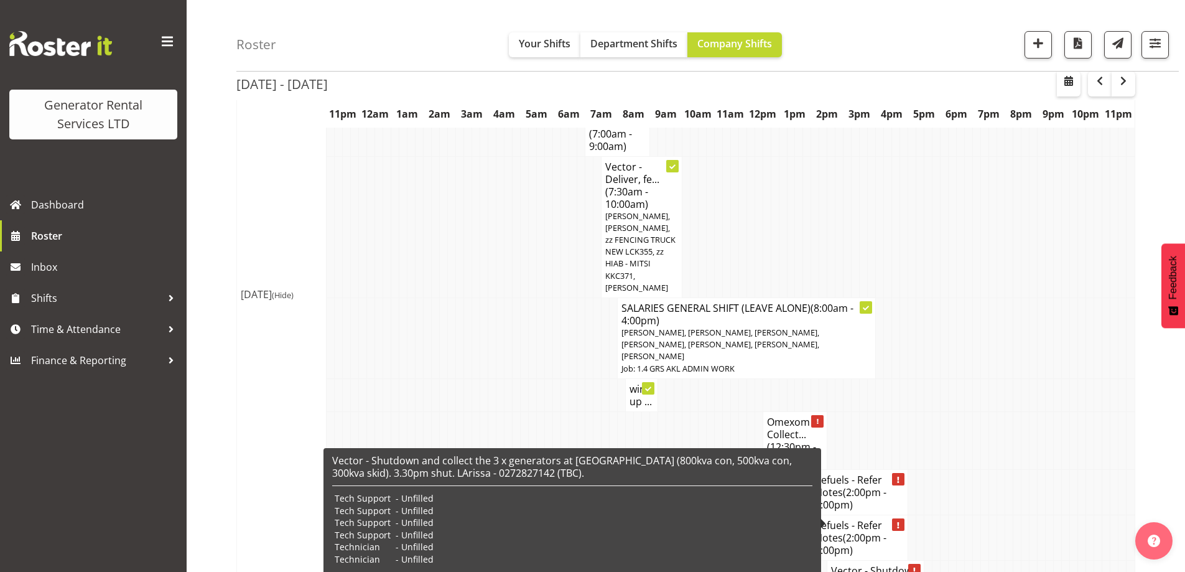
click at [853, 564] on h4 "Vector - Shutdown and co... (2:30pm - 5:30pm)" at bounding box center [875, 582] width 89 height 37
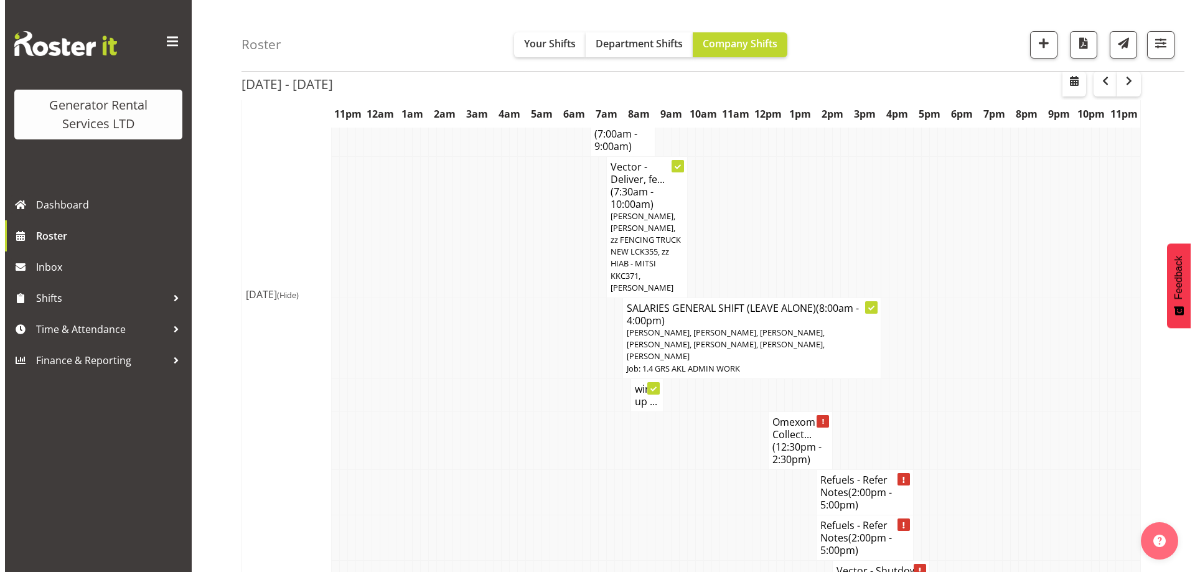
scroll to position [1301, 0]
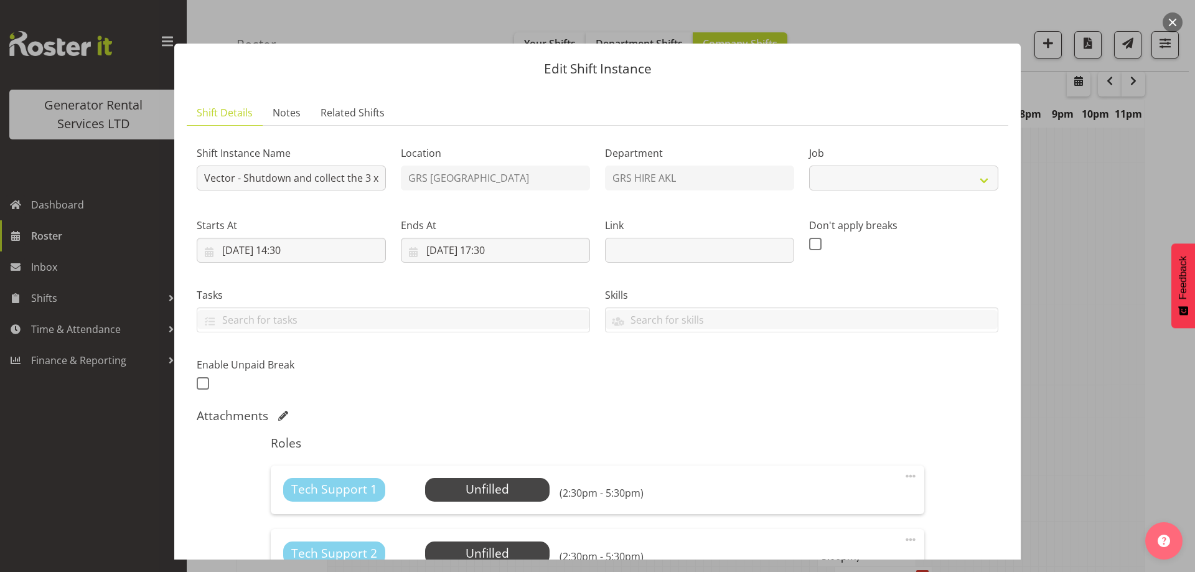
select select "9"
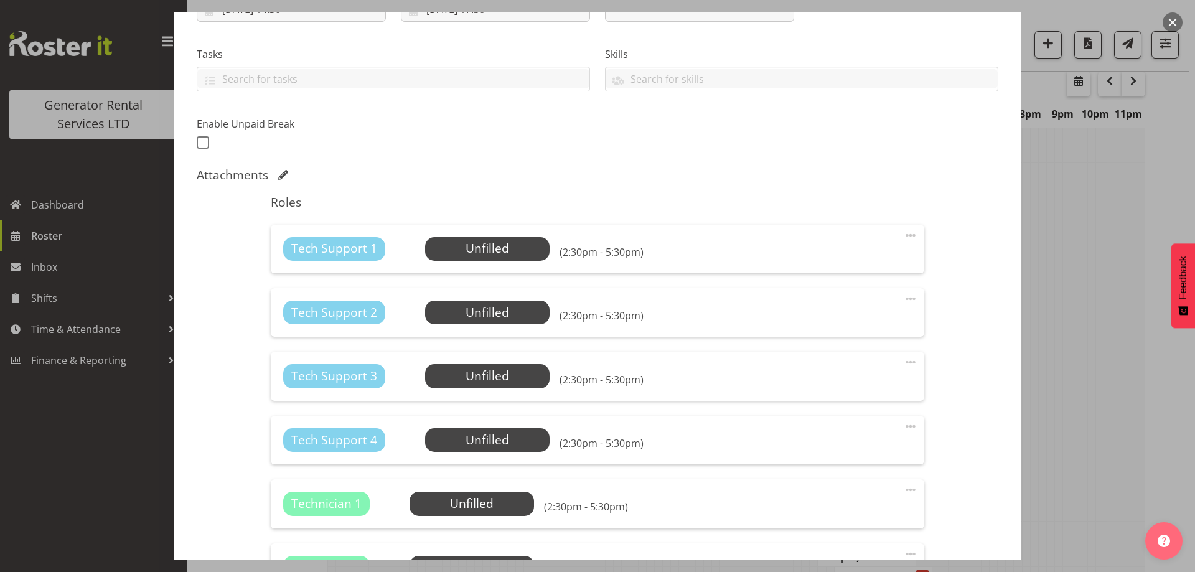
scroll to position [249, 0]
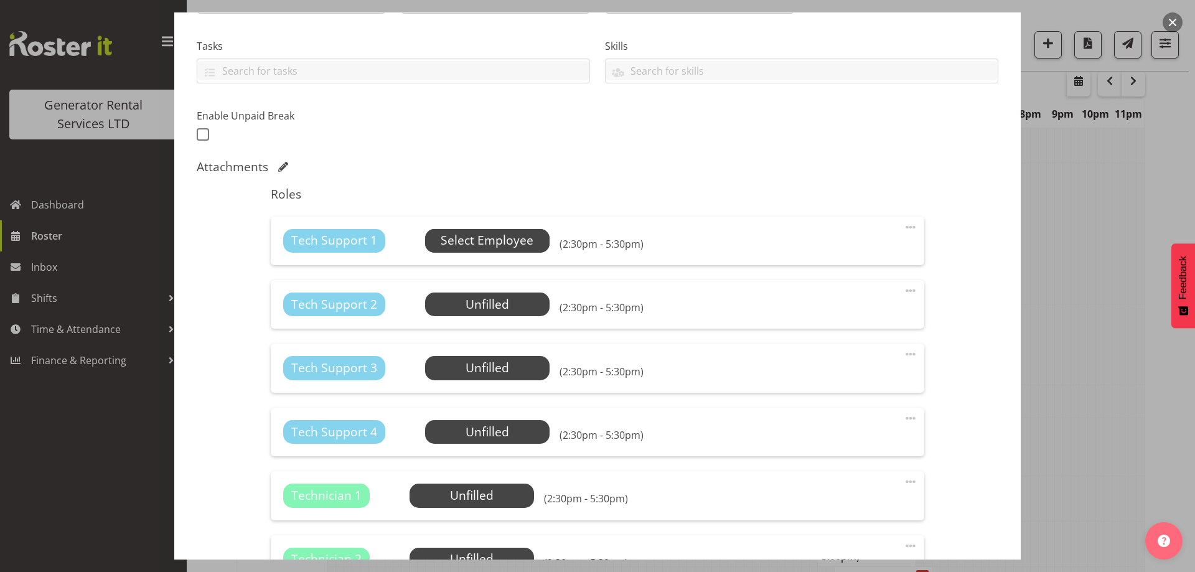
click at [520, 240] on span "Select Employee" at bounding box center [487, 240] width 93 height 18
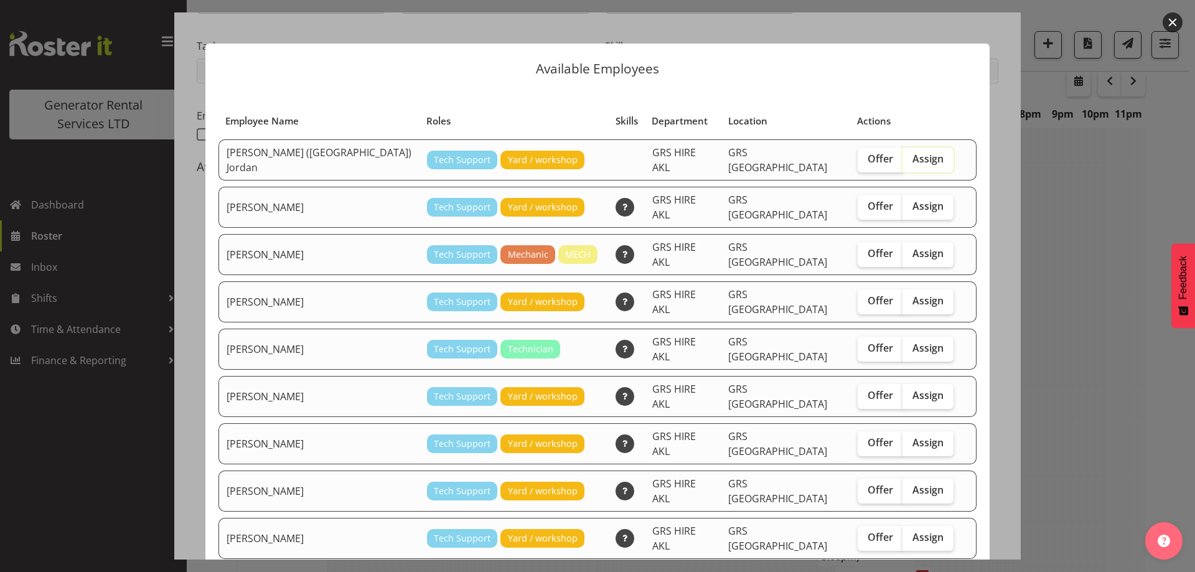
click at [902, 155] on input "Assign" at bounding box center [906, 159] width 8 height 8
checkbox input "true"
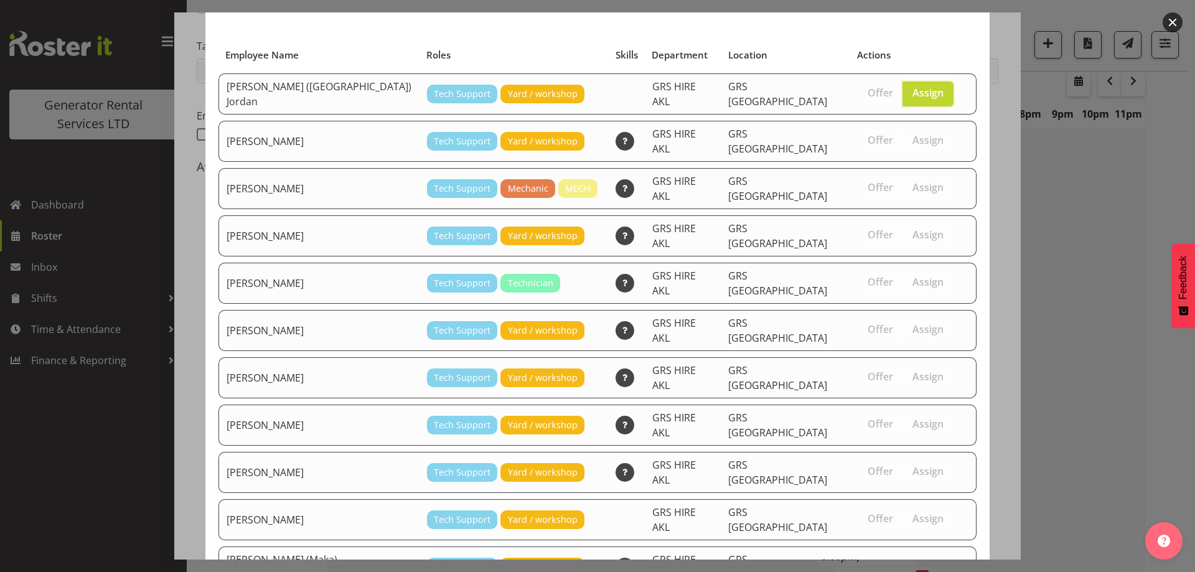
scroll to position [132, 0]
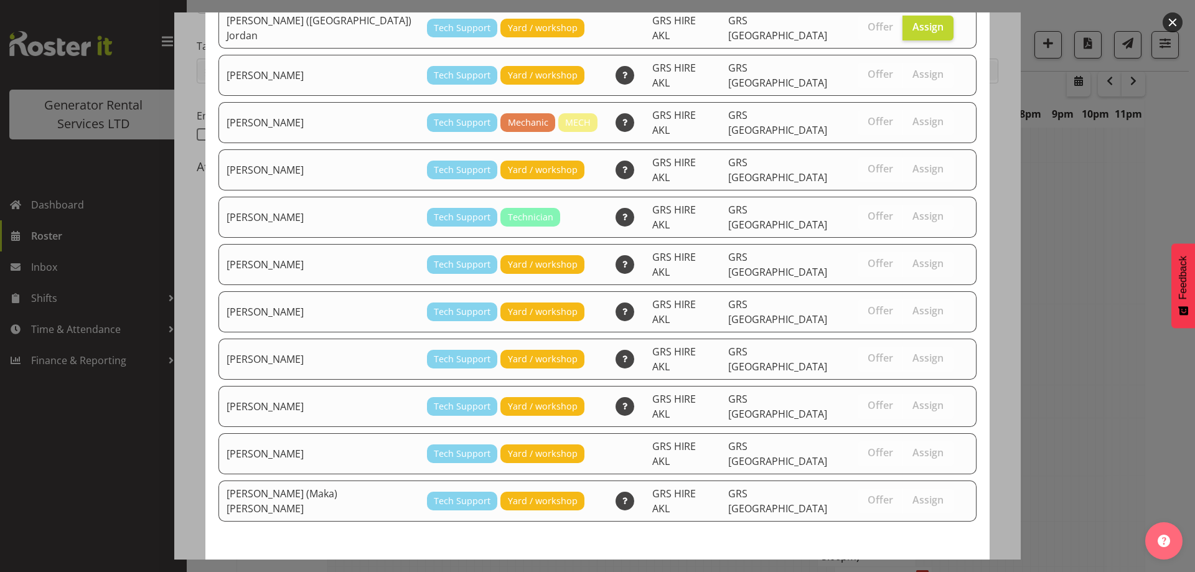
click at [866, 571] on span "Assign Brendan (Paris) Jordan" at bounding box center [826, 581] width 286 height 15
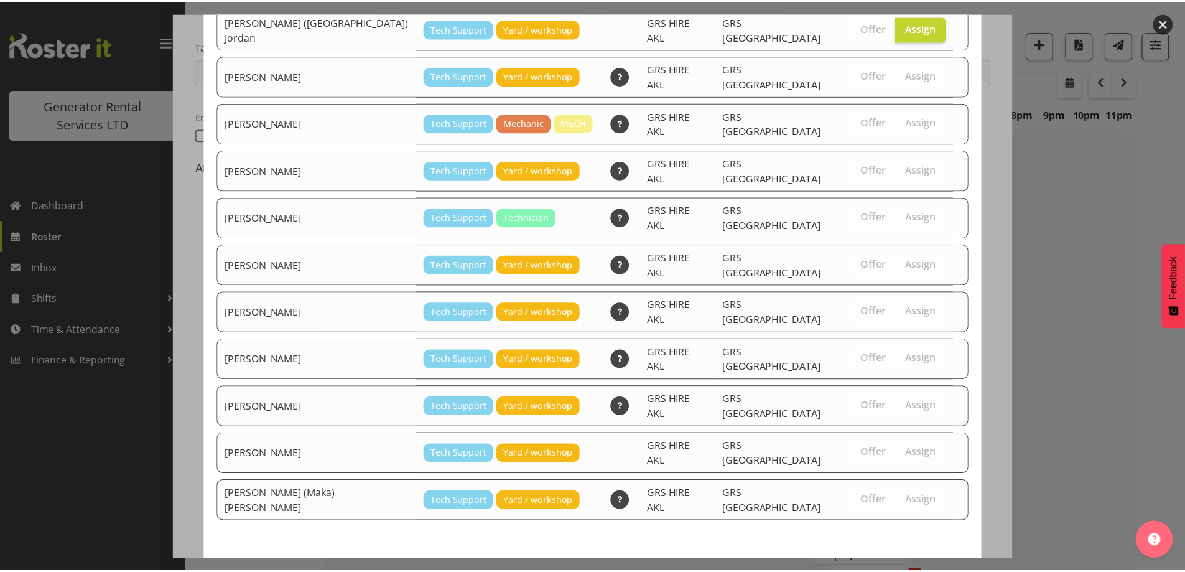
scroll to position [1307, 0]
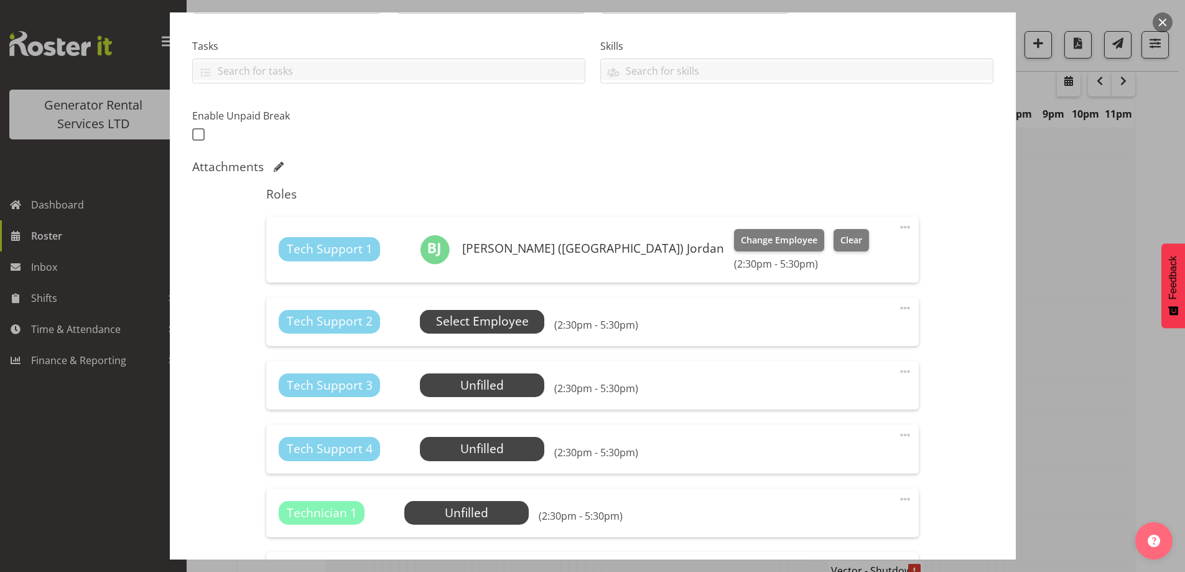
click at [500, 319] on span "Select Employee" at bounding box center [482, 321] width 93 height 18
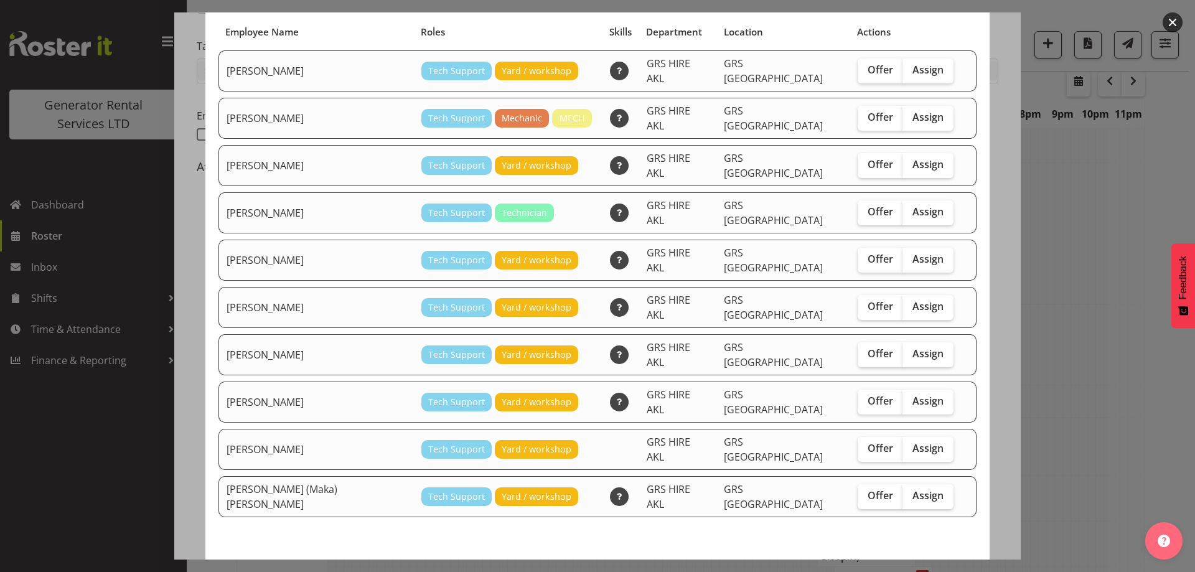
scroll to position [90, 0]
click at [1055, 465] on div at bounding box center [597, 286] width 1195 height 572
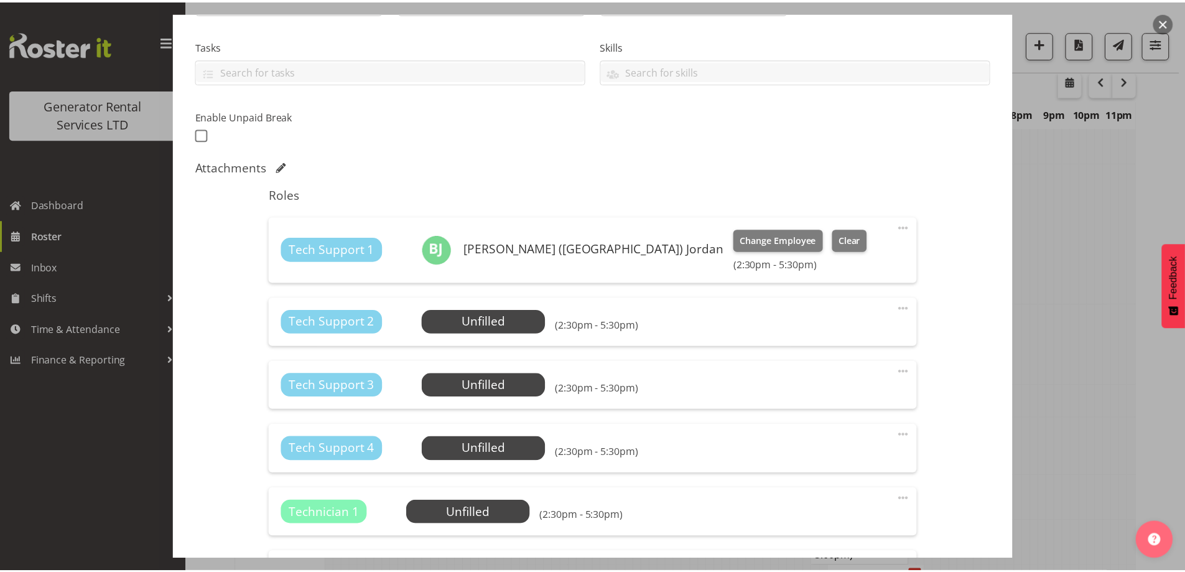
scroll to position [1307, 0]
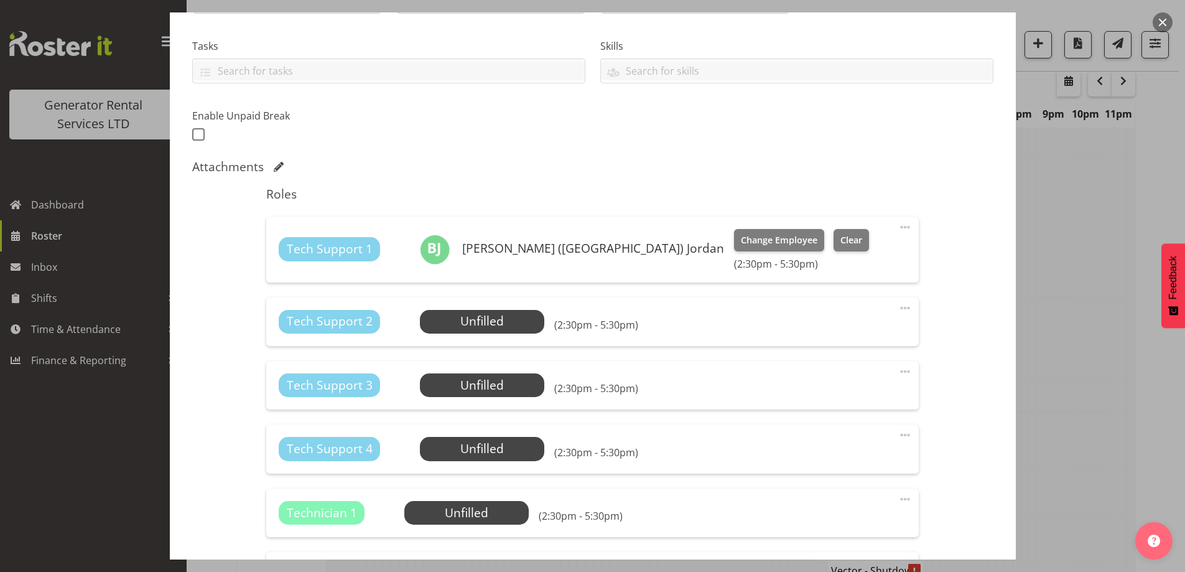
click at [1050, 463] on div at bounding box center [592, 286] width 1185 height 572
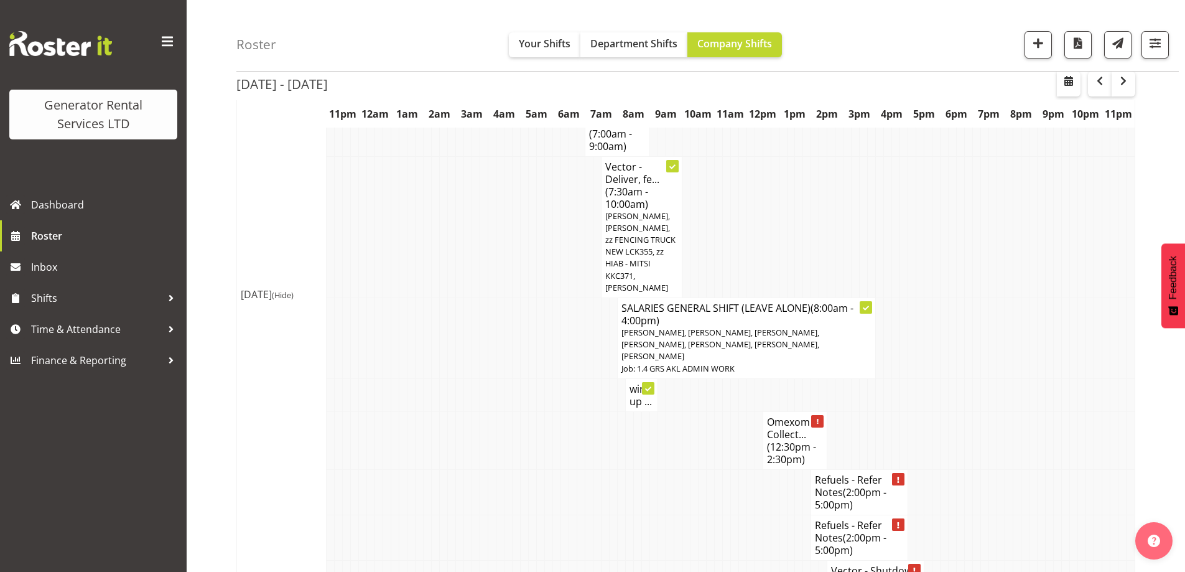
scroll to position [1120, 0]
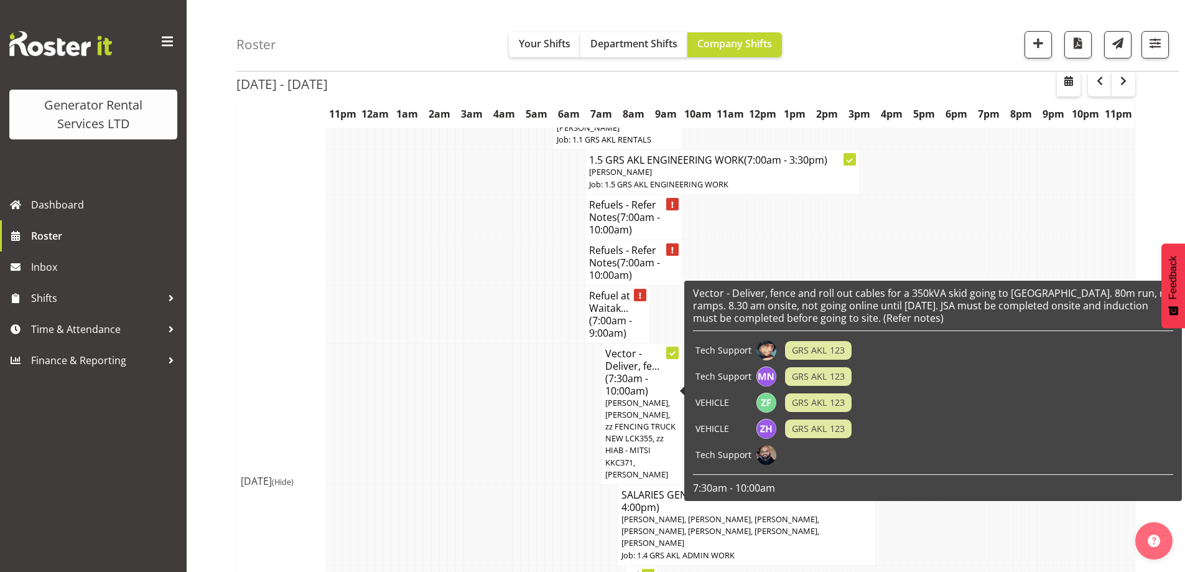
click at [500, 431] on td at bounding box center [501, 413] width 8 height 141
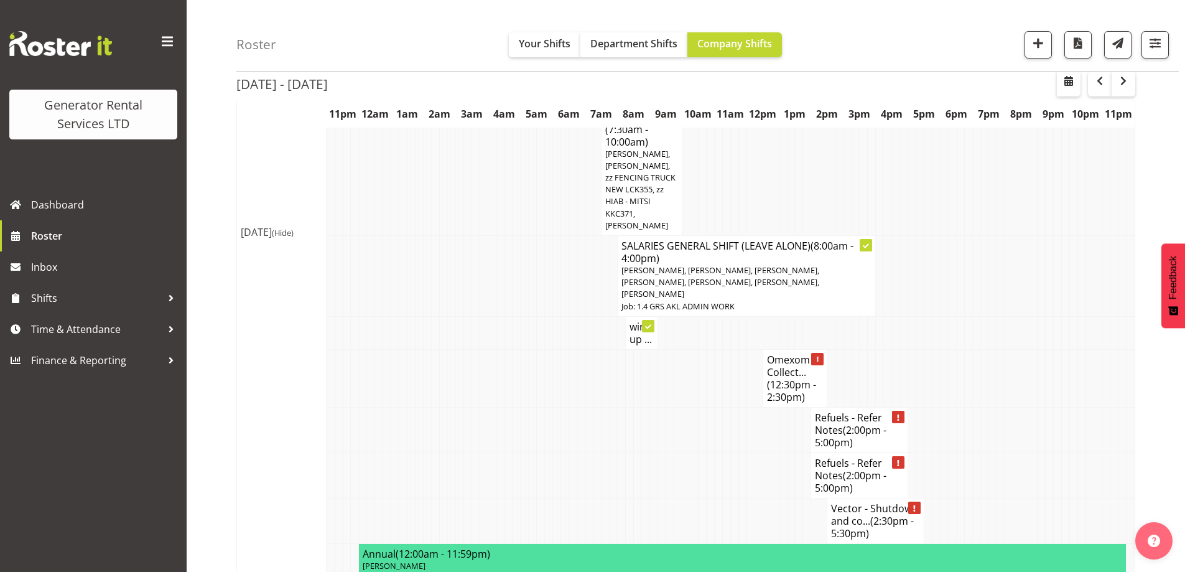
scroll to position [1431, 0]
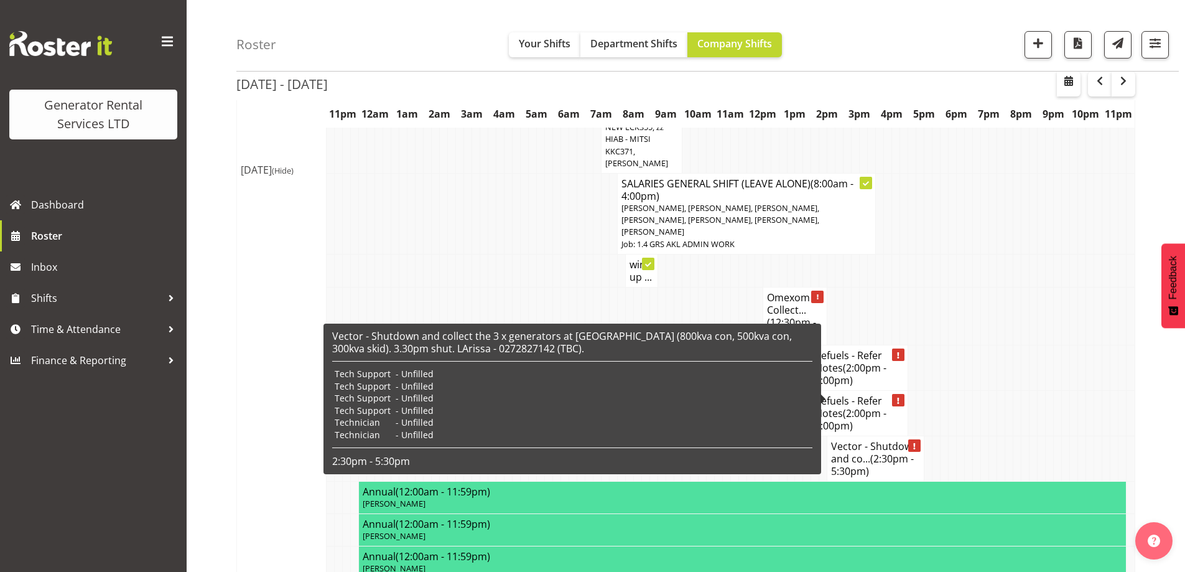
click at [866, 452] on span "(2:30pm - 5:30pm)" at bounding box center [872, 465] width 83 height 26
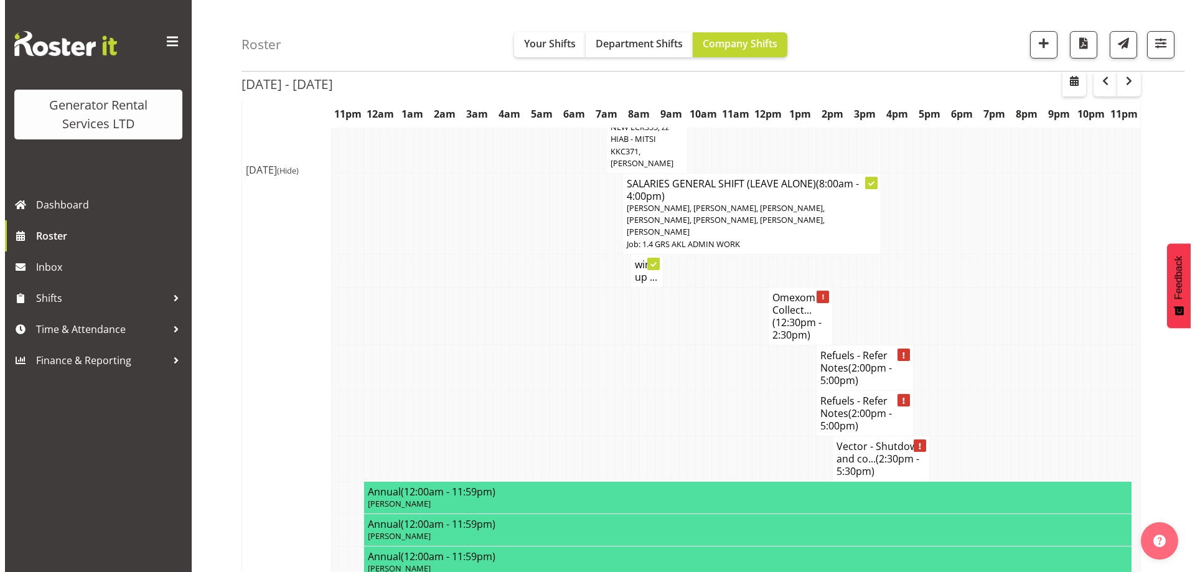
scroll to position [1425, 0]
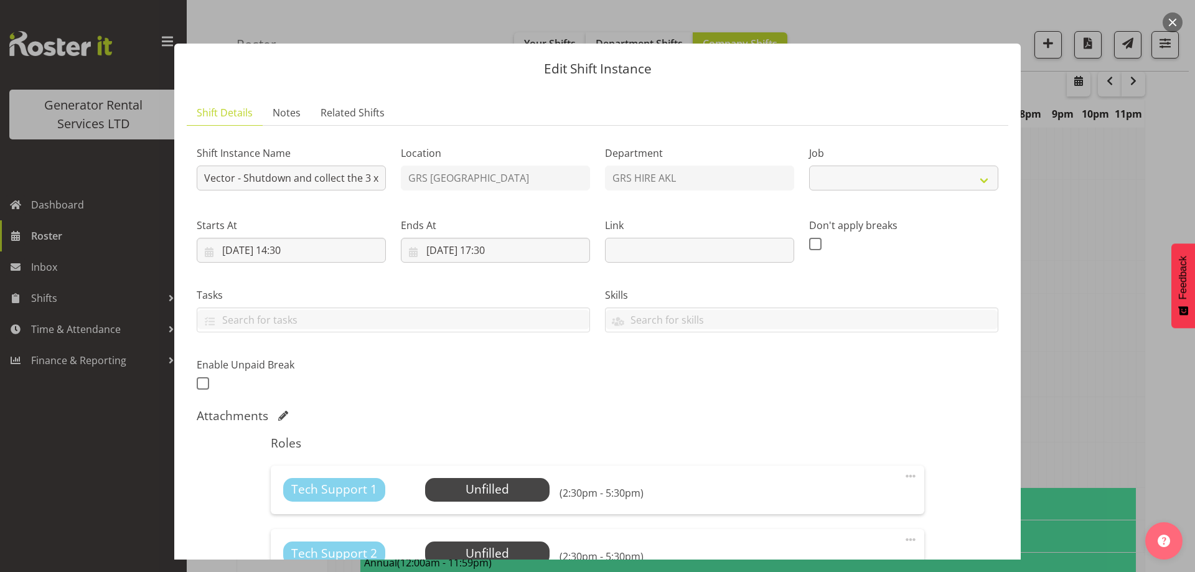
select select "9"
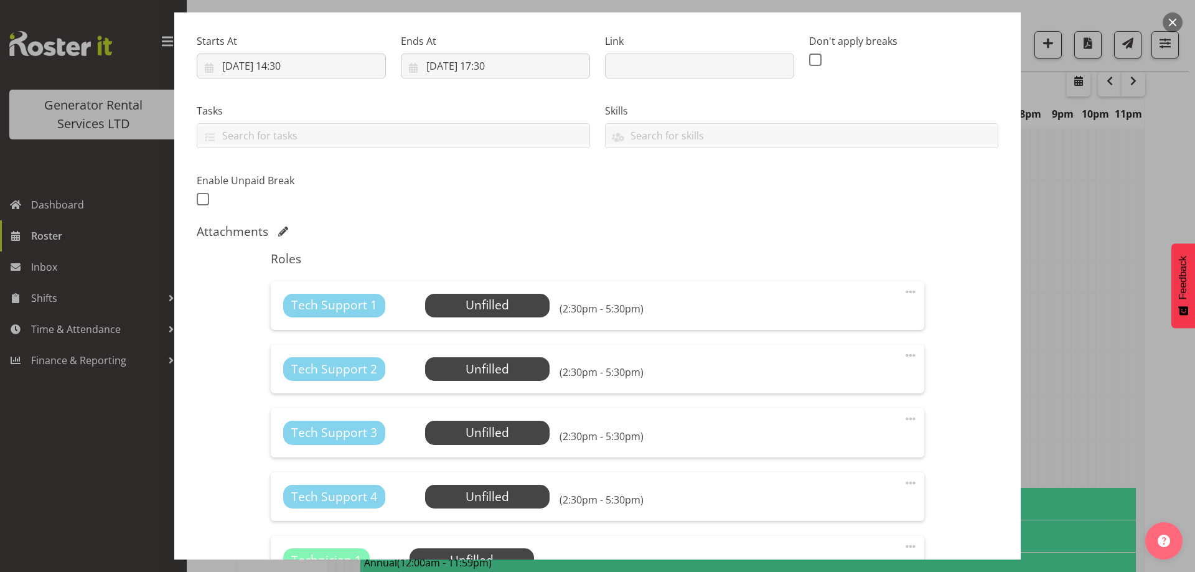
scroll to position [187, 0]
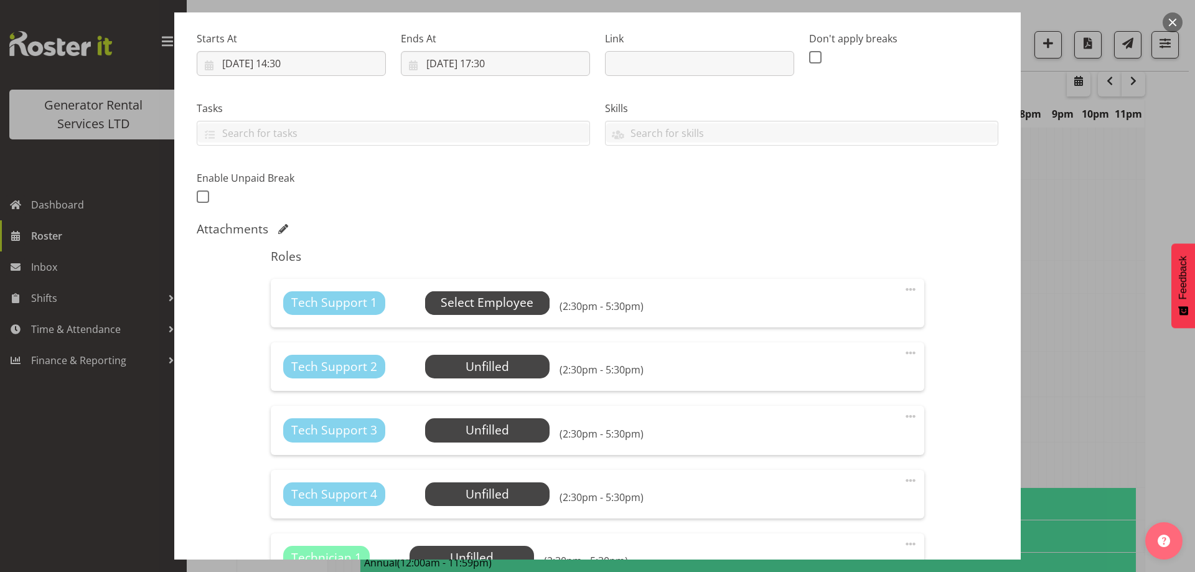
click at [527, 305] on span "Select Employee" at bounding box center [487, 303] width 93 height 18
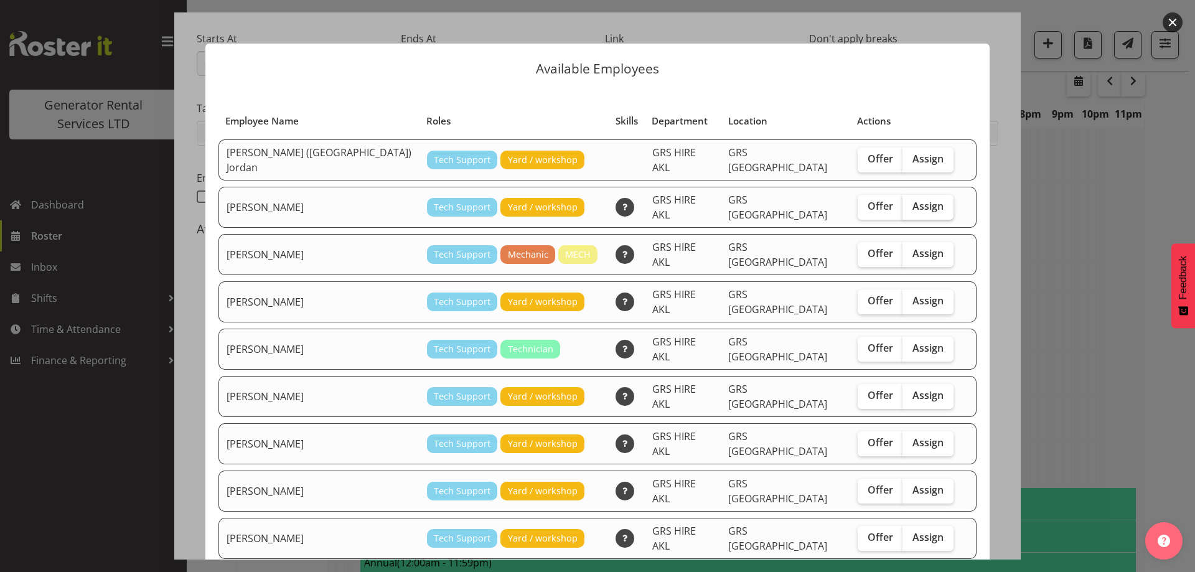
click at [912, 200] on span "Assign" at bounding box center [927, 206] width 31 height 12
click at [907, 202] on input "Assign" at bounding box center [906, 206] width 8 height 8
checkbox input "true"
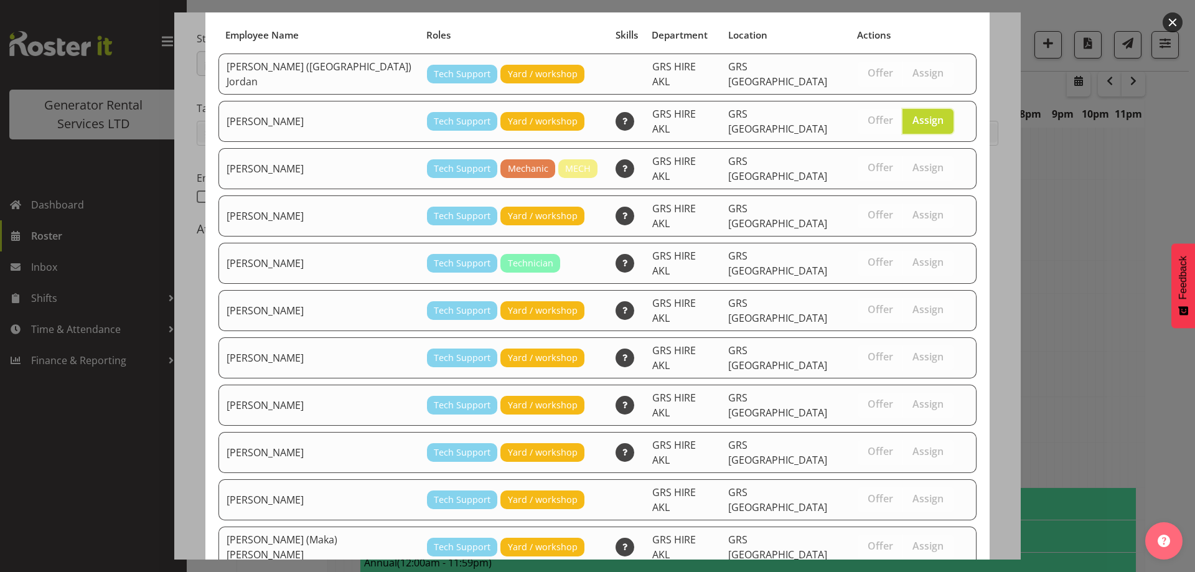
scroll to position [132, 0]
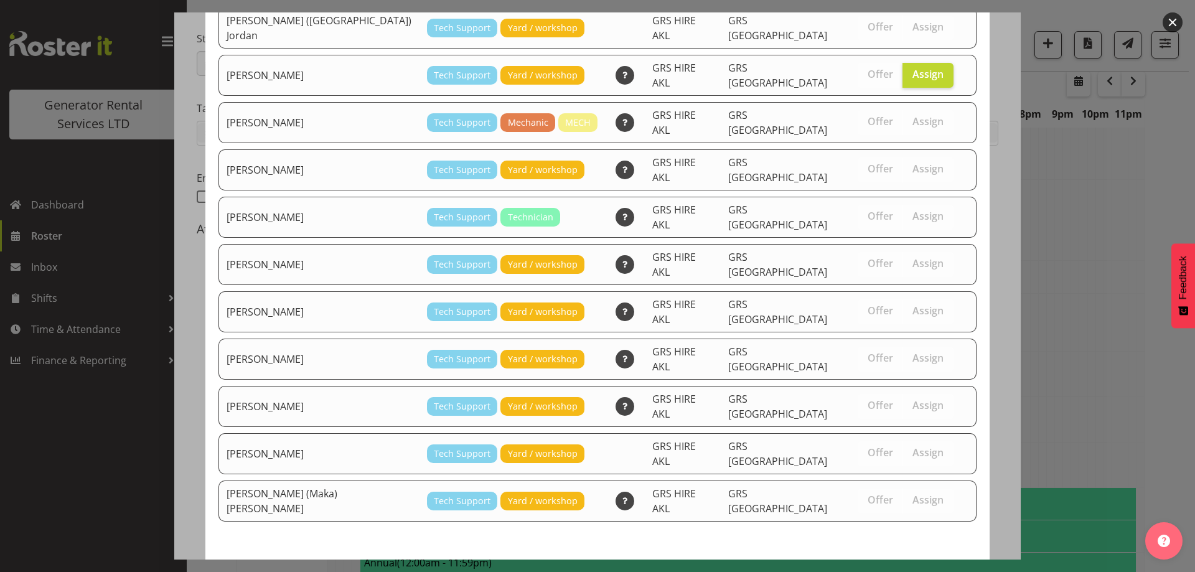
click at [939, 568] on button "Assign Caleb Phillips" at bounding box center [906, 581] width 142 height 27
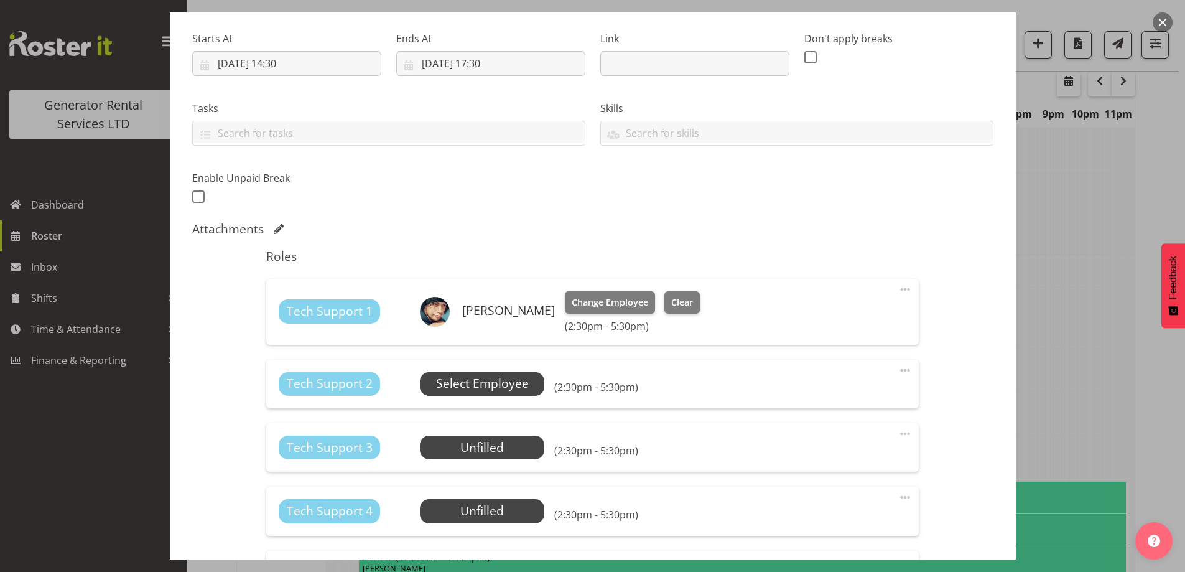
click at [508, 375] on span "Select Employee" at bounding box center [482, 384] width 93 height 18
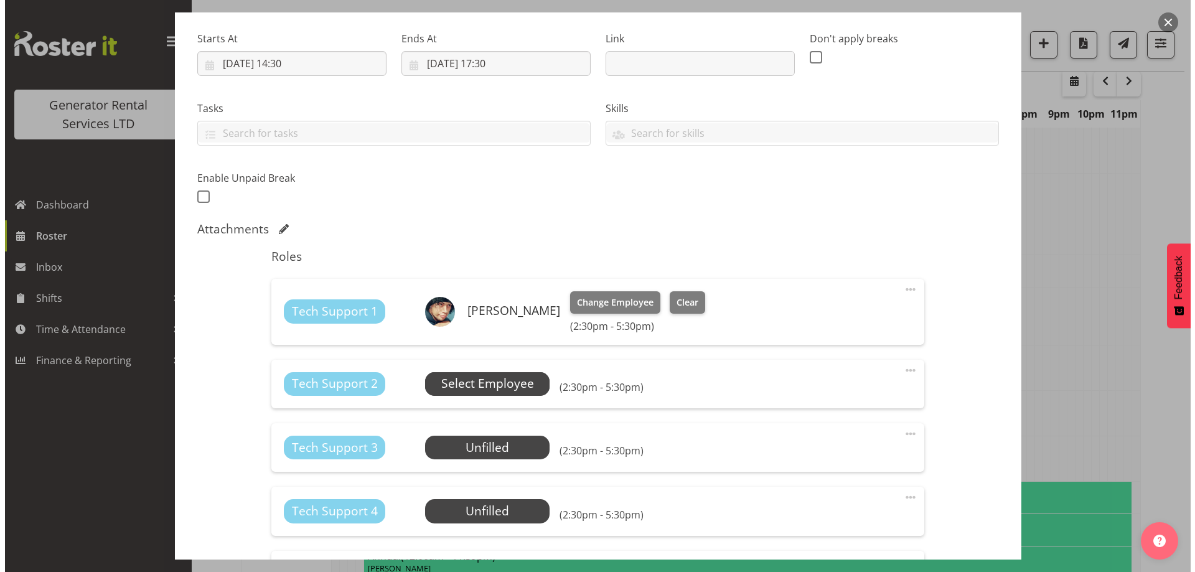
scroll to position [1425, 0]
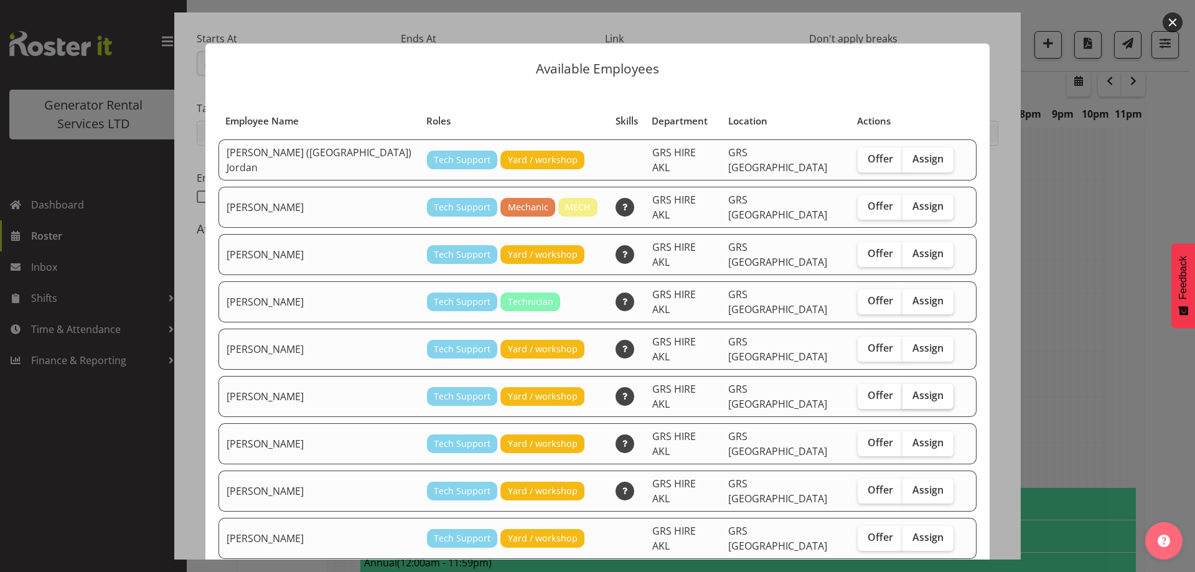
click at [912, 389] on span "Assign" at bounding box center [927, 395] width 31 height 12
click at [902, 391] on input "Assign" at bounding box center [906, 395] width 8 height 8
checkbox input "true"
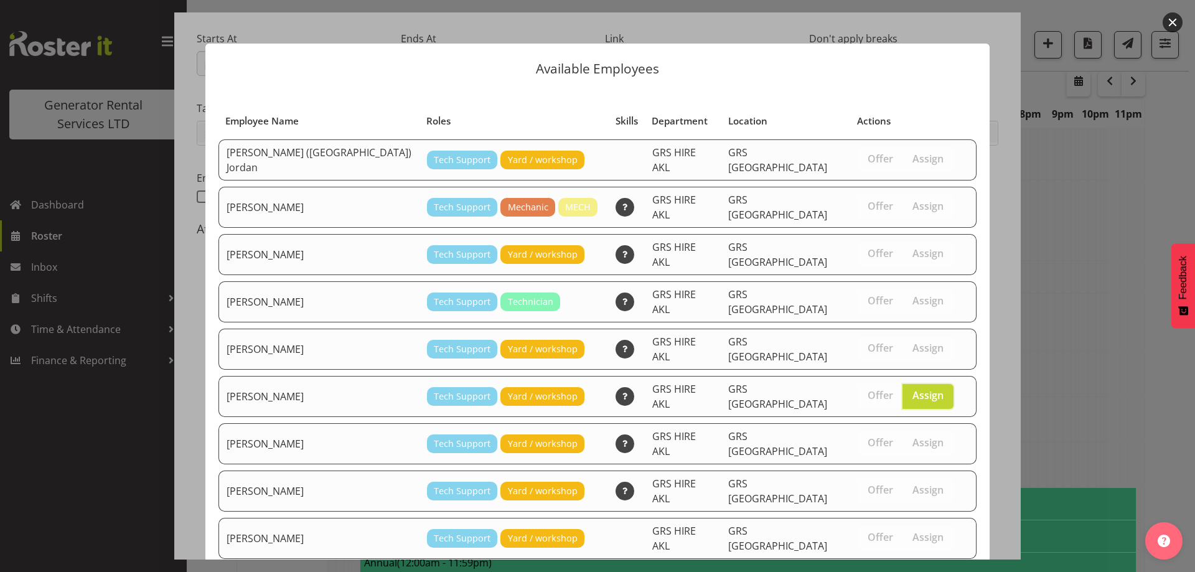
scroll to position [90, 0]
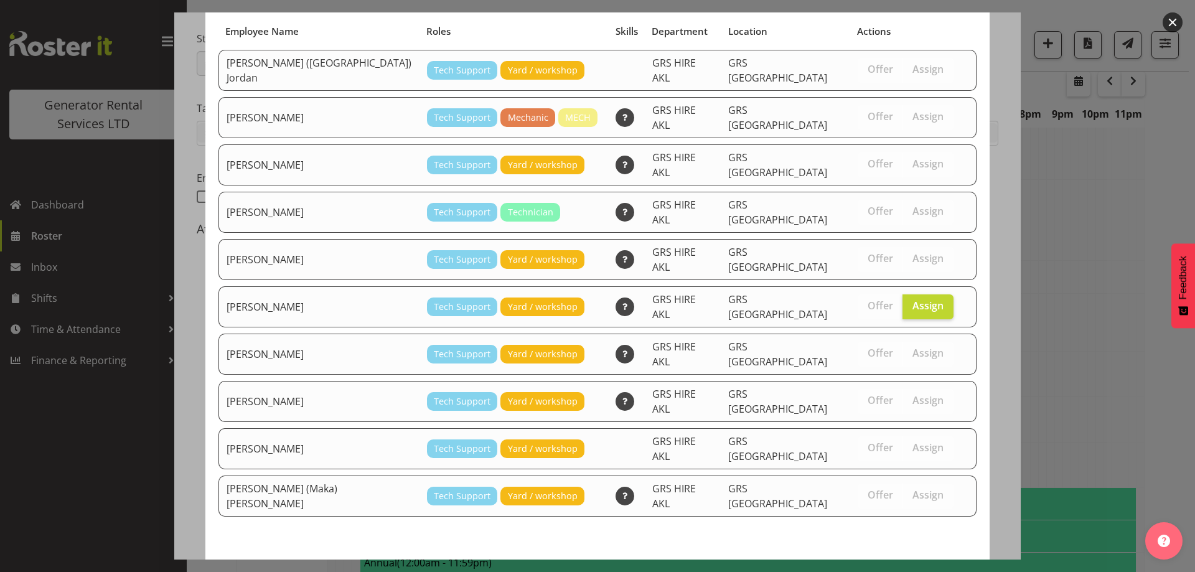
click at [911, 569] on span "Assign Mina Nomani" at bounding box center [906, 576] width 126 height 15
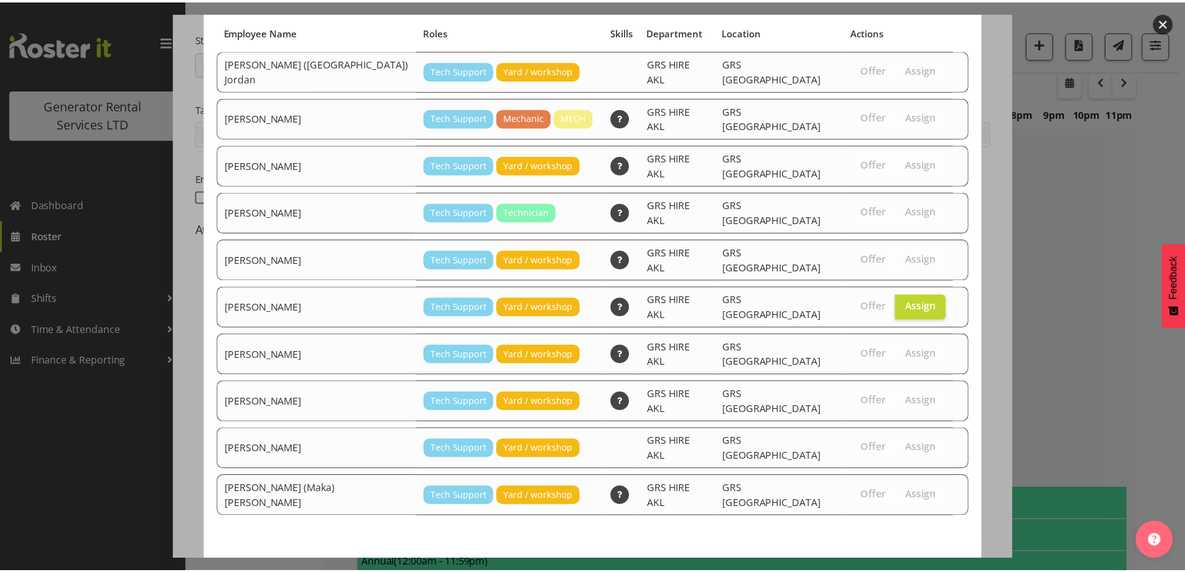
scroll to position [1431, 0]
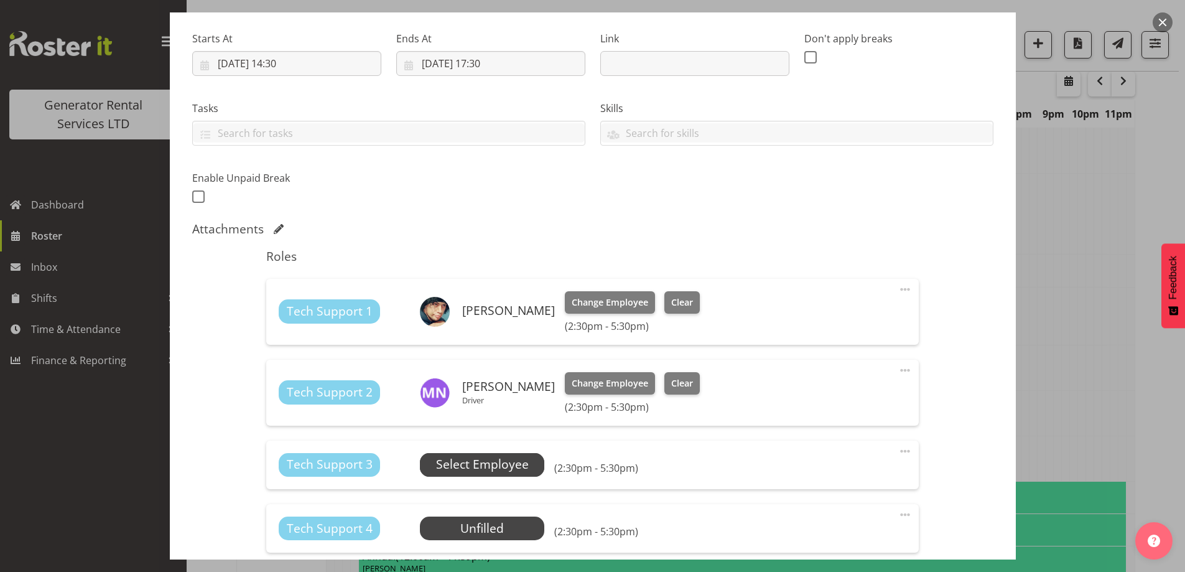
click at [513, 461] on span "Select Employee" at bounding box center [482, 465] width 93 height 18
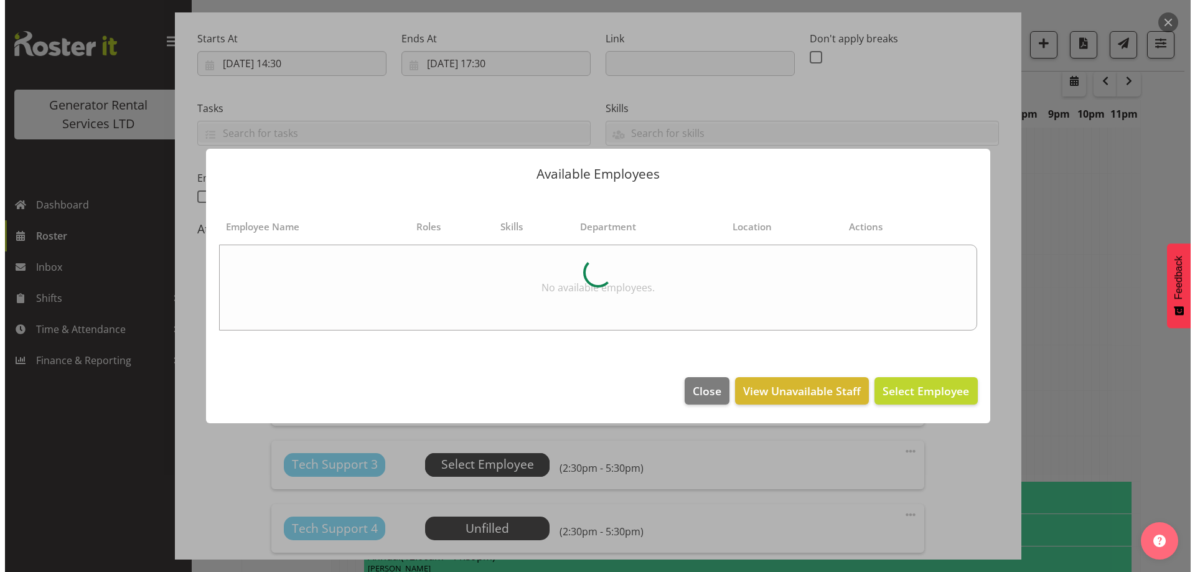
scroll to position [1425, 0]
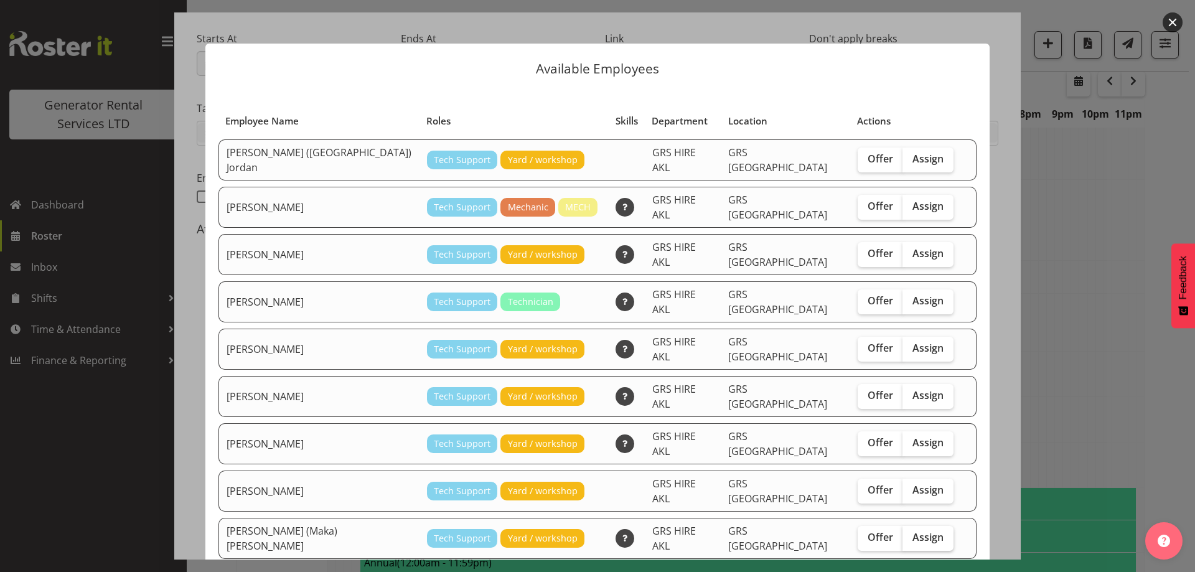
click at [912, 531] on span "Assign" at bounding box center [927, 537] width 31 height 12
click at [902, 533] on input "Assign" at bounding box center [906, 537] width 8 height 8
checkbox input "true"
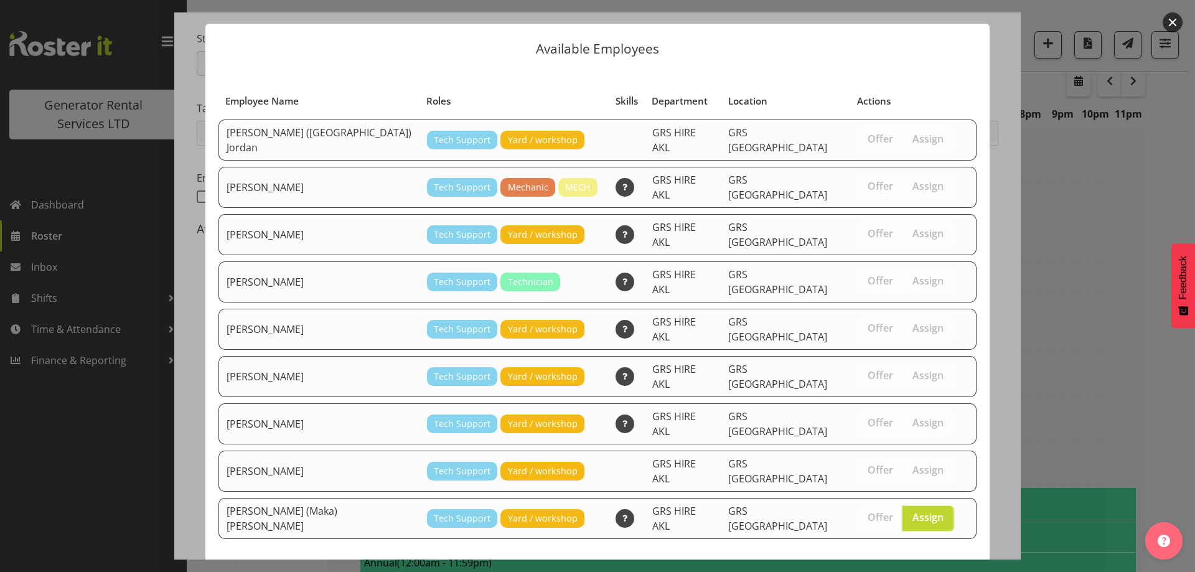
scroll to position [47, 0]
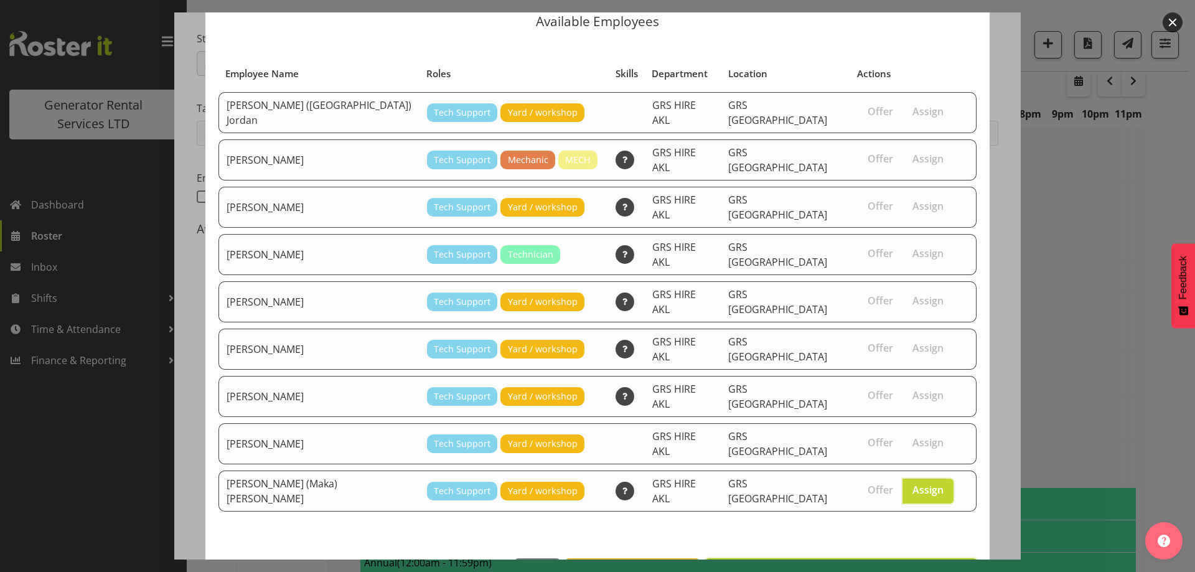
click at [907, 564] on span "Assign Sione (Maka) Fifita" at bounding box center [841, 571] width 256 height 15
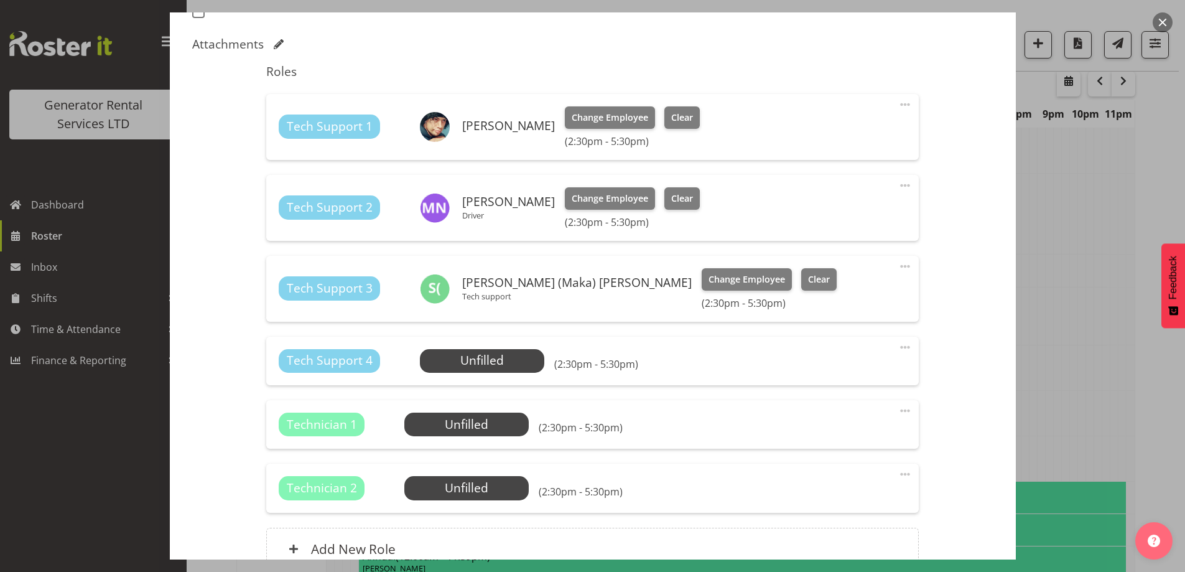
scroll to position [373, 0]
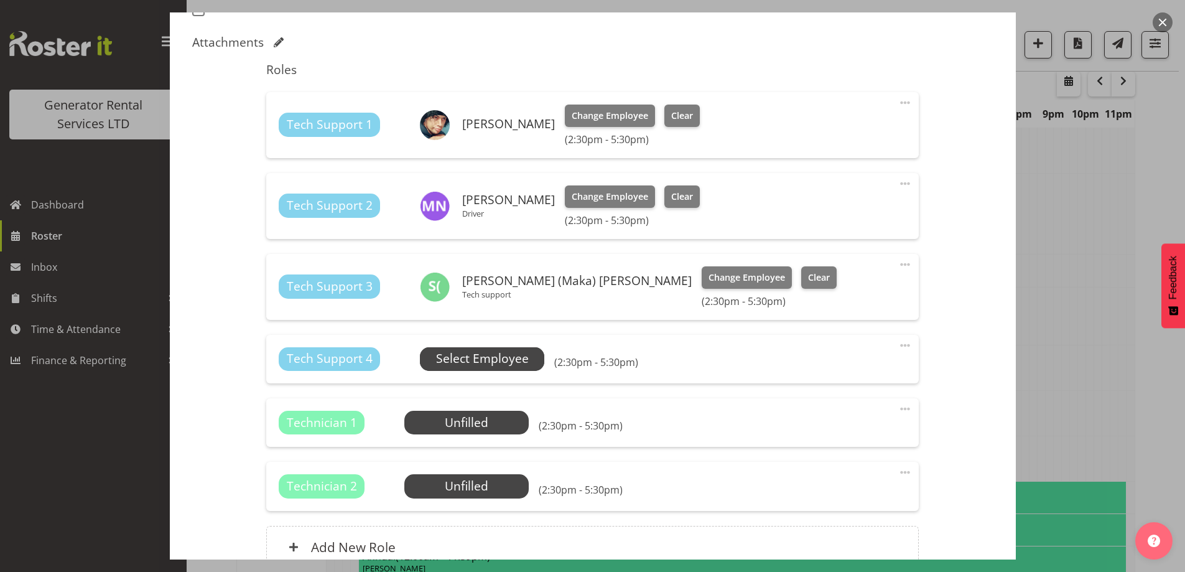
click at [500, 360] on span "Select Employee" at bounding box center [482, 359] width 93 height 18
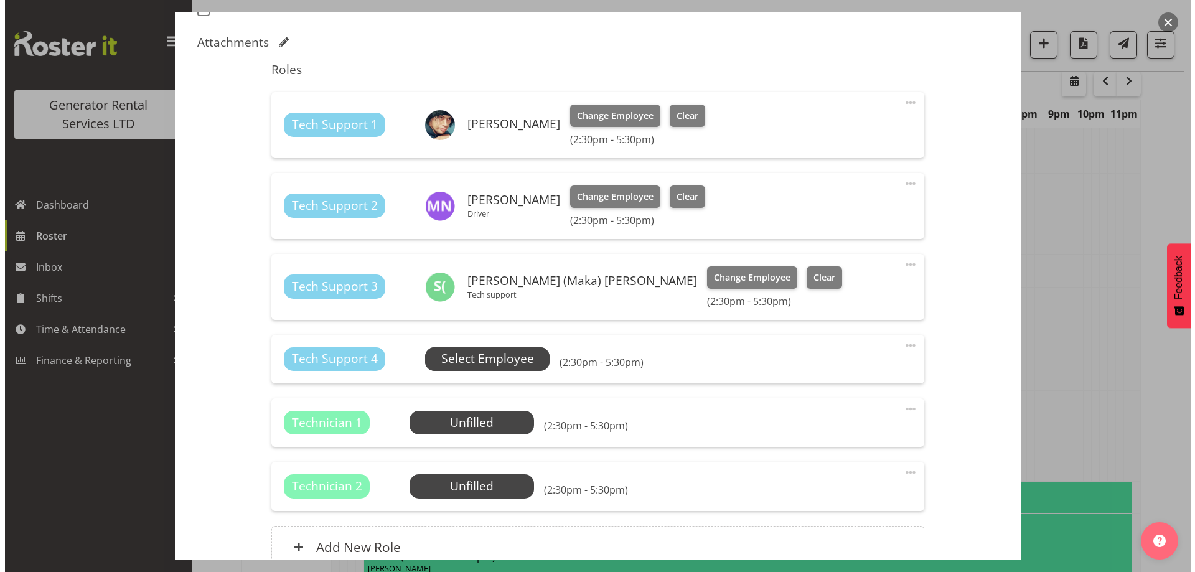
scroll to position [1425, 0]
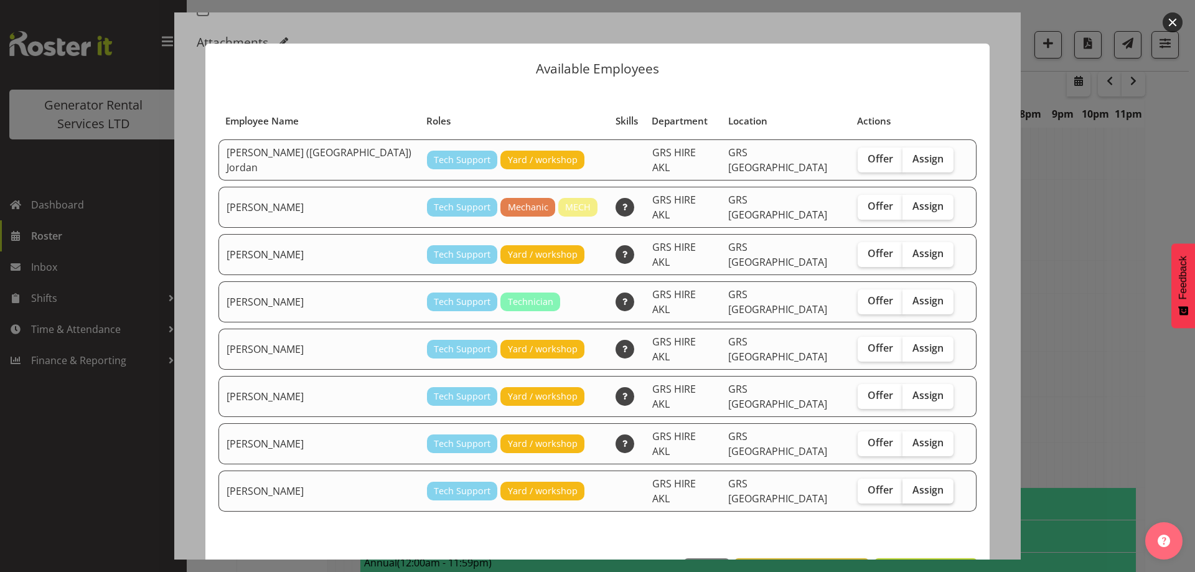
click at [912, 484] on span "Assign" at bounding box center [927, 490] width 31 height 12
click at [902, 486] on input "Assign" at bounding box center [906, 490] width 8 height 8
checkbox input "true"
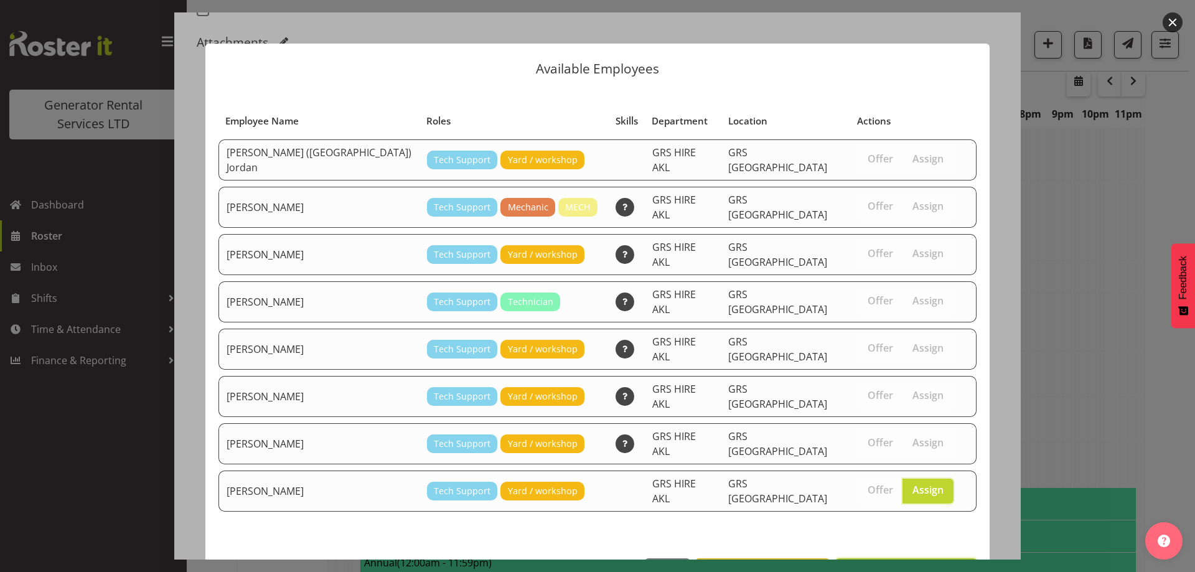
click at [896, 564] on span "Assign Sean Moitra" at bounding box center [906, 571] width 126 height 15
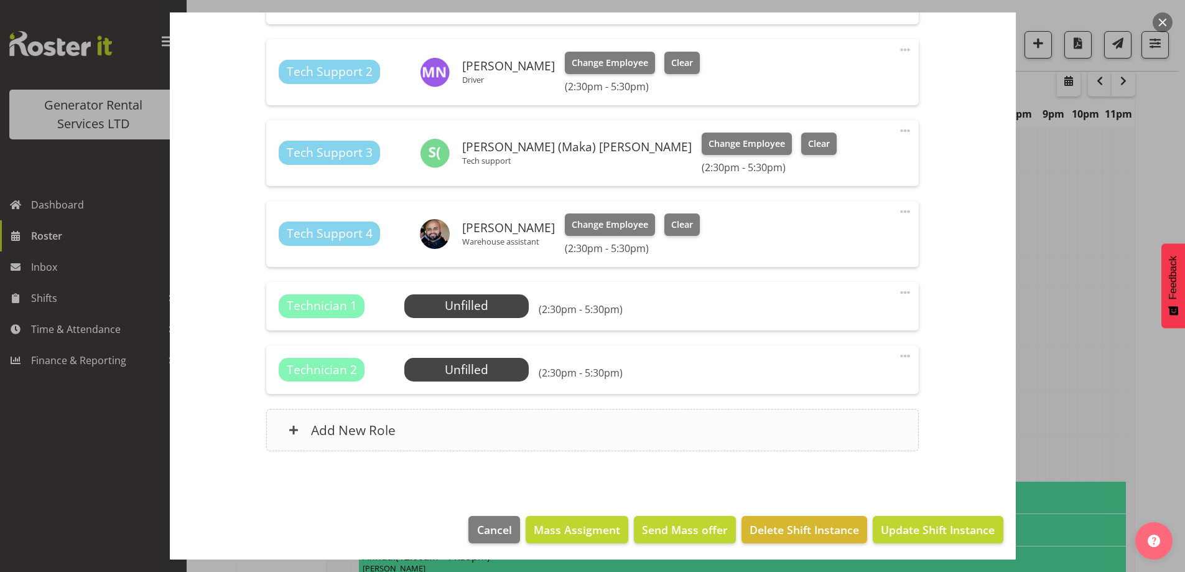
scroll to position [510, 0]
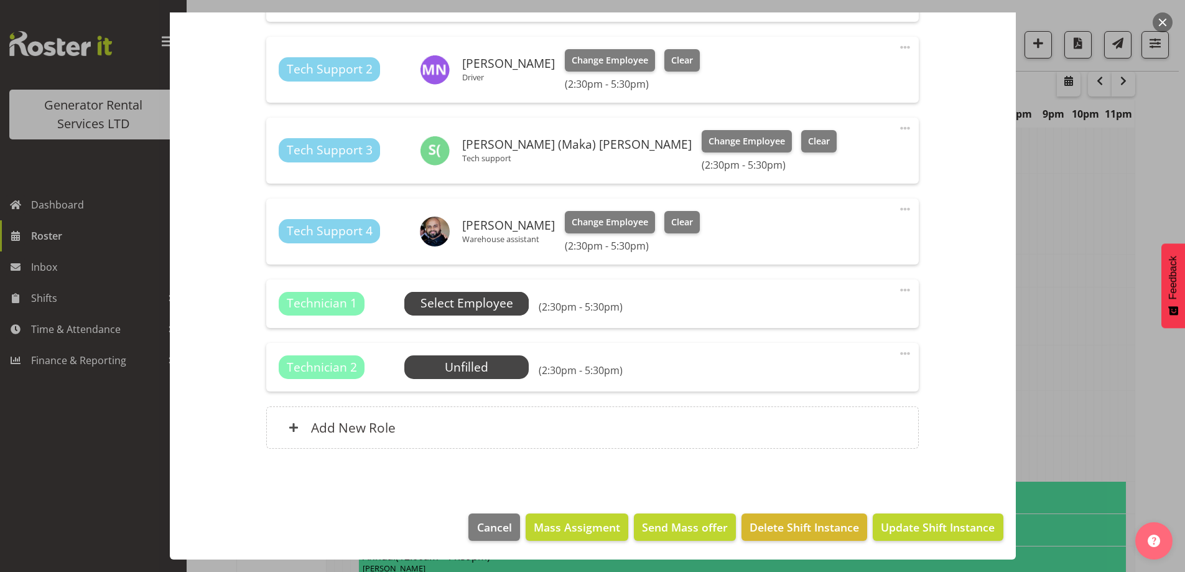
click at [477, 306] on span "Select Employee" at bounding box center [467, 303] width 93 height 18
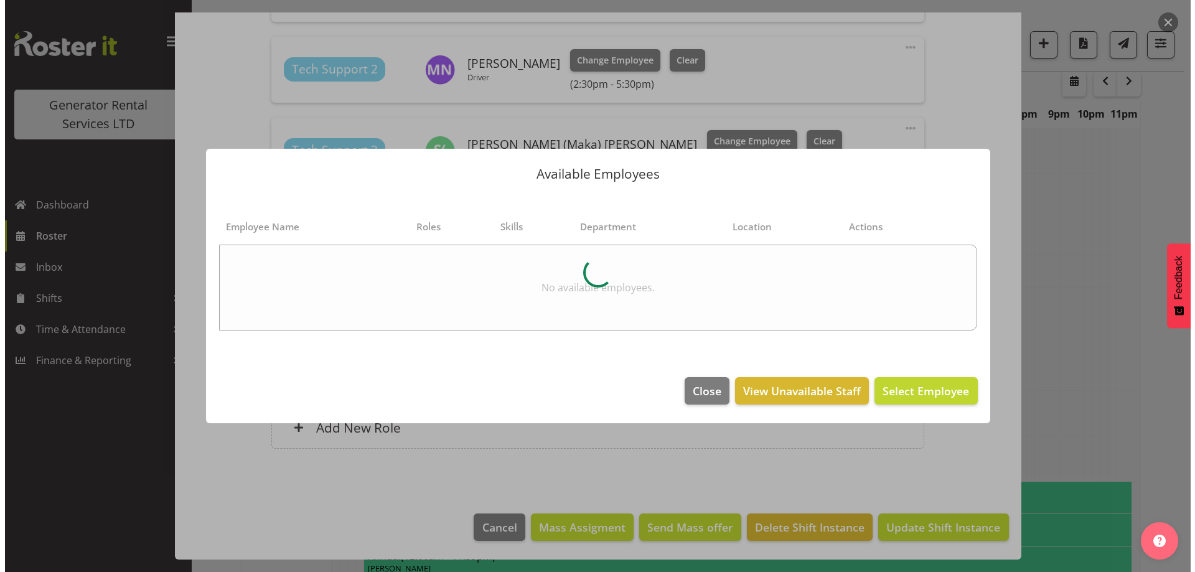
scroll to position [1425, 0]
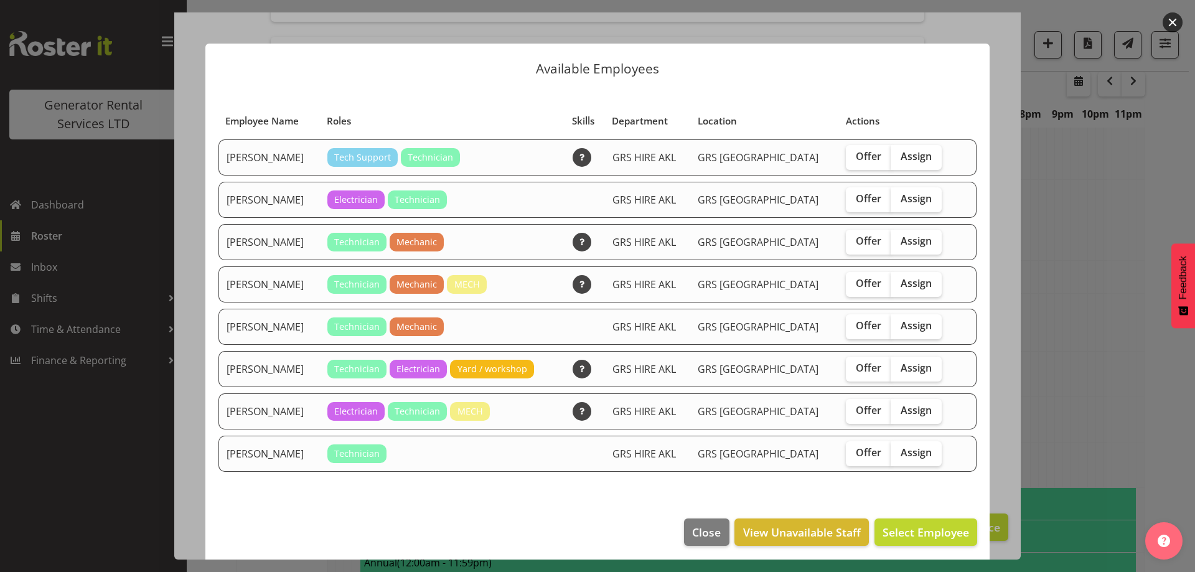
click at [1115, 346] on div at bounding box center [597, 286] width 1195 height 572
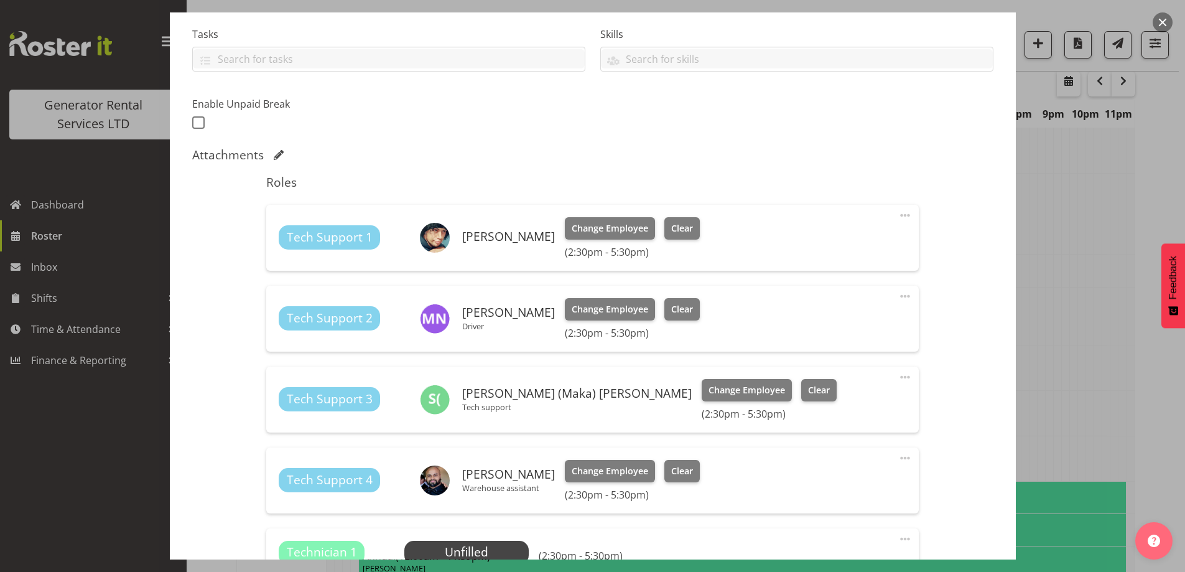
scroll to position [385, 0]
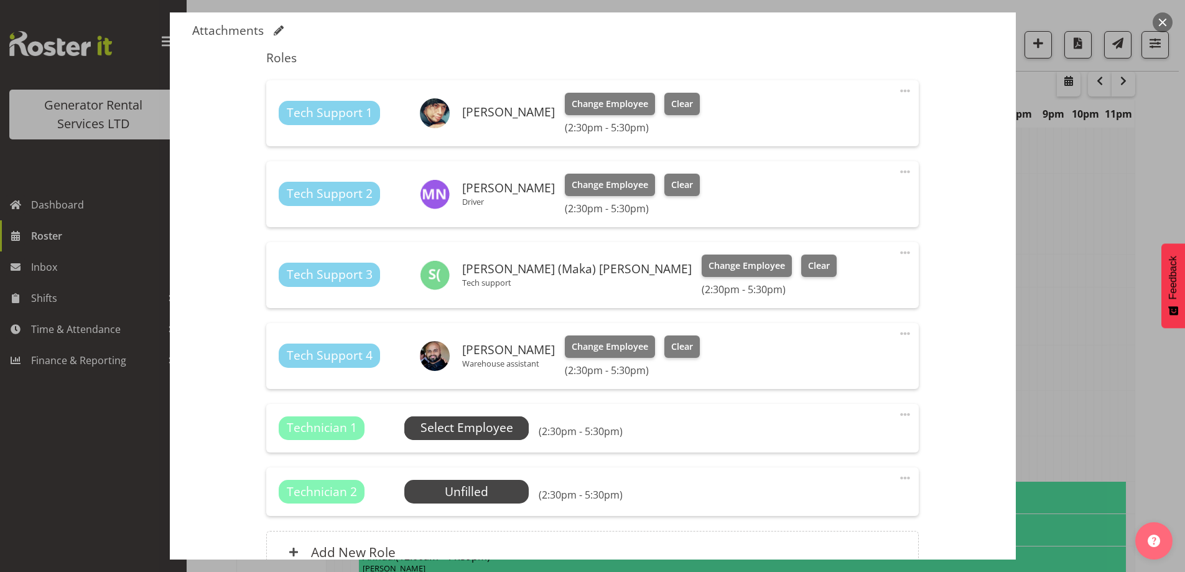
click at [485, 428] on span "Select Employee" at bounding box center [467, 428] width 93 height 18
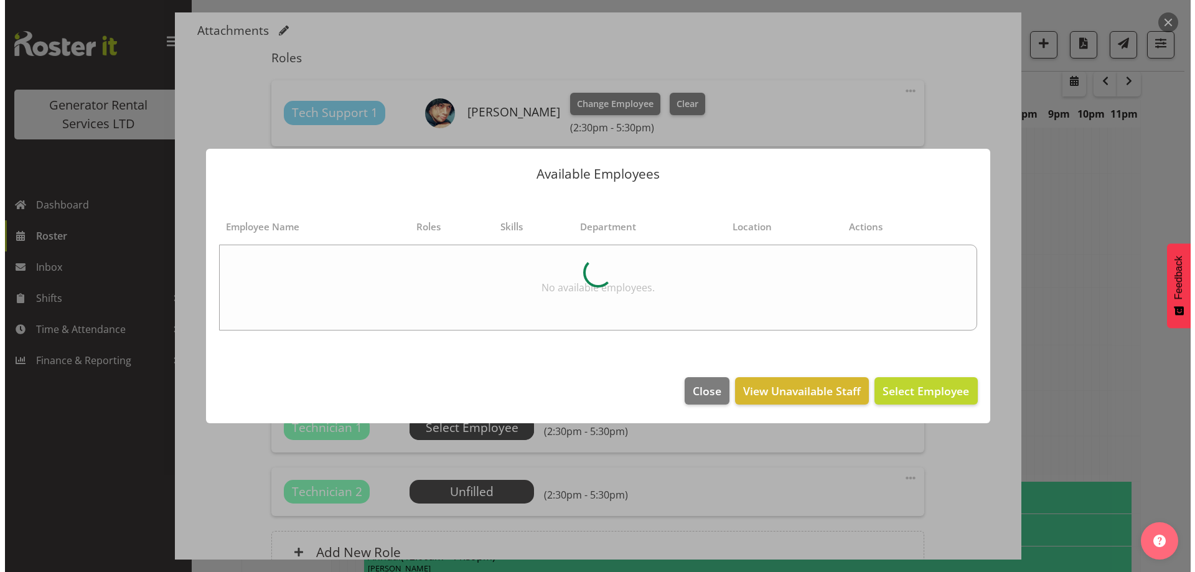
scroll to position [1425, 0]
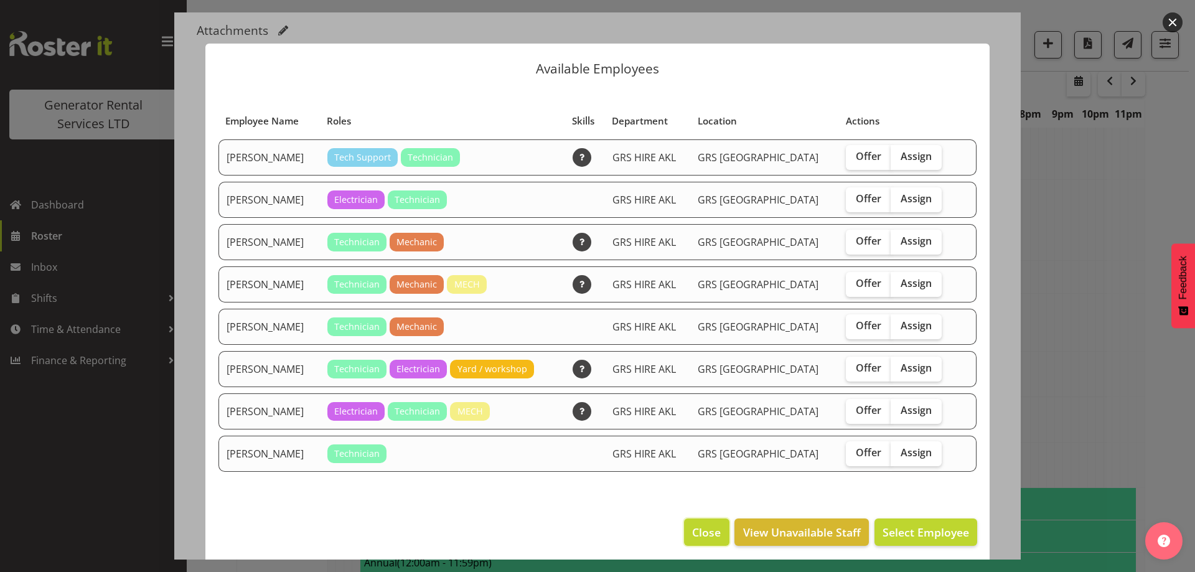
click at [685, 522] on button "Close" at bounding box center [706, 531] width 45 height 27
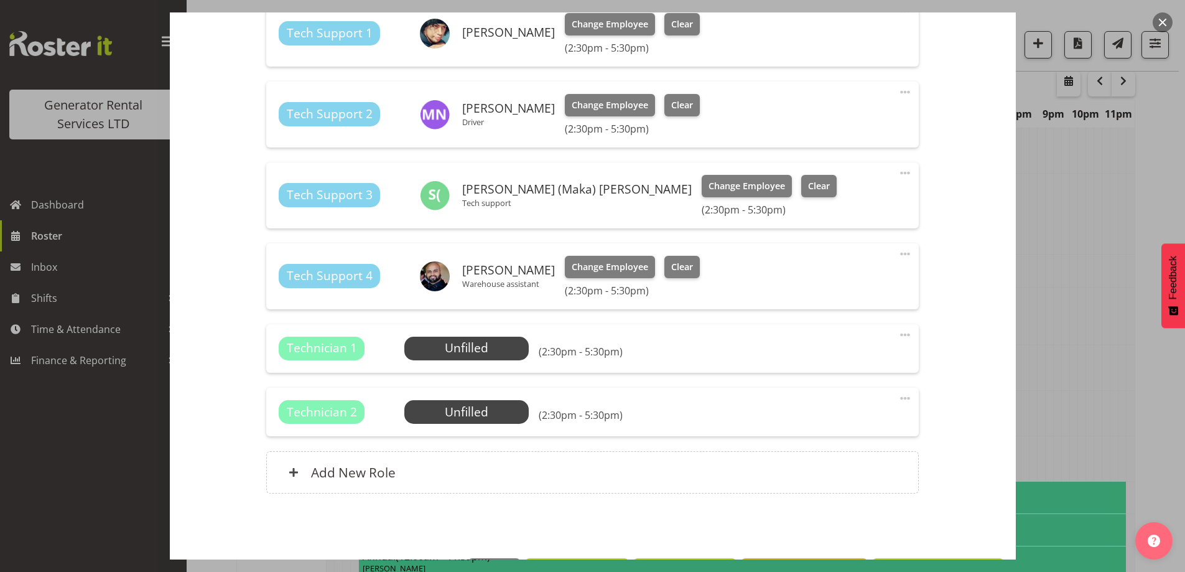
scroll to position [510, 0]
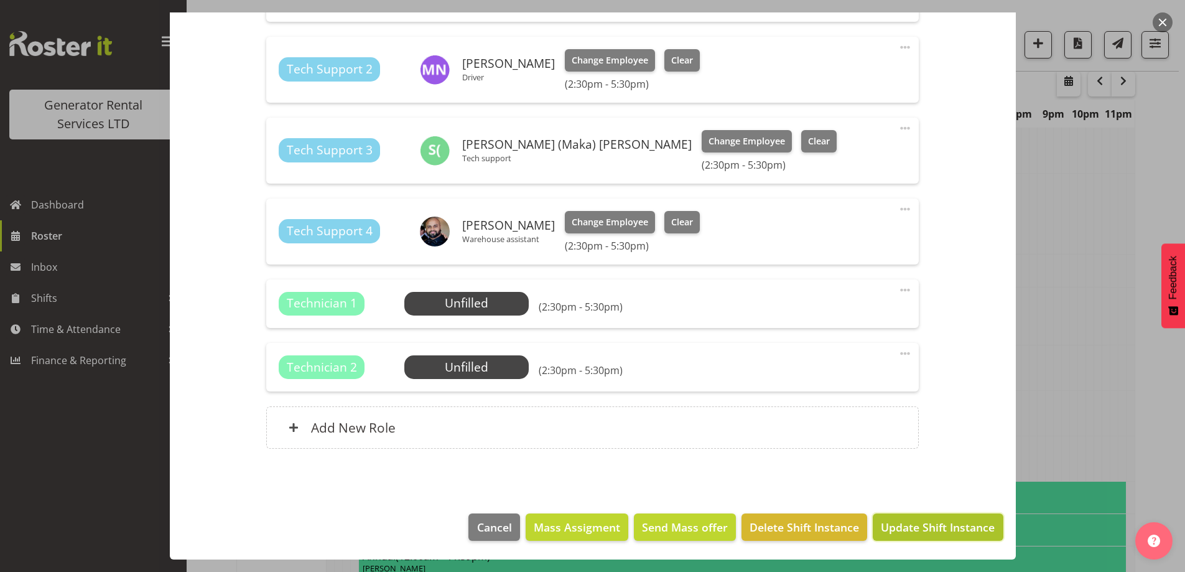
click at [912, 526] on span "Update Shift Instance" at bounding box center [938, 527] width 114 height 16
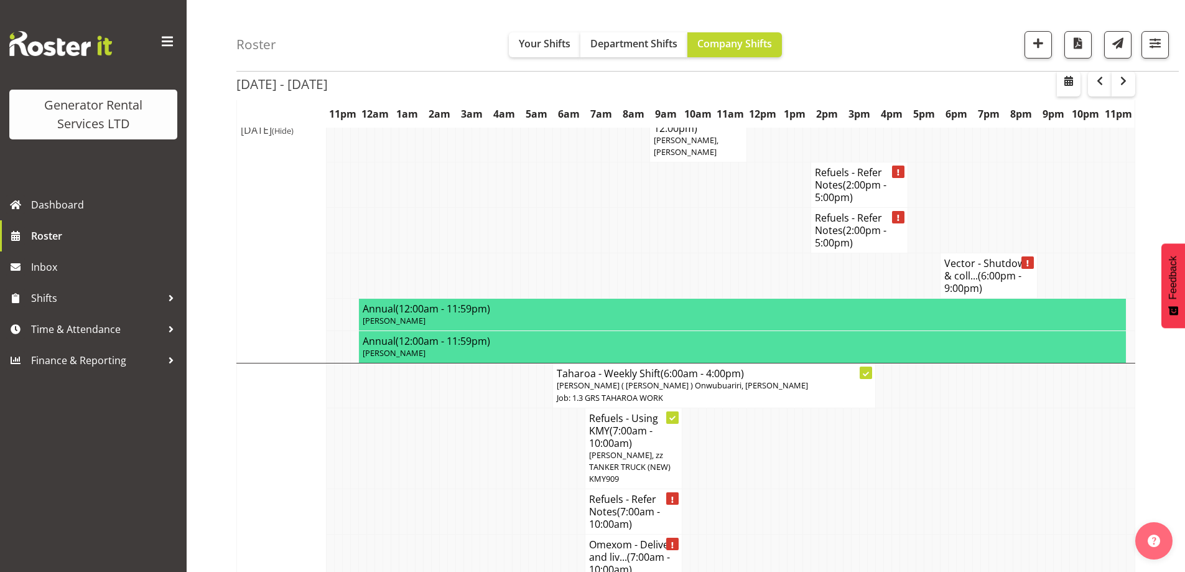
scroll to position [2222, 0]
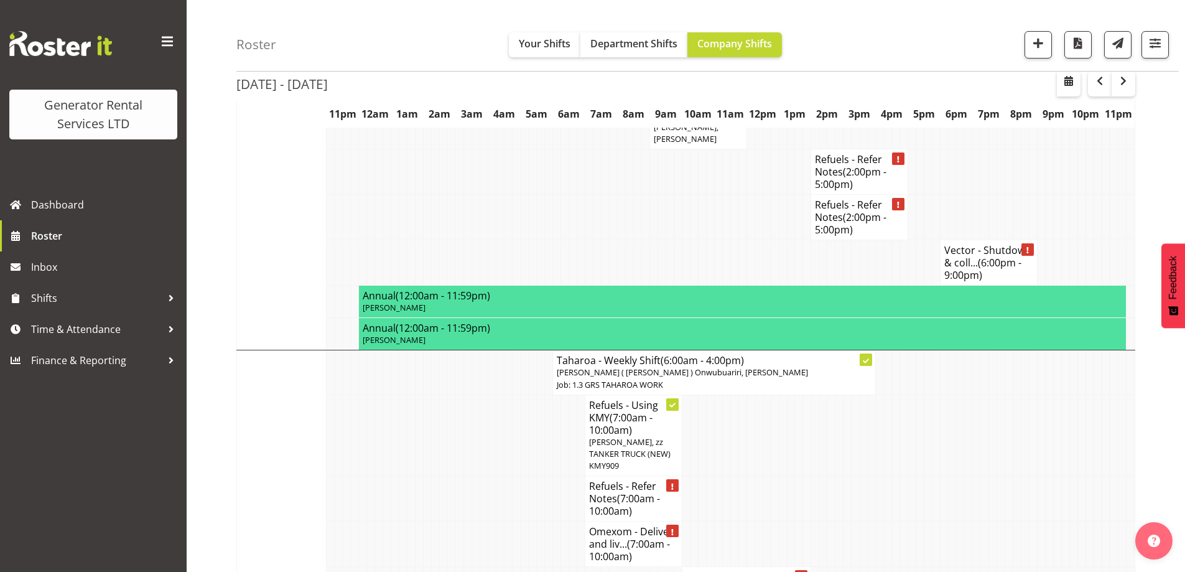
click at [508, 521] on td at bounding box center [509, 543] width 8 height 45
click at [843, 476] on td at bounding box center [840, 498] width 8 height 45
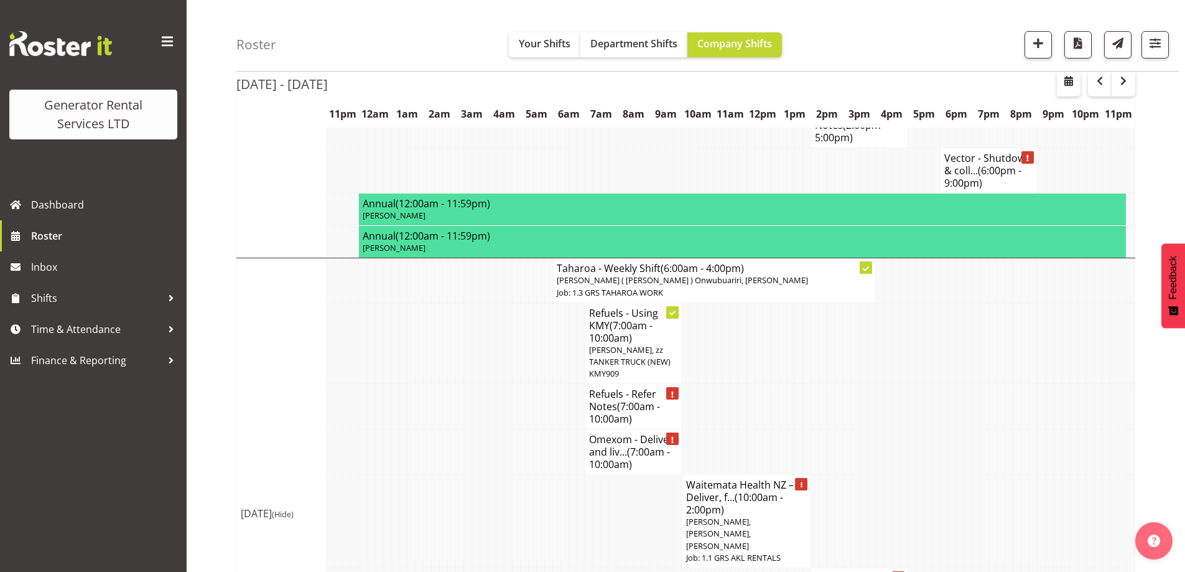
scroll to position [2401, 0]
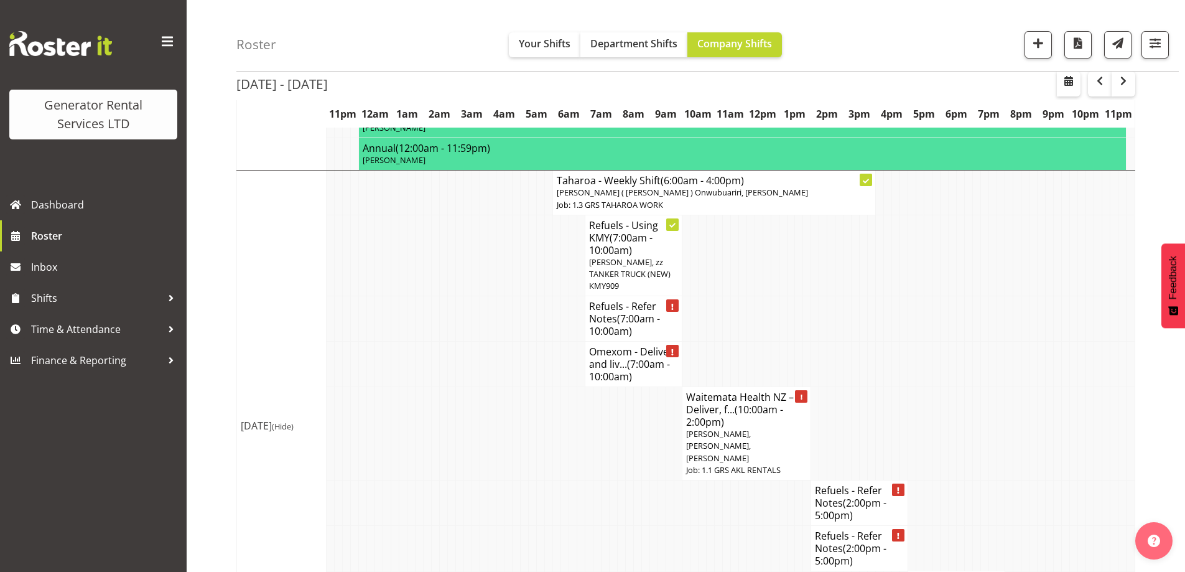
click at [737, 428] on p "Craig Barrett, James Kim, Sam Peters" at bounding box center [746, 446] width 121 height 36
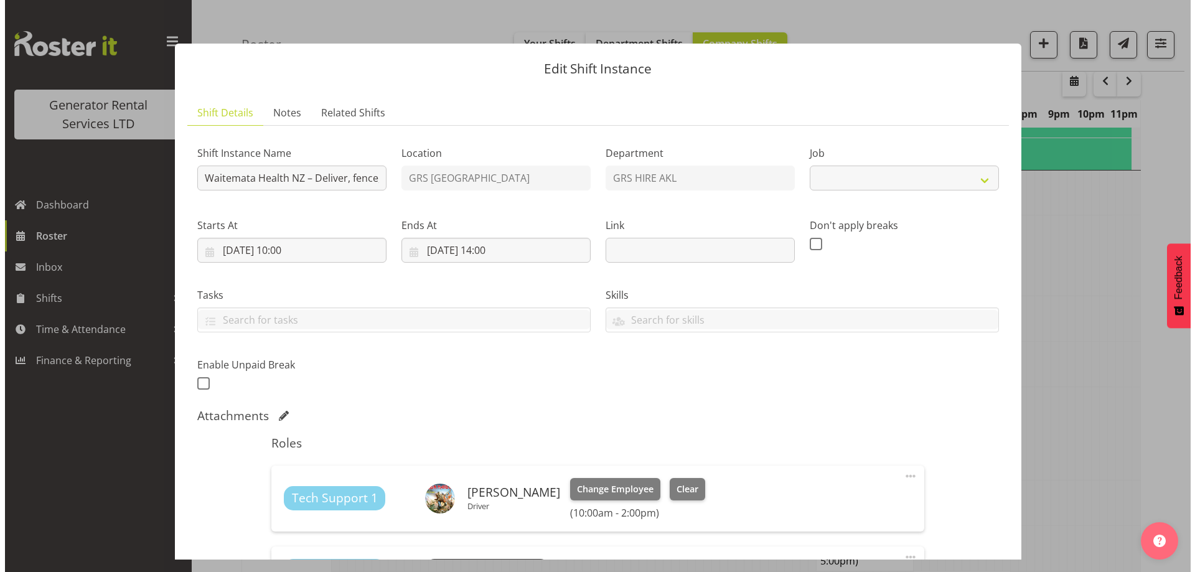
scroll to position [2377, 0]
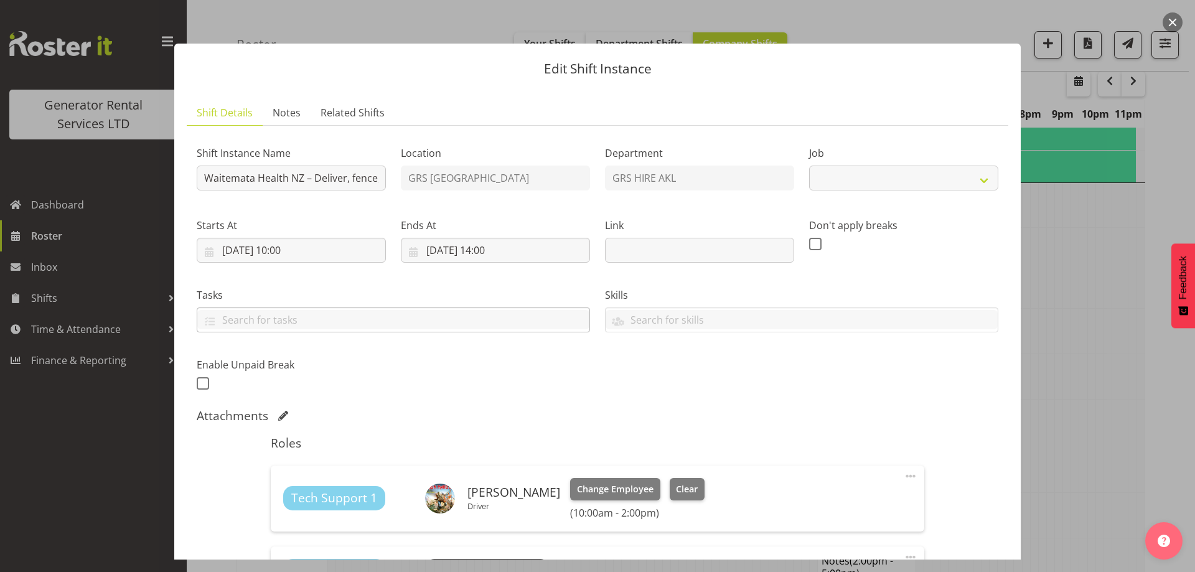
select select "9"
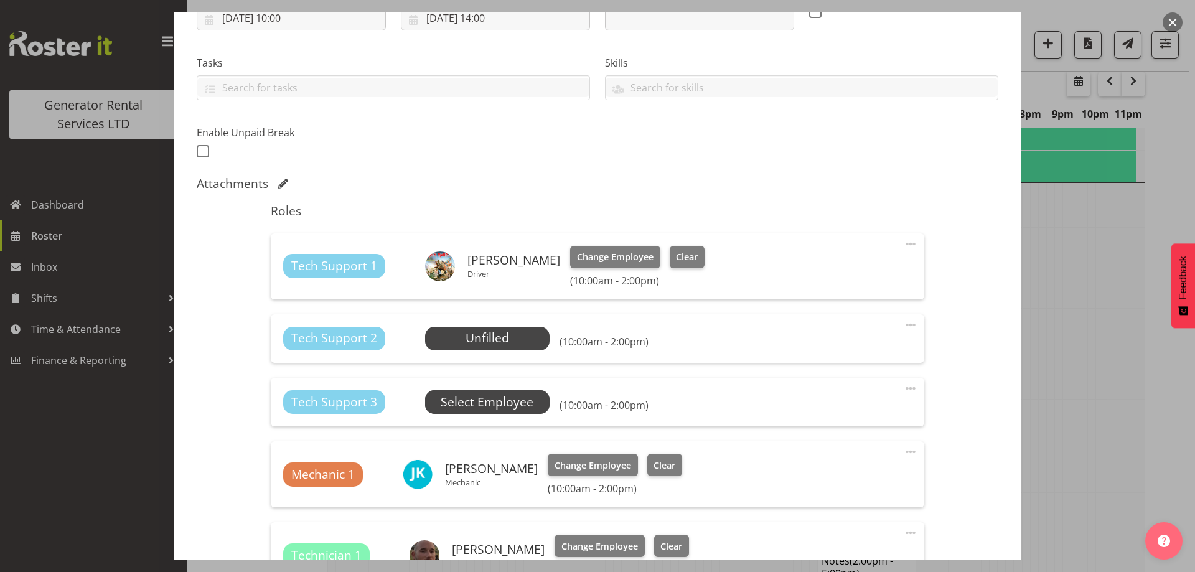
scroll to position [249, 0]
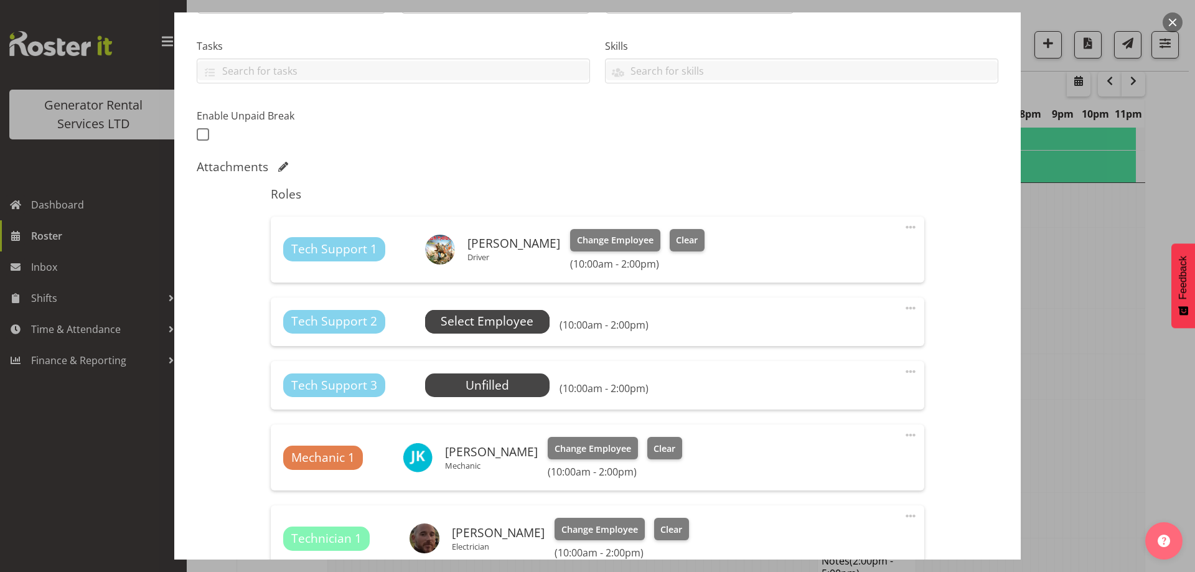
click at [468, 315] on span "Select Employee" at bounding box center [487, 321] width 93 height 18
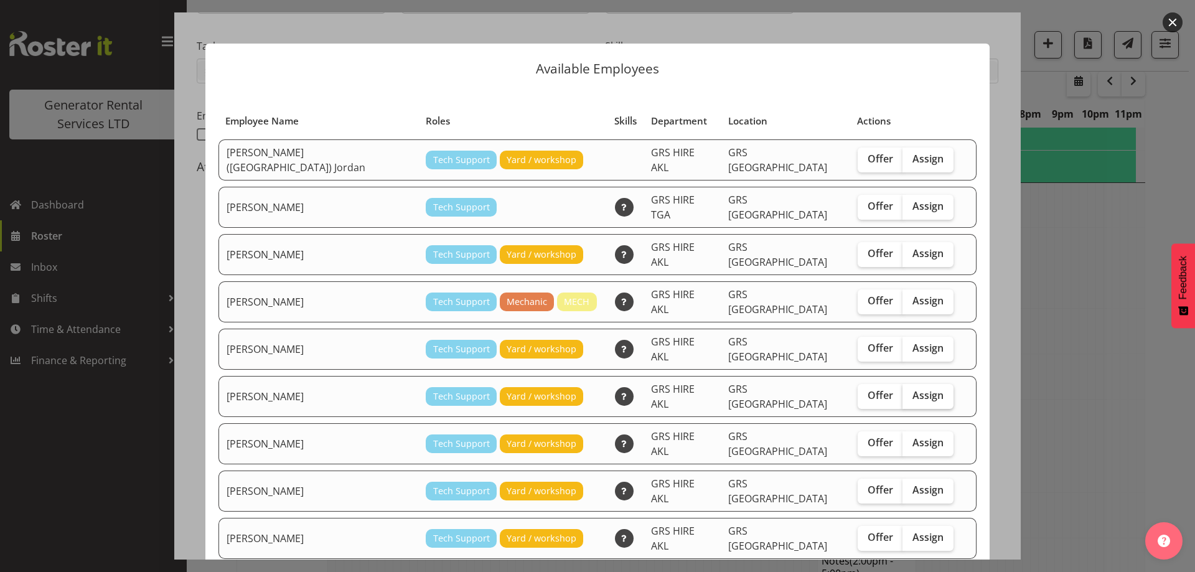
click at [912, 389] on span "Assign" at bounding box center [927, 395] width 31 height 12
click at [905, 391] on input "Assign" at bounding box center [906, 395] width 8 height 8
checkbox input "true"
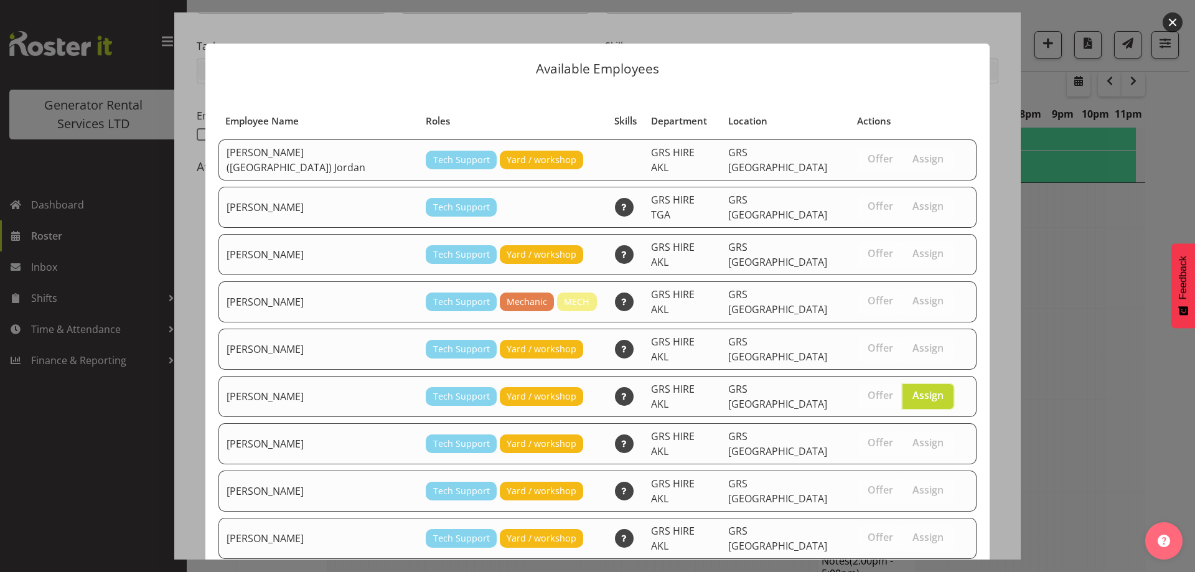
scroll to position [132, 0]
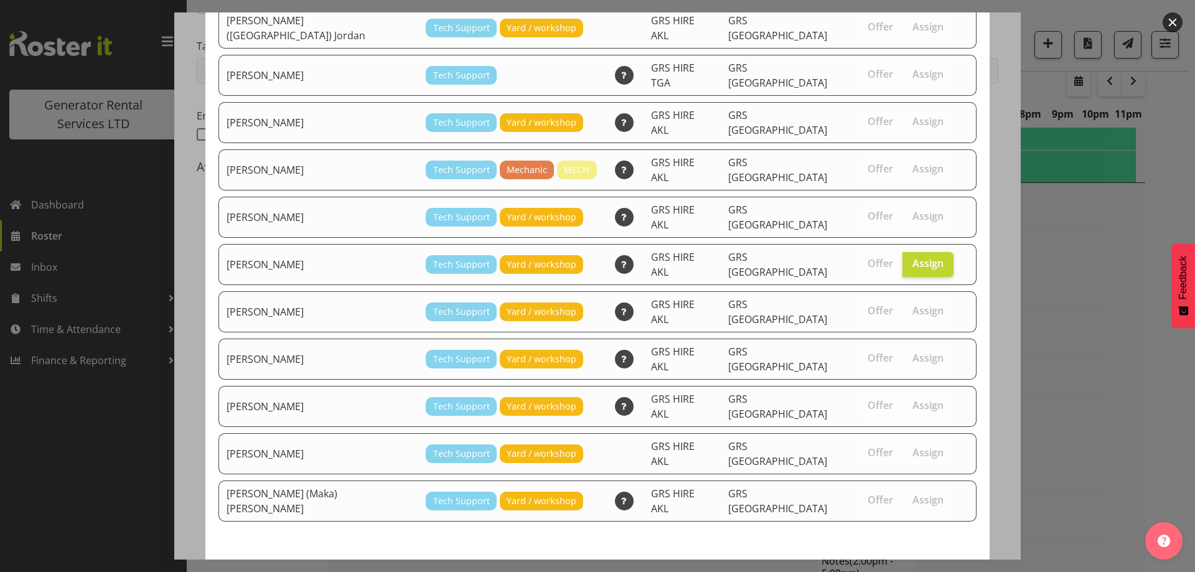
click at [904, 571] on span "Assign Michael Marshall" at bounding box center [906, 581] width 126 height 15
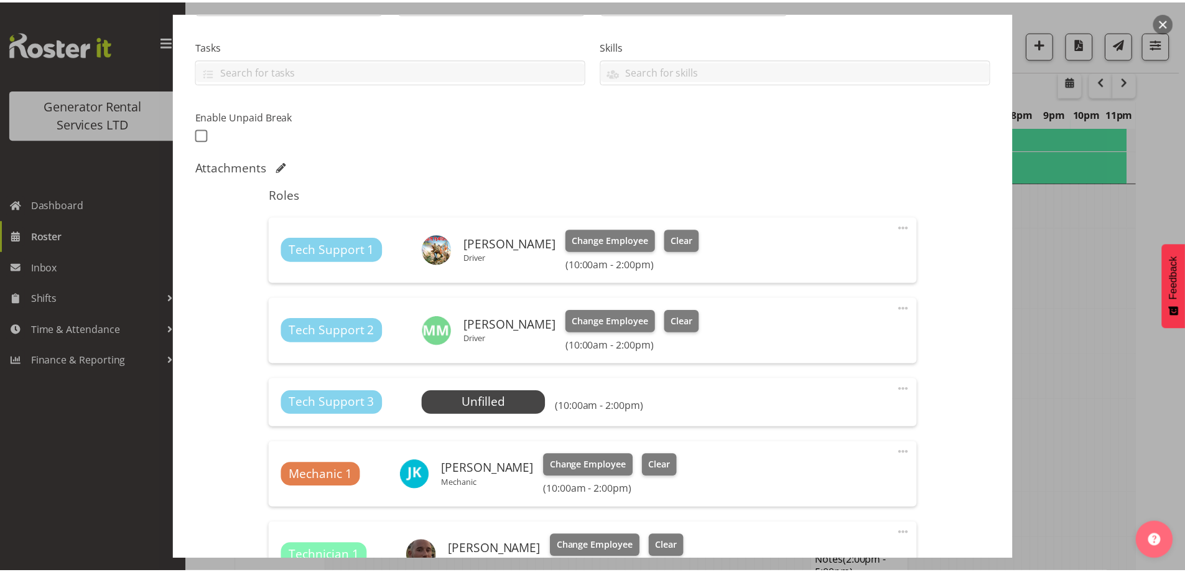
scroll to position [2389, 0]
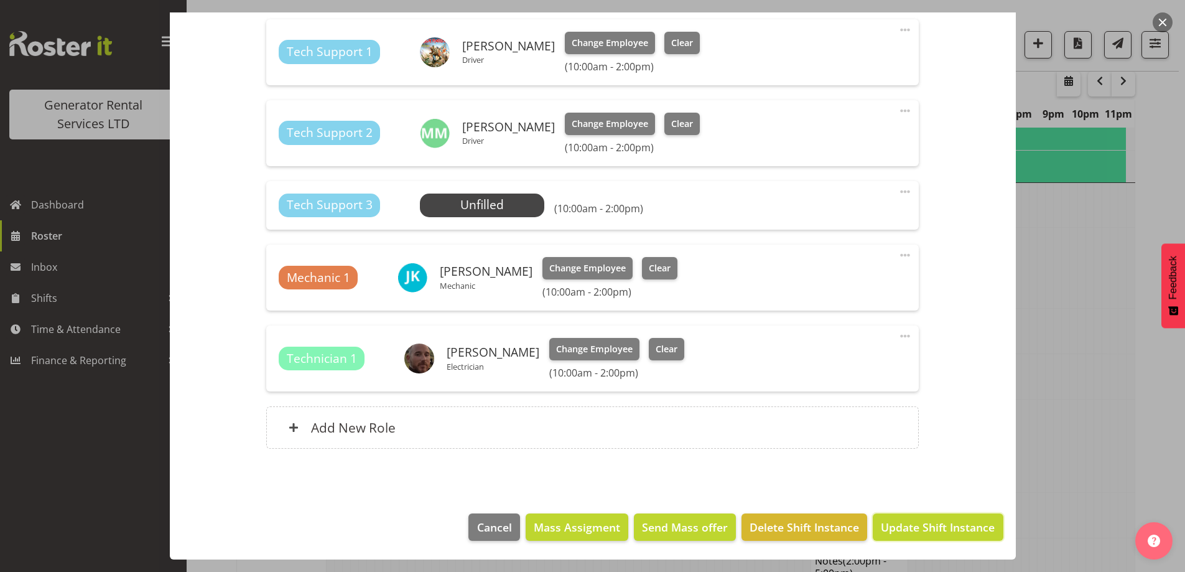
click at [928, 525] on span "Update Shift Instance" at bounding box center [938, 527] width 114 height 16
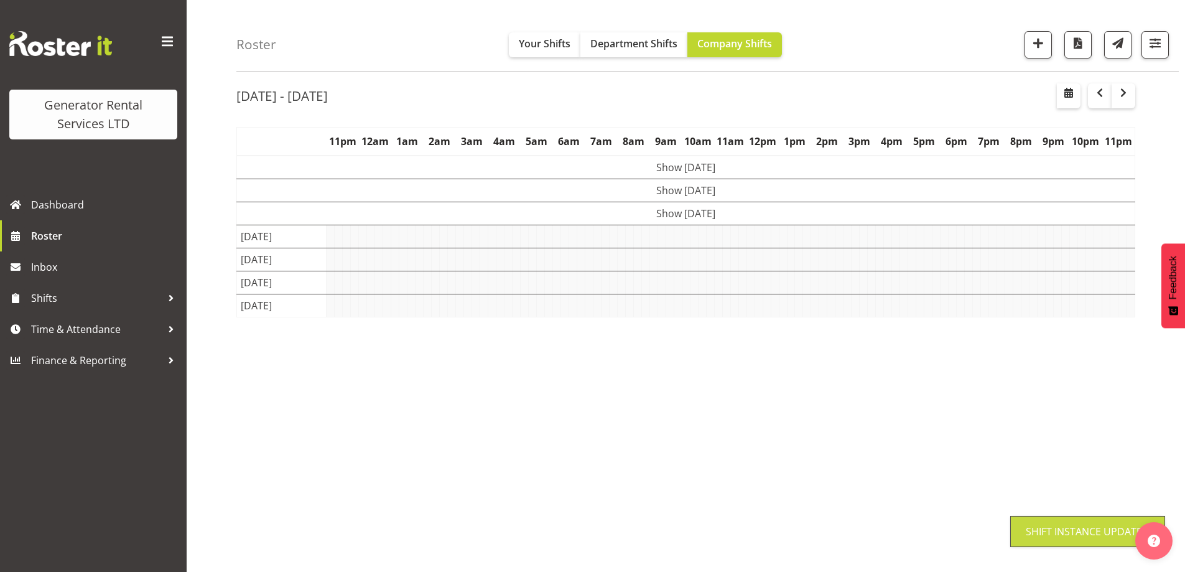
scroll to position [44, 0]
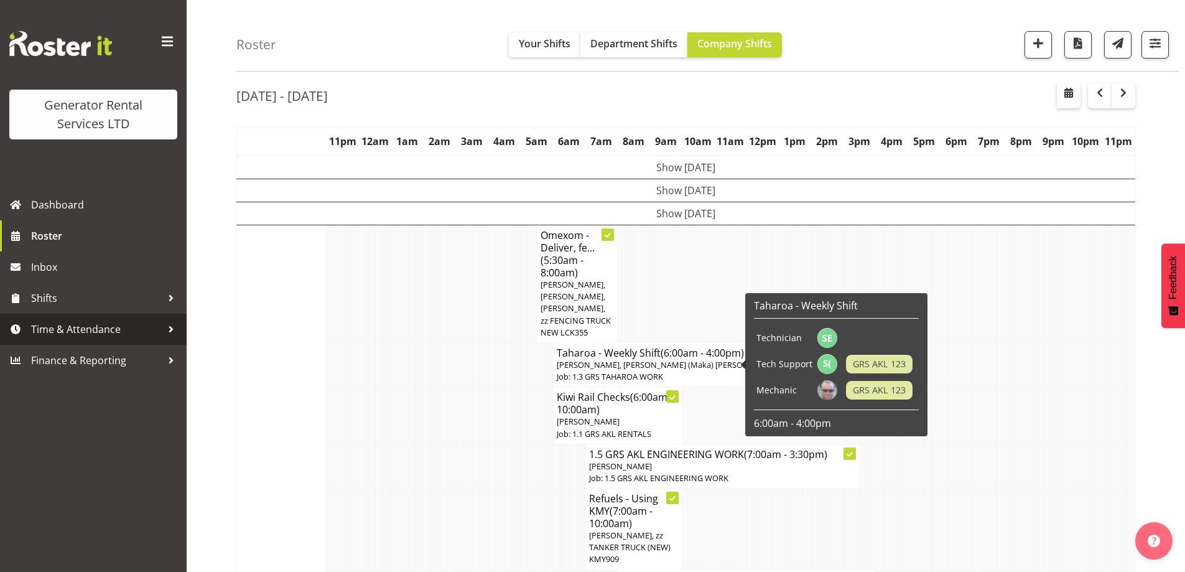
click at [83, 325] on span "Time & Attendance" at bounding box center [96, 329] width 131 height 19
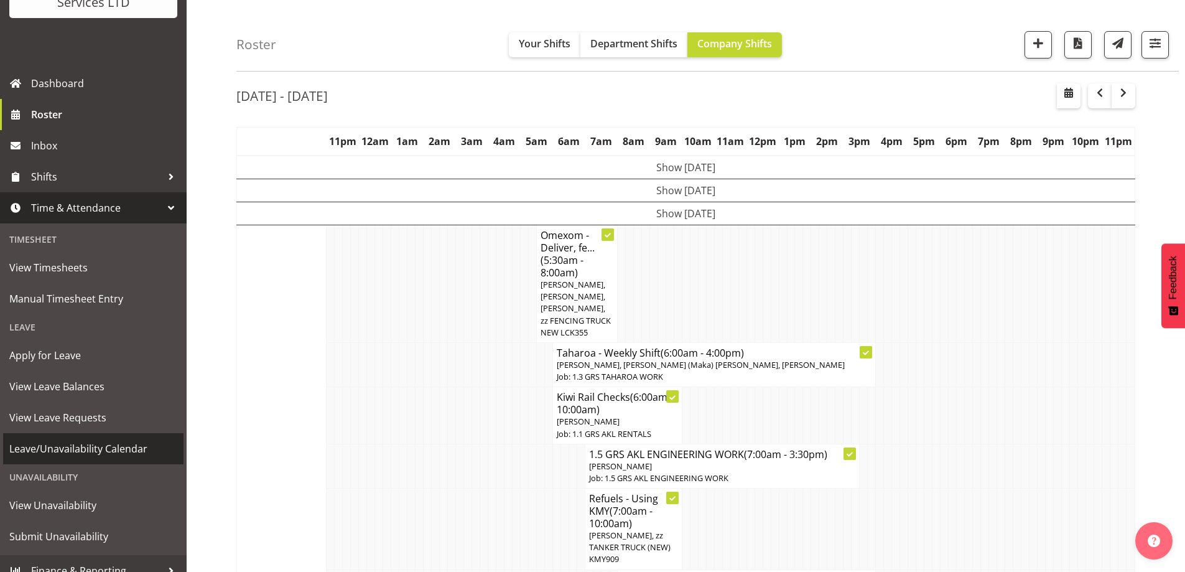
scroll to position [124, 0]
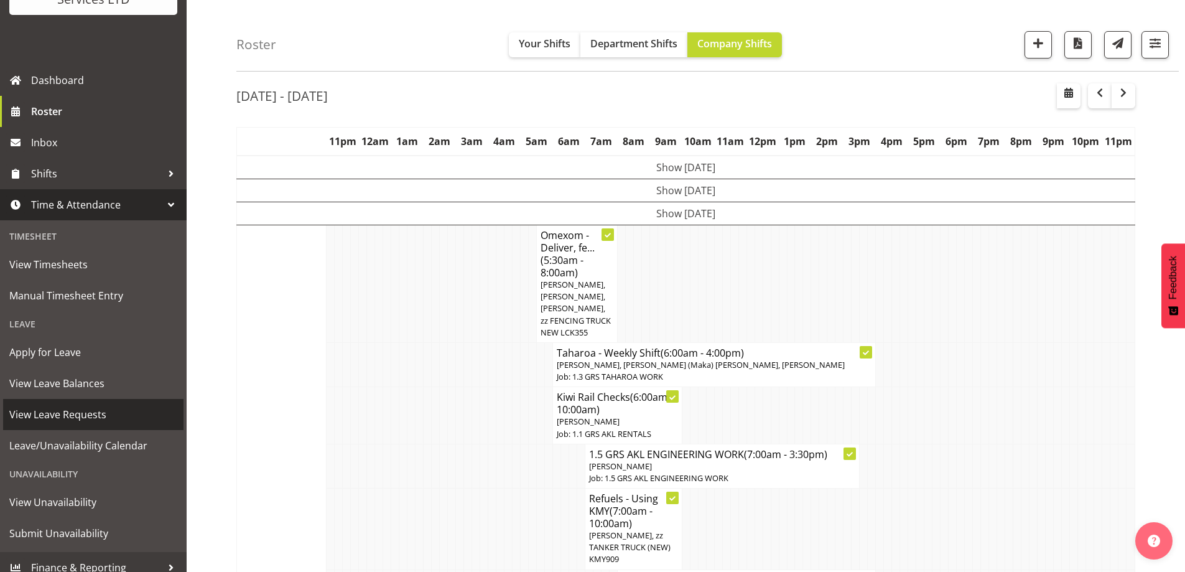
click at [87, 416] on span "View Leave Requests" at bounding box center [93, 414] width 168 height 19
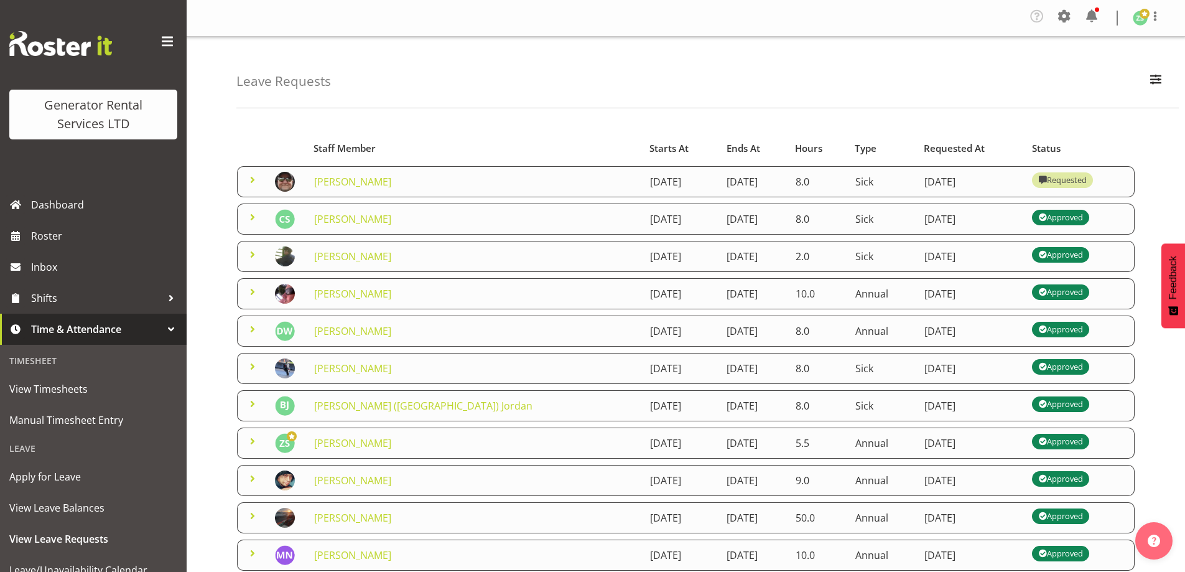
click at [254, 439] on span at bounding box center [252, 441] width 15 height 15
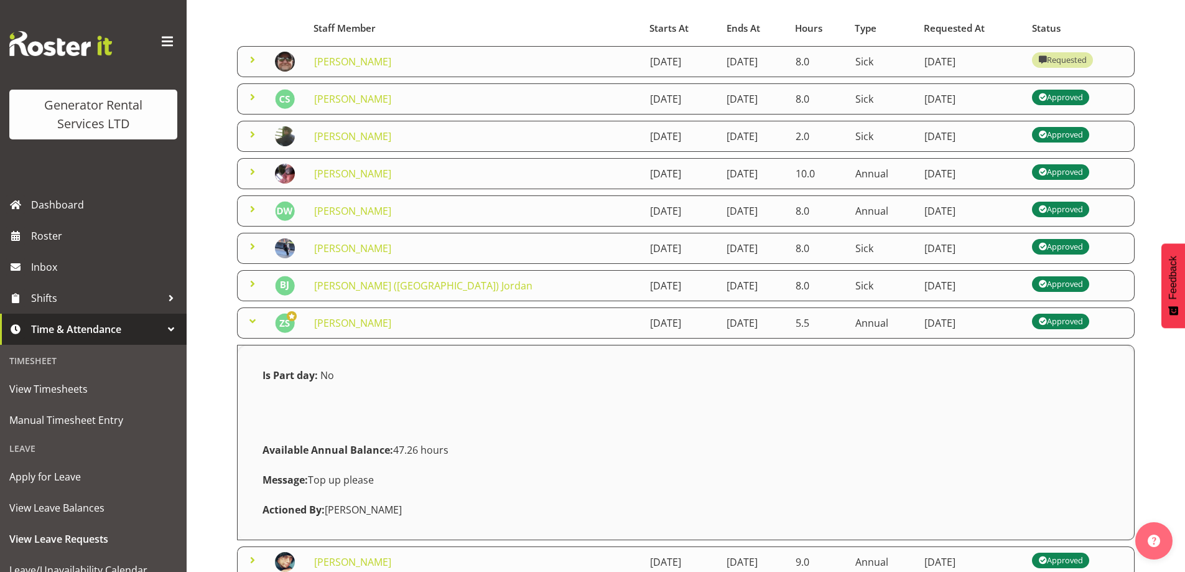
scroll to position [187, 0]
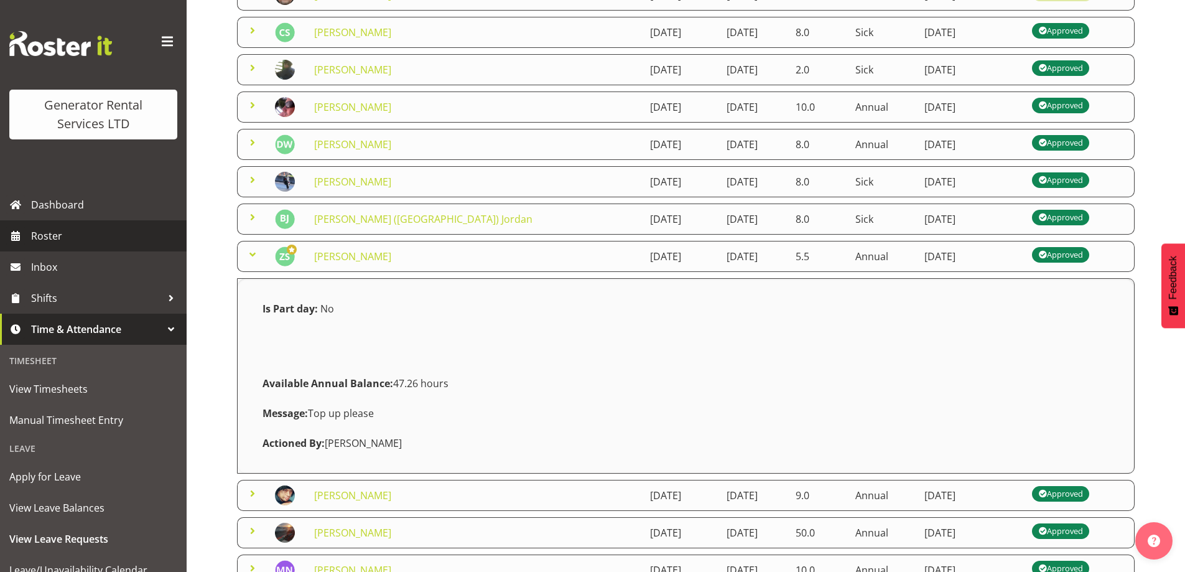
click at [60, 245] on span "Roster" at bounding box center [105, 236] width 149 height 19
